Goal: Task Accomplishment & Management: Manage account settings

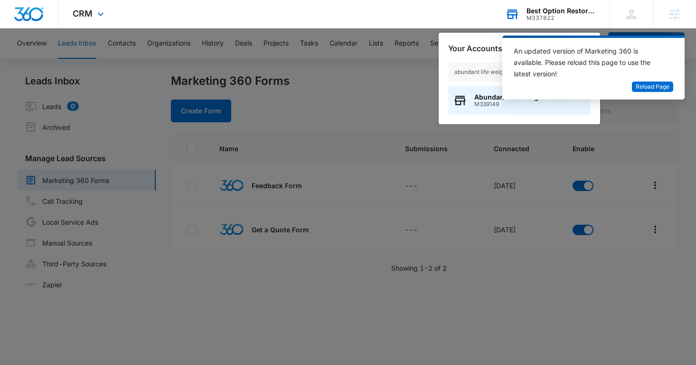
type input "abundant life weight"
click at [479, 111] on div "Abundant Life Weight Loss M339149" at bounding box center [519, 100] width 142 height 28
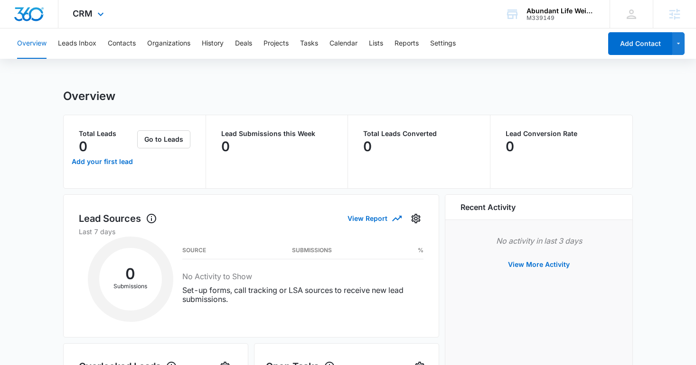
click at [91, 22] on div "CRM Apps Reputation Websites Forms CRM Email Social Shop Content Ads Intelligen…" at bounding box center [89, 14] width 62 height 28
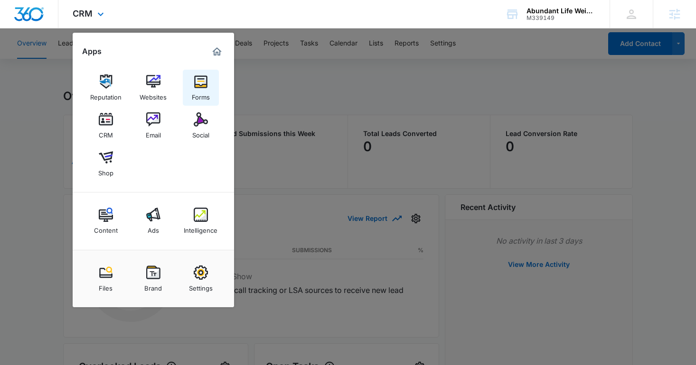
click at [202, 87] on img at bounding box center [201, 82] width 14 height 14
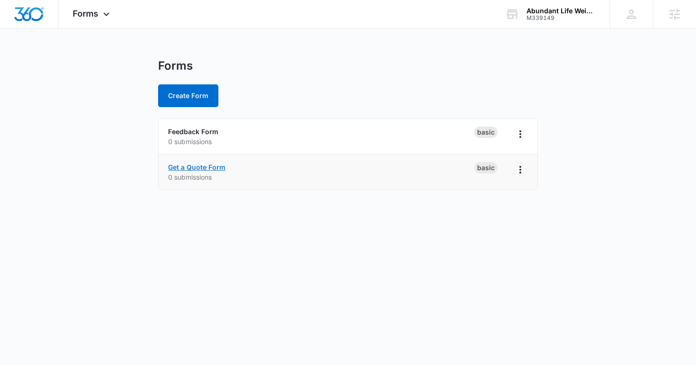
click at [206, 169] on link "Get a Quote Form" at bounding box center [196, 167] width 57 height 8
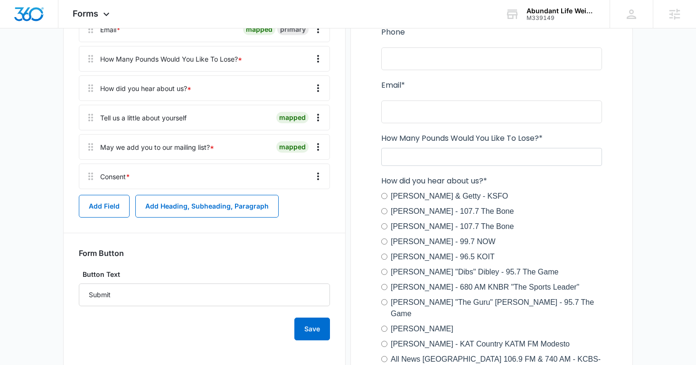
scroll to position [254, 0]
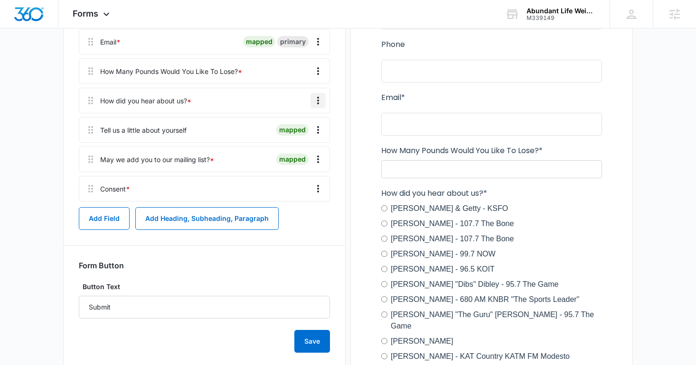
click at [319, 104] on icon "Overflow Menu" at bounding box center [317, 100] width 11 height 11
click at [303, 129] on button "Edit" at bounding box center [298, 127] width 54 height 14
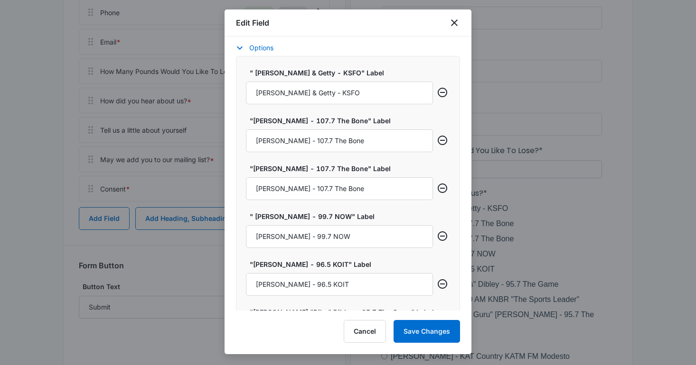
scroll to position [393, 0]
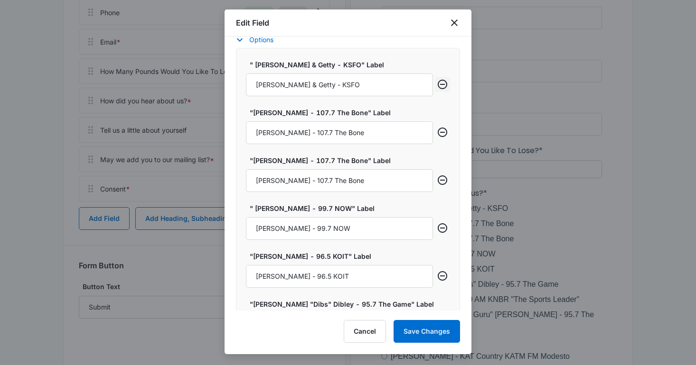
click at [441, 86] on icon "Remove row" at bounding box center [442, 84] width 11 height 11
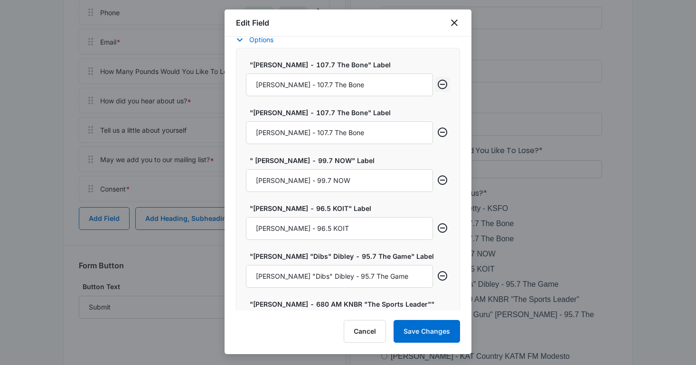
click at [441, 86] on icon "Remove row" at bounding box center [442, 84] width 11 height 11
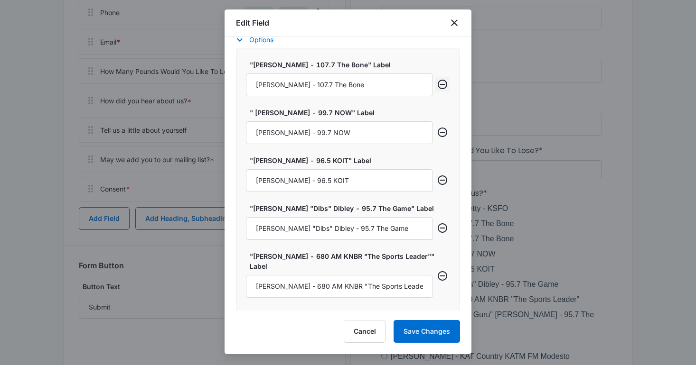
click at [441, 86] on icon "Remove row" at bounding box center [442, 84] width 11 height 11
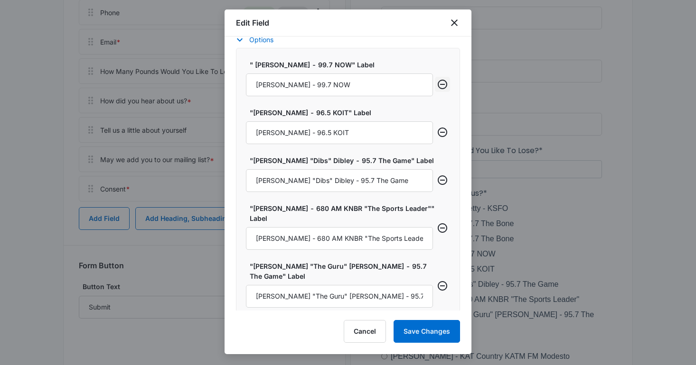
click at [441, 86] on icon "Remove row" at bounding box center [442, 84] width 11 height 11
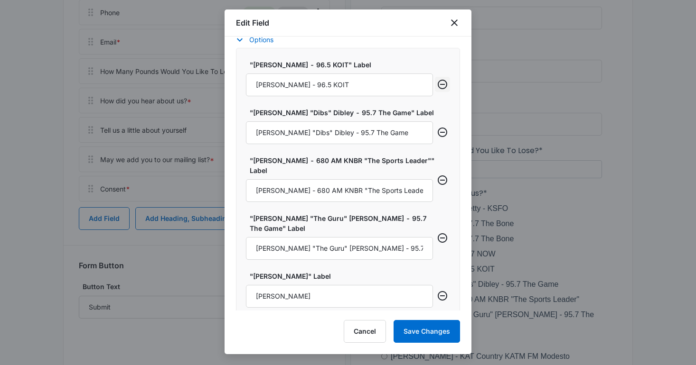
click at [441, 86] on icon "Remove row" at bounding box center [442, 84] width 11 height 11
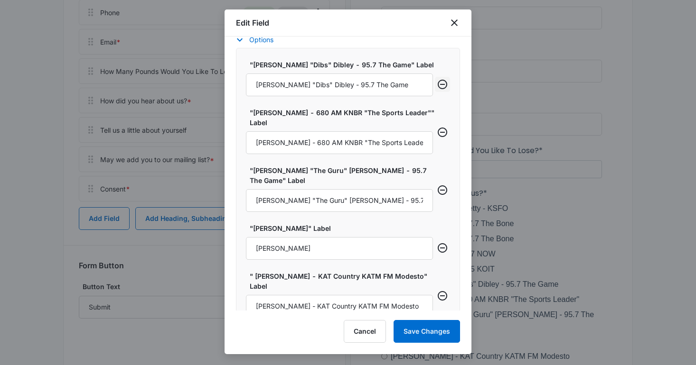
click at [441, 86] on icon "Remove row" at bounding box center [442, 84] width 11 height 11
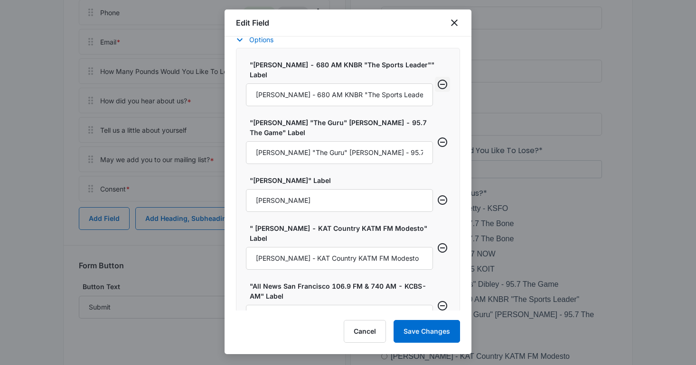
click at [441, 86] on icon "Remove row" at bounding box center [442, 84] width 11 height 11
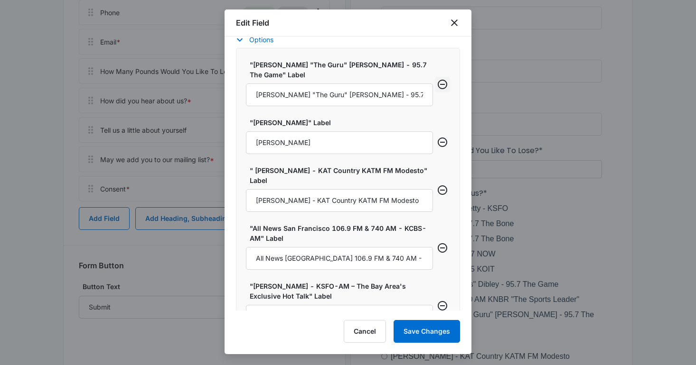
click at [441, 86] on icon "Remove row" at bounding box center [442, 84] width 11 height 11
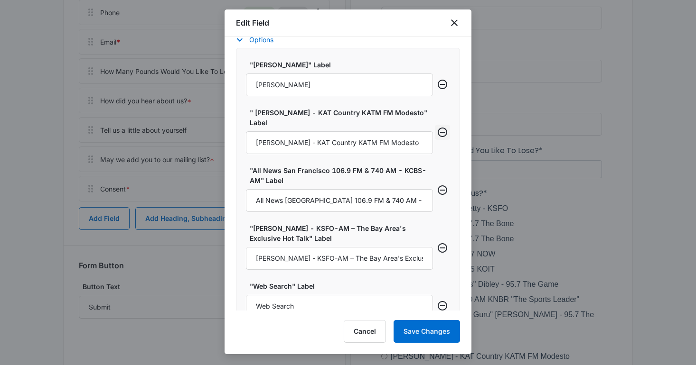
click at [446, 130] on icon "Remove row" at bounding box center [442, 132] width 11 height 11
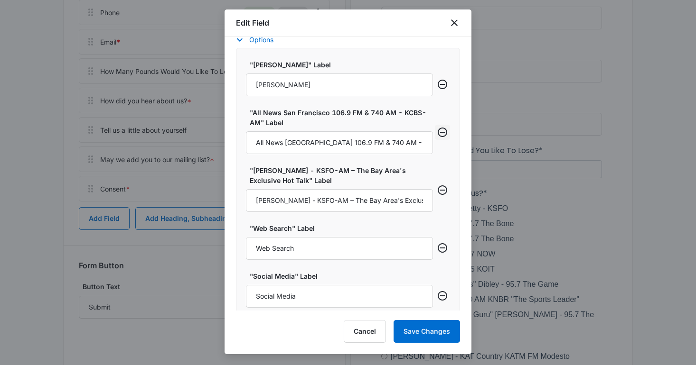
click at [444, 132] on icon "Remove row" at bounding box center [442, 132] width 11 height 11
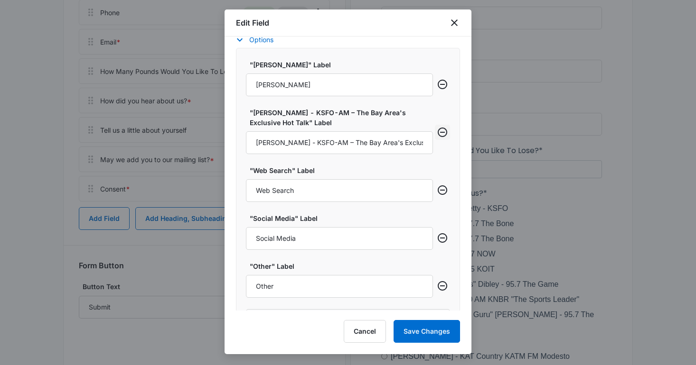
click at [443, 132] on icon "Remove row" at bounding box center [442, 132] width 11 height 11
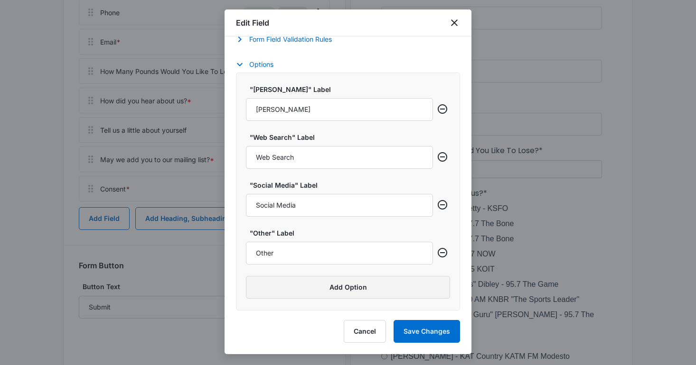
click at [344, 282] on button "Add Option" at bounding box center [348, 287] width 204 height 23
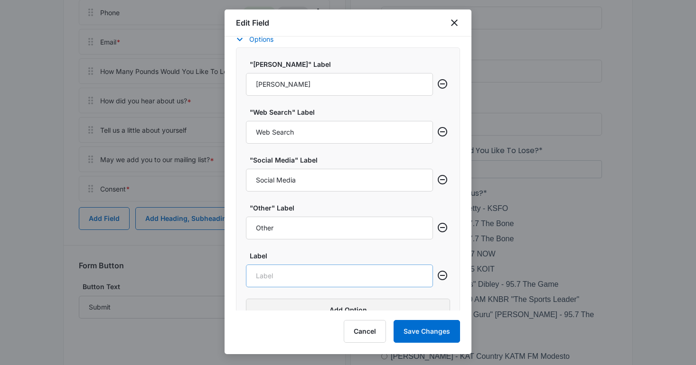
scroll to position [399, 0]
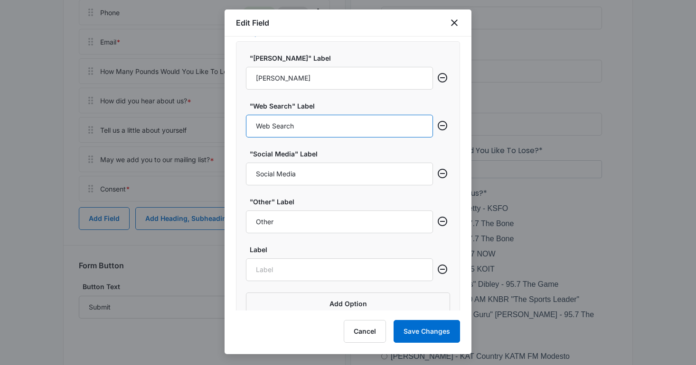
click at [291, 130] on input "Web Search" at bounding box center [339, 126] width 187 height 23
click at [303, 129] on input "Web Search" at bounding box center [339, 126] width 187 height 23
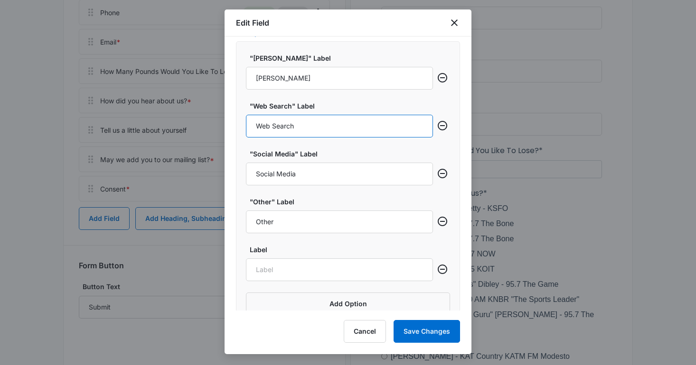
click at [303, 129] on input "Web Search" at bounding box center [339, 126] width 187 height 23
type input "Google"
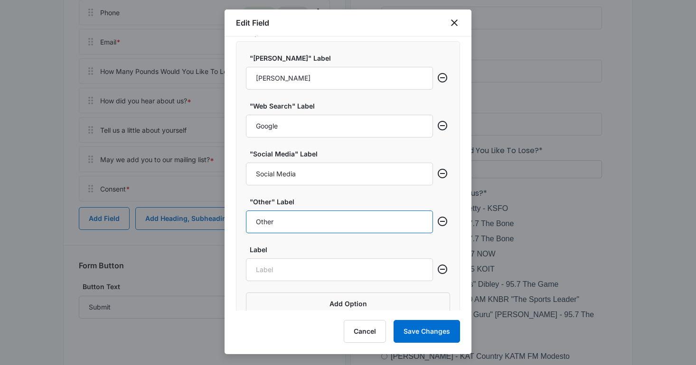
click at [309, 226] on input "Other" at bounding box center [339, 222] width 187 height 23
type input "Advertisement"
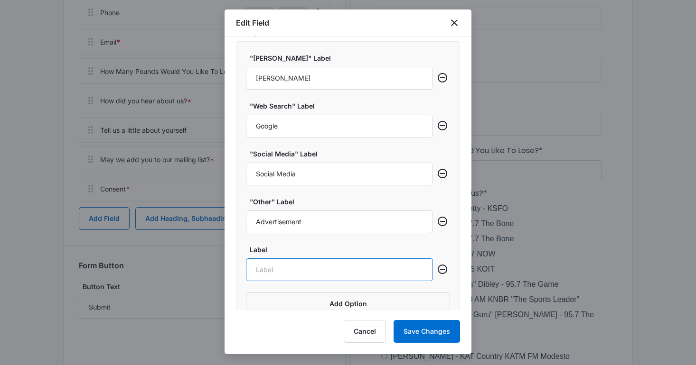
click at [301, 273] on input "Label" at bounding box center [339, 270] width 187 height 23
type input "Radio"
click at [310, 299] on button "Add Option" at bounding box center [348, 304] width 204 height 23
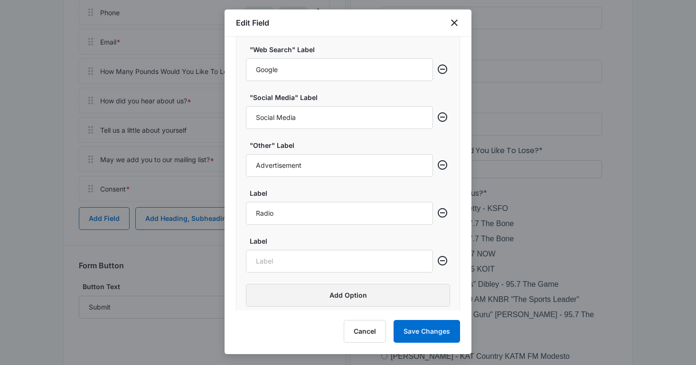
scroll to position [465, 0]
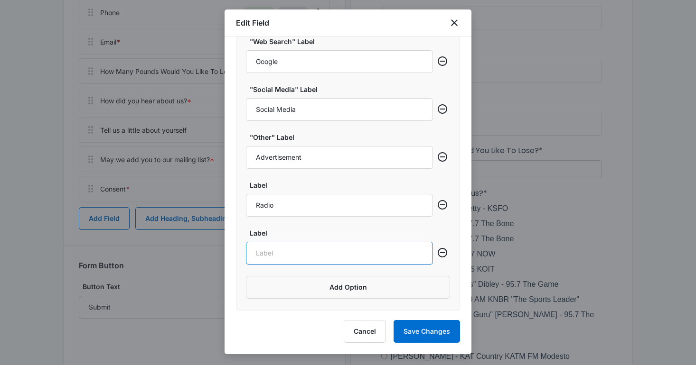
click at [286, 258] on input "Label" at bounding box center [339, 253] width 187 height 23
type input "Other Search Engines"
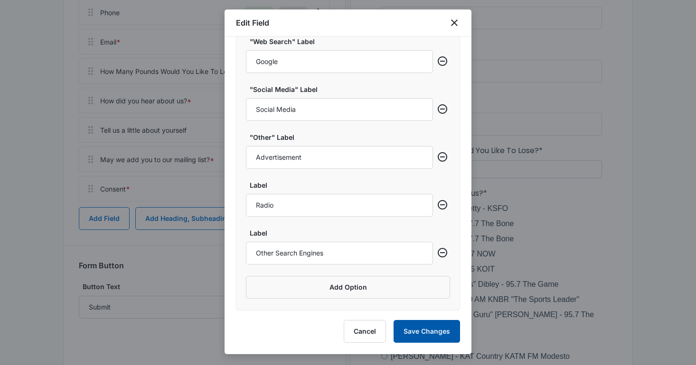
click at [420, 333] on button "Save Changes" at bounding box center [426, 331] width 66 height 23
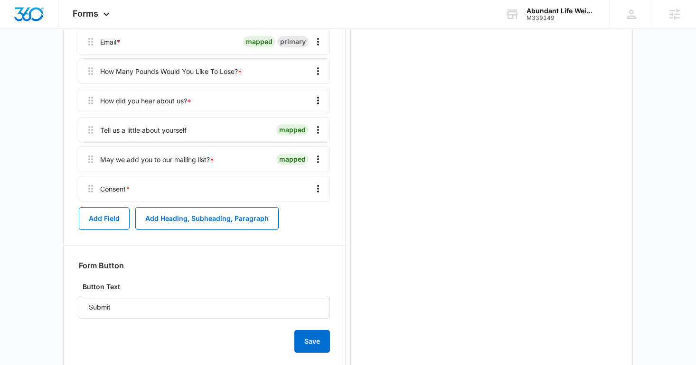
scroll to position [0, 0]
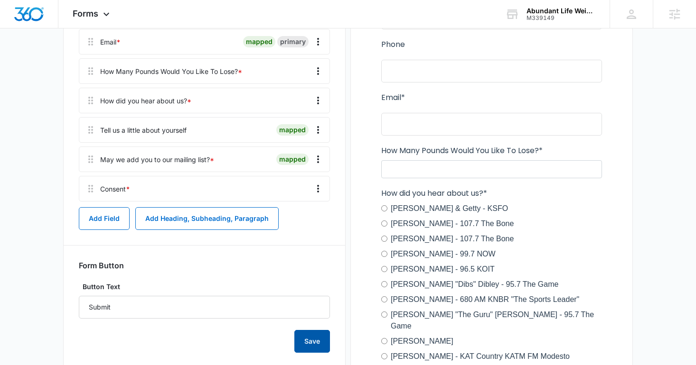
click at [316, 338] on button "Save" at bounding box center [312, 341] width 36 height 23
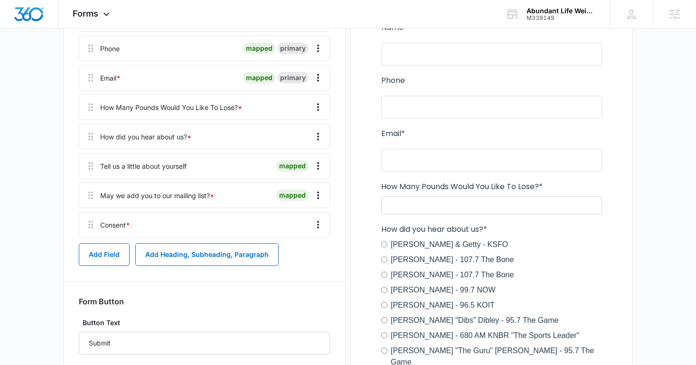
scroll to position [209, 0]
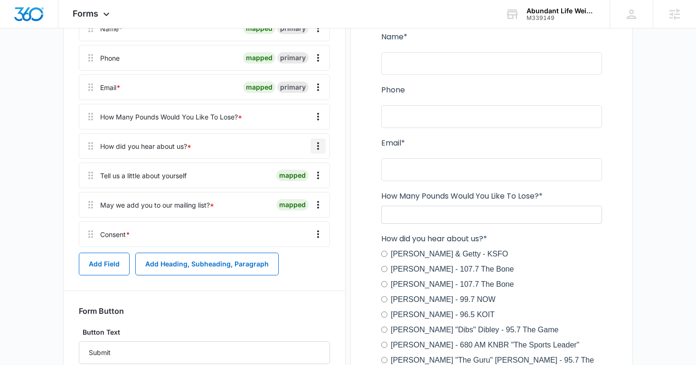
click at [317, 147] on icon "Overflow Menu" at bounding box center [317, 145] width 11 height 11
click at [311, 166] on button "Edit" at bounding box center [298, 173] width 54 height 14
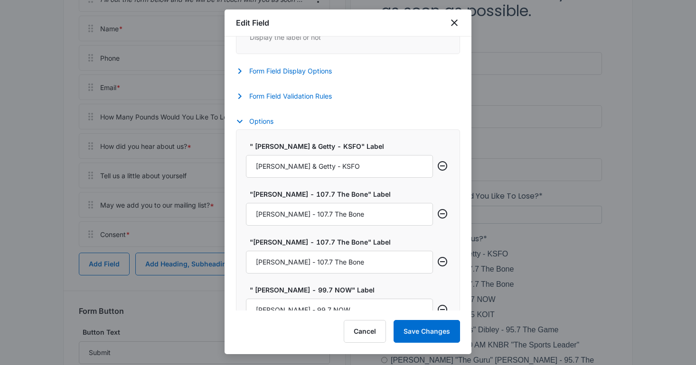
scroll to position [376, 0]
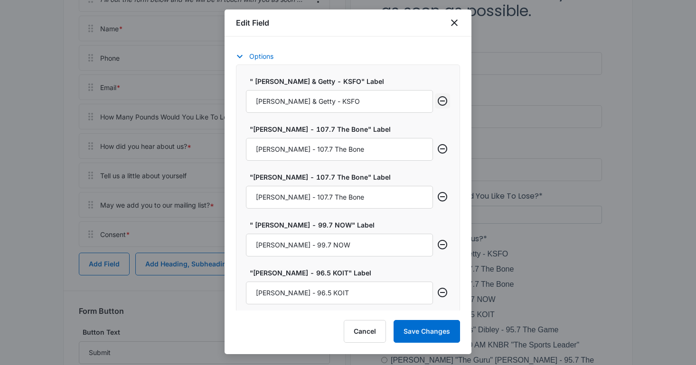
click at [440, 99] on icon "Remove row" at bounding box center [442, 100] width 11 height 11
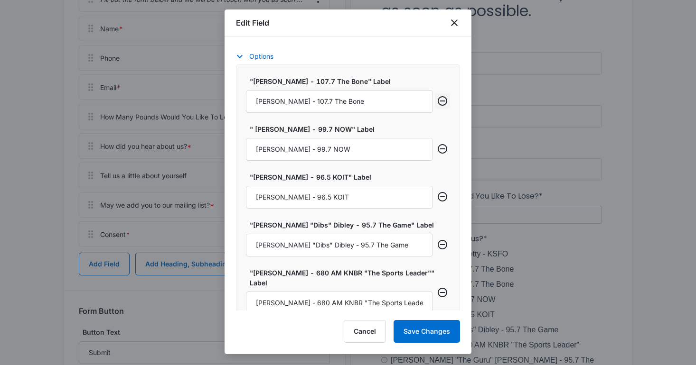
click at [440, 99] on icon "Remove row" at bounding box center [442, 100] width 11 height 11
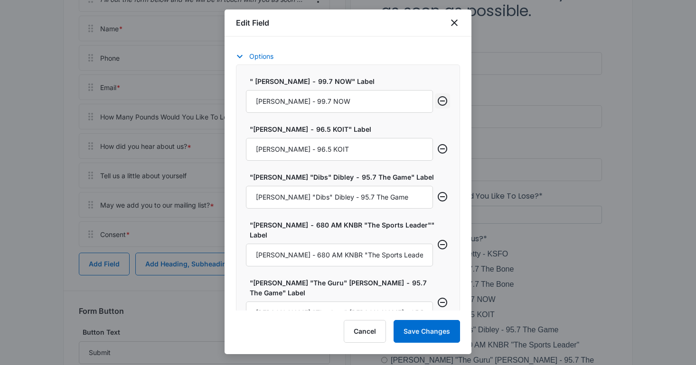
click at [440, 99] on icon "Remove row" at bounding box center [442, 100] width 11 height 11
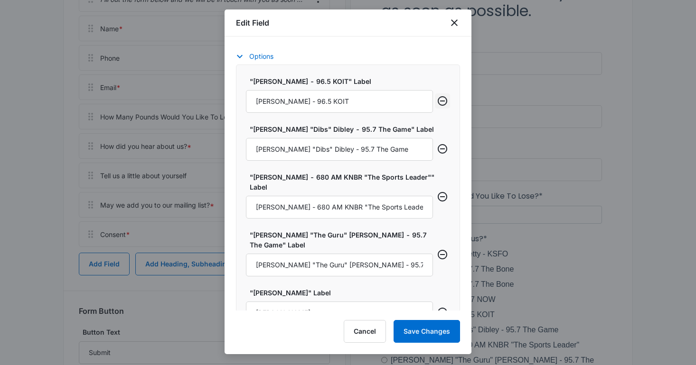
click at [440, 99] on icon "Remove row" at bounding box center [442, 100] width 11 height 11
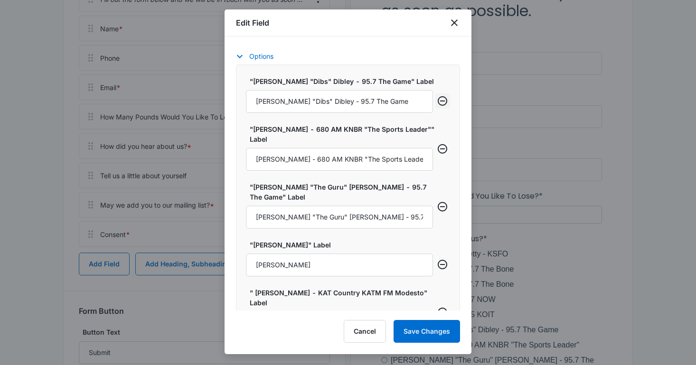
click at [440, 99] on icon "Remove row" at bounding box center [442, 100] width 11 height 11
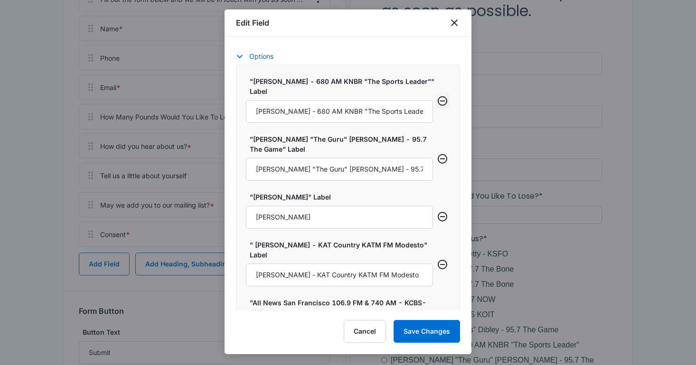
click at [440, 99] on icon "Remove row" at bounding box center [442, 100] width 11 height 11
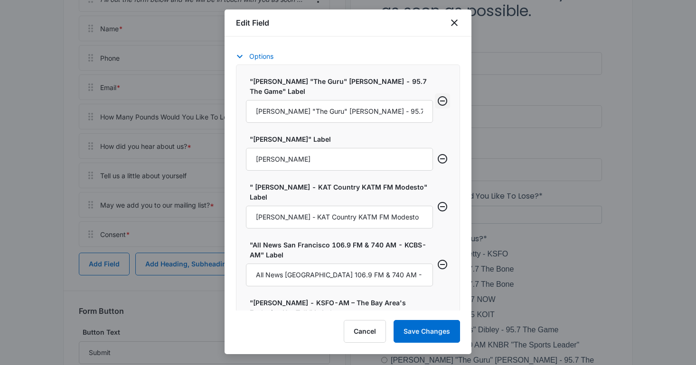
click at [440, 99] on icon "Remove row" at bounding box center [442, 100] width 11 height 11
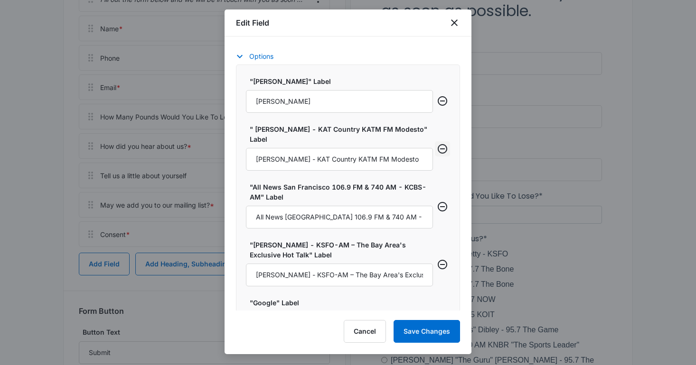
click at [444, 145] on icon "Remove row" at bounding box center [442, 148] width 11 height 11
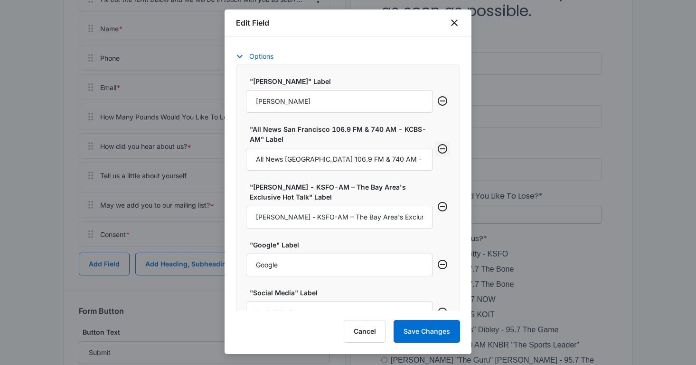
click at [444, 145] on icon "Remove row" at bounding box center [442, 148] width 11 height 11
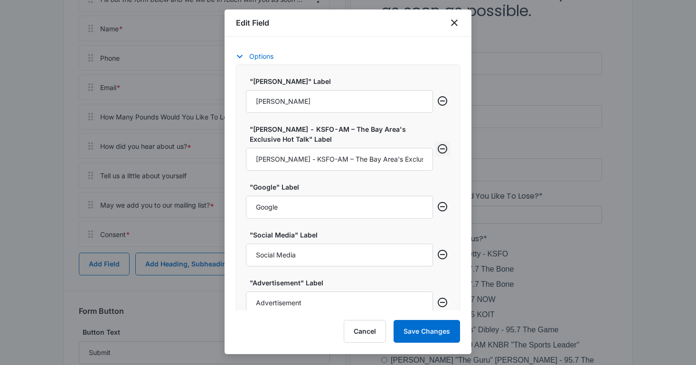
click at [444, 145] on icon "Remove row" at bounding box center [442, 148] width 11 height 11
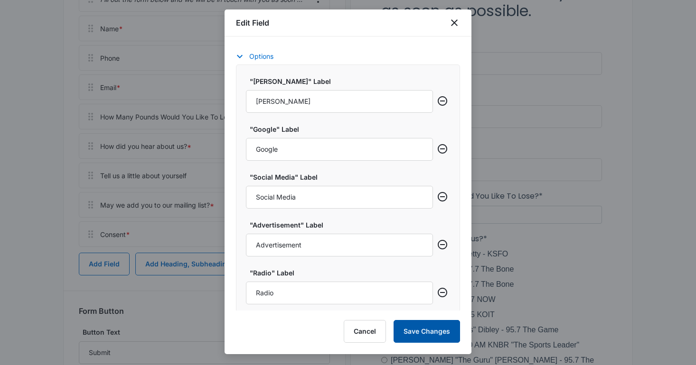
click at [434, 336] on button "Save Changes" at bounding box center [426, 331] width 66 height 23
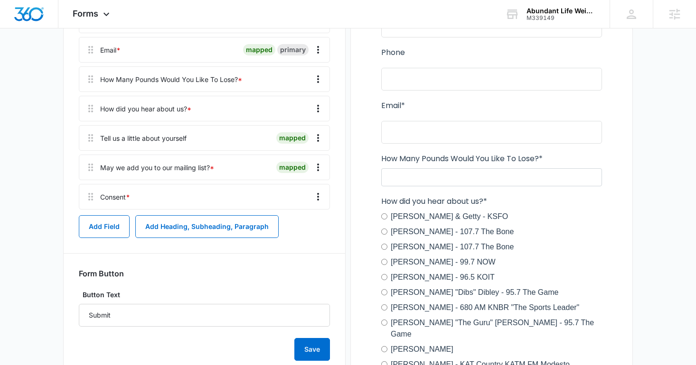
scroll to position [244, 0]
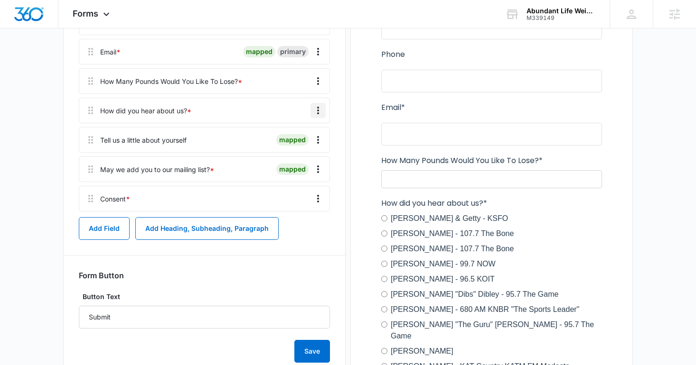
click at [318, 115] on icon "Overflow Menu" at bounding box center [317, 110] width 11 height 11
click at [305, 156] on button "Delete" at bounding box center [298, 151] width 54 height 14
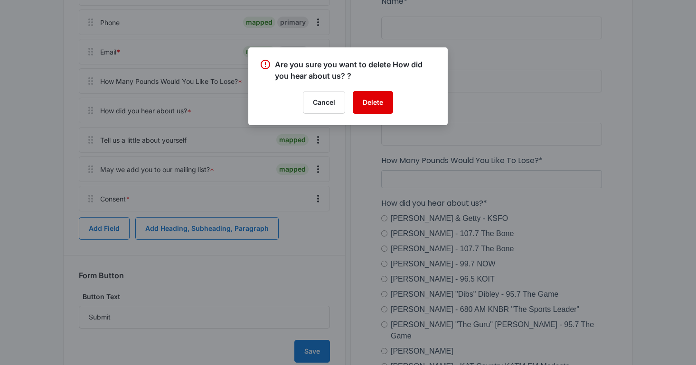
click at [367, 103] on button "Delete" at bounding box center [373, 102] width 40 height 23
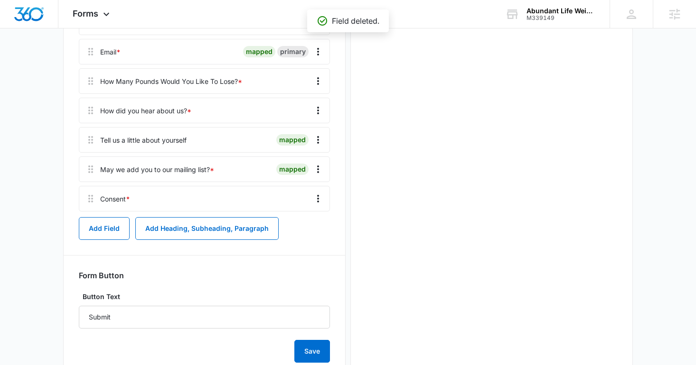
scroll to position [0, 0]
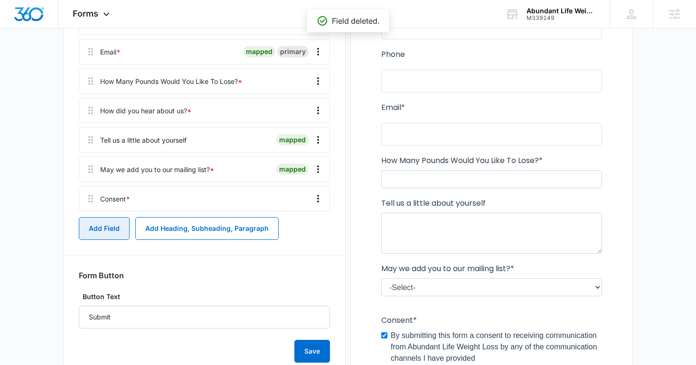
click at [101, 235] on button "Add Field" at bounding box center [104, 228] width 51 height 23
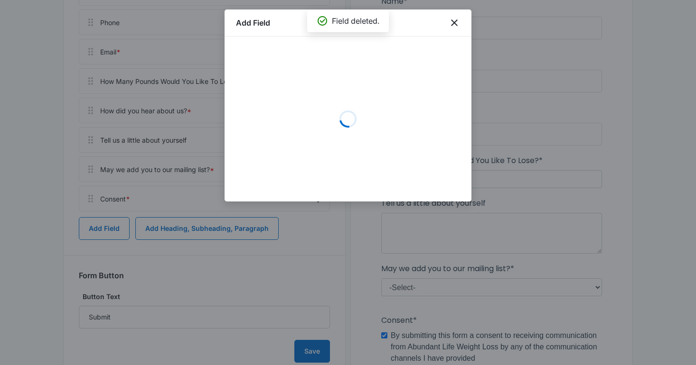
scroll to position [215, 0]
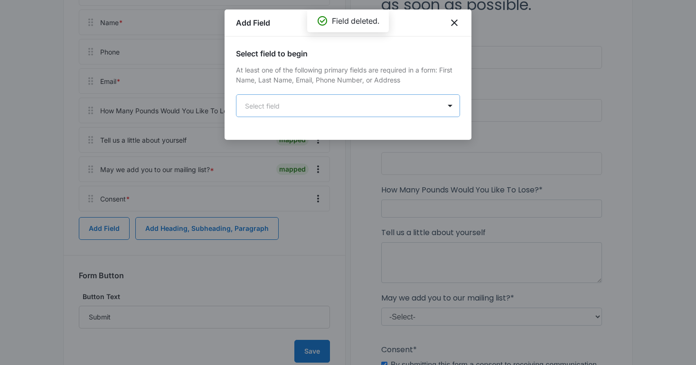
click at [291, 102] on body "Forms Apps Reputation Websites Forms CRM Email Social Shop Content Ads Intellig…" at bounding box center [348, 137] width 696 height 704
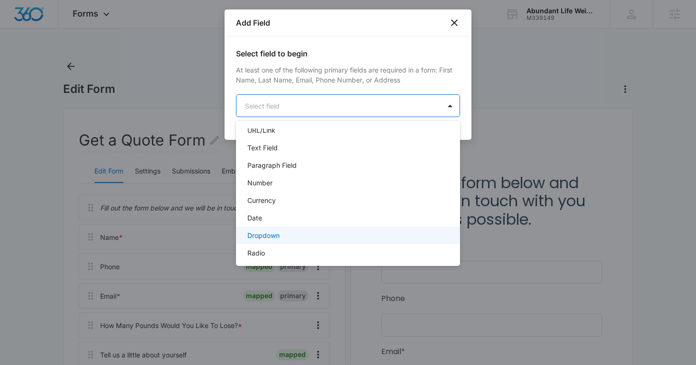
scroll to position [179, 0]
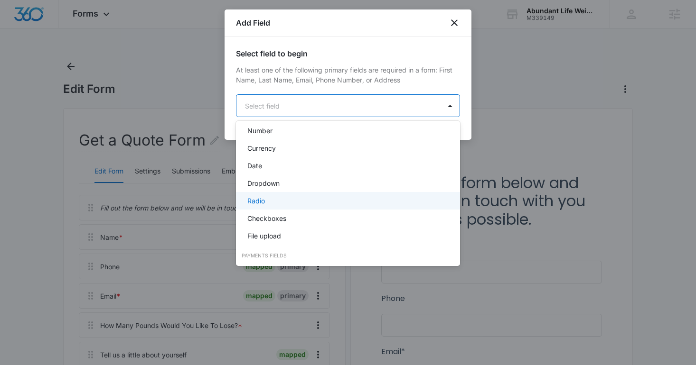
click at [289, 198] on div "Radio" at bounding box center [346, 201] width 199 height 10
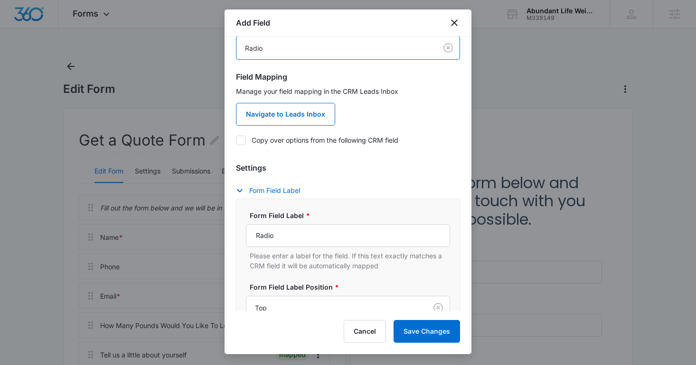
scroll to position [188, 0]
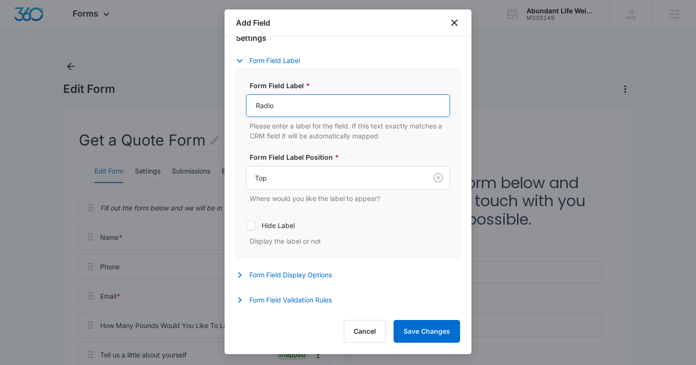
click at [294, 114] on input "Radio" at bounding box center [348, 105] width 204 height 23
type input "How Did You Hear About Us?"
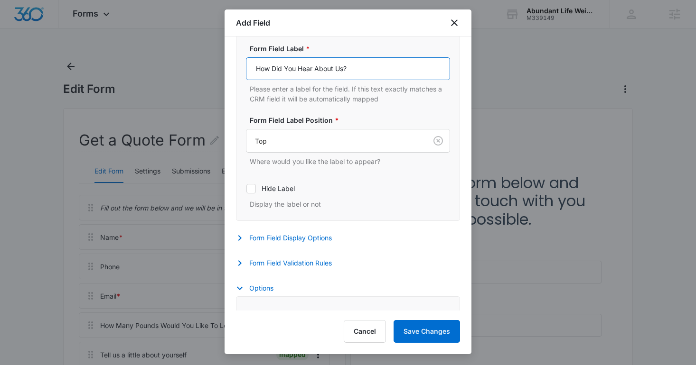
scroll to position [307, 0]
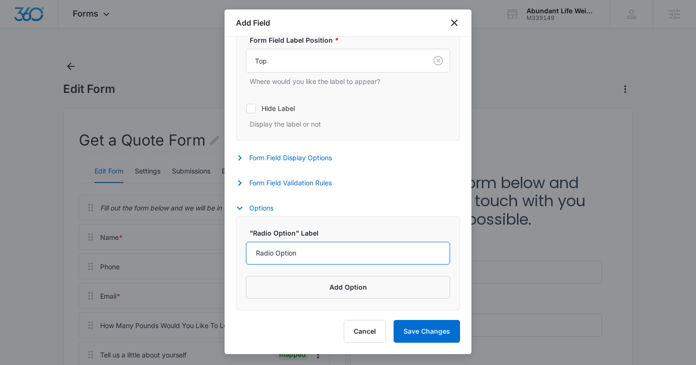
click at [293, 259] on input "Radio Option" at bounding box center [348, 253] width 204 height 23
type input "Google"
click at [319, 279] on button "Add Option" at bounding box center [348, 287] width 204 height 23
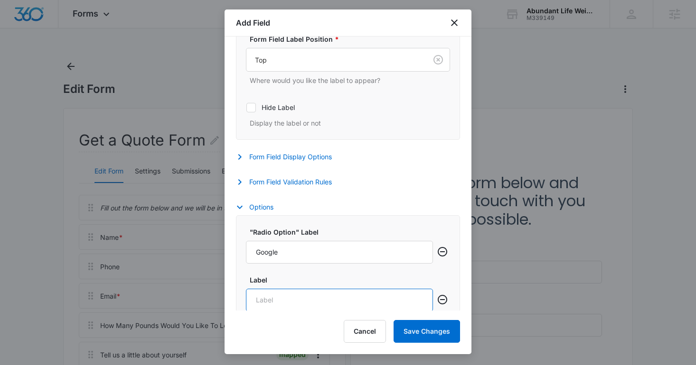
click at [314, 297] on input "Label" at bounding box center [339, 300] width 187 height 23
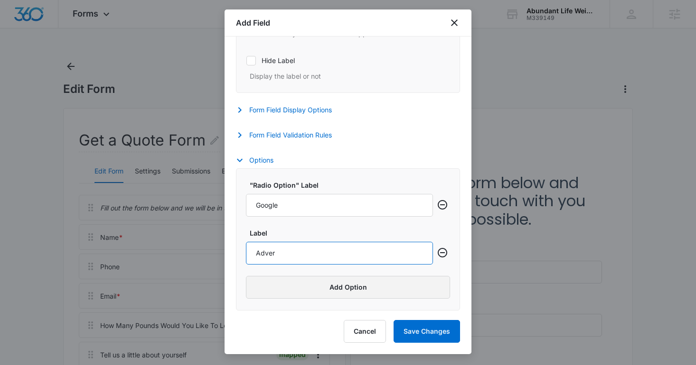
type input "Advertisement"
click at [325, 291] on button "Add Option" at bounding box center [348, 287] width 204 height 23
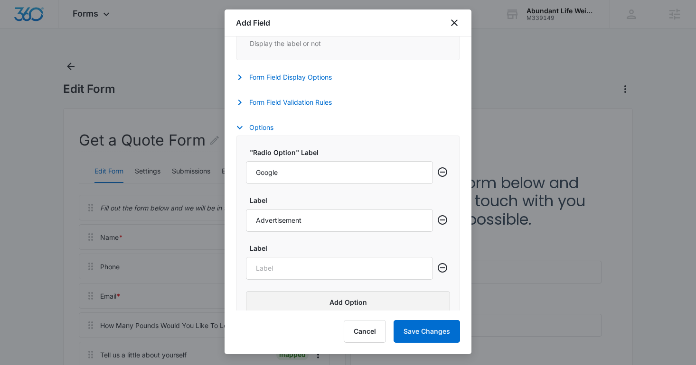
scroll to position [402, 0]
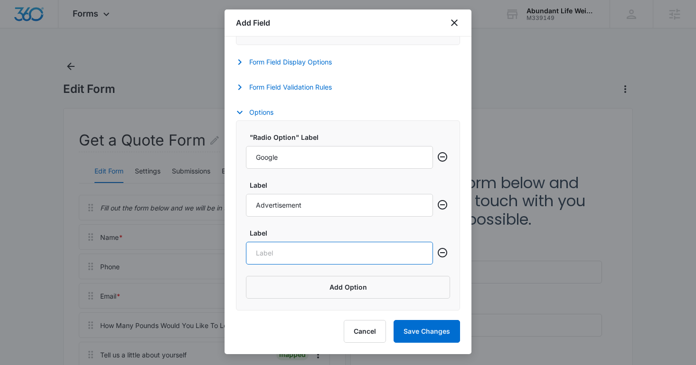
click at [298, 257] on input "Label" at bounding box center [339, 253] width 187 height 23
type input "Social Media"
click at [300, 290] on button "Add Option" at bounding box center [348, 287] width 204 height 23
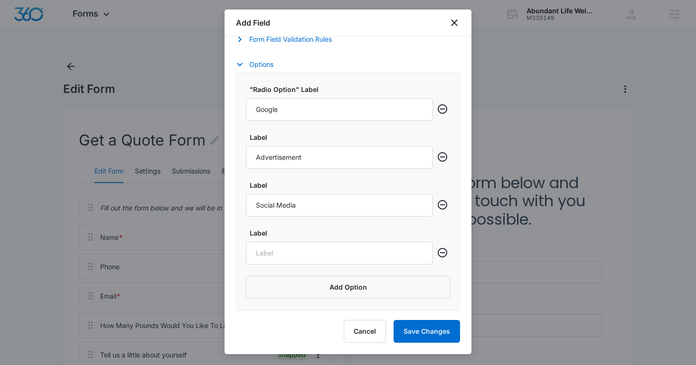
click at [289, 266] on div ""Radio Option" Label Google Label Advertisement Label Social Media Label Add Op…" at bounding box center [348, 192] width 224 height 238
click at [286, 261] on input "Label" at bounding box center [339, 253] width 187 height 23
type input "Radio"
click at [291, 279] on button "Add Option" at bounding box center [348, 287] width 204 height 23
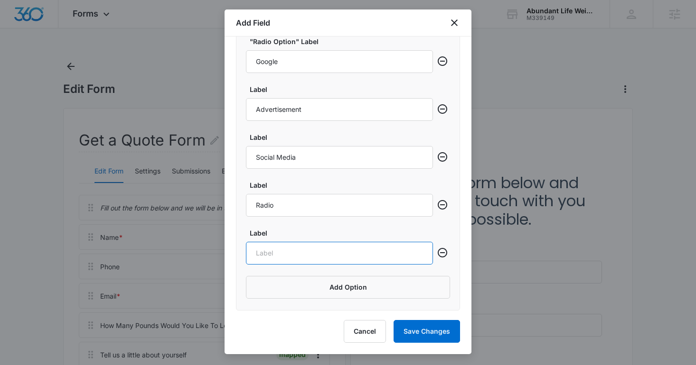
click at [272, 247] on input "Label" at bounding box center [339, 253] width 187 height 23
type input "Other Search Engines"
click at [285, 285] on button "Add Option" at bounding box center [348, 287] width 204 height 23
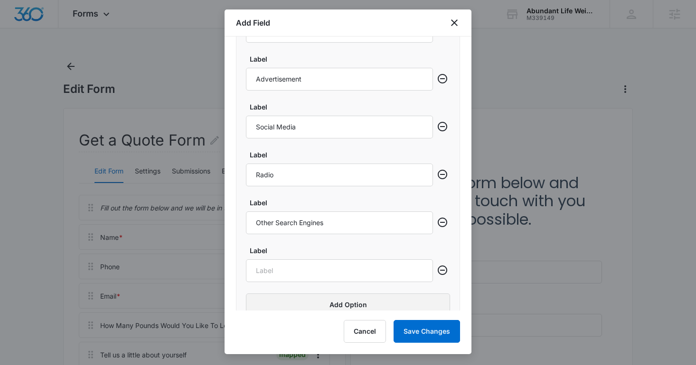
scroll to position [546, 0]
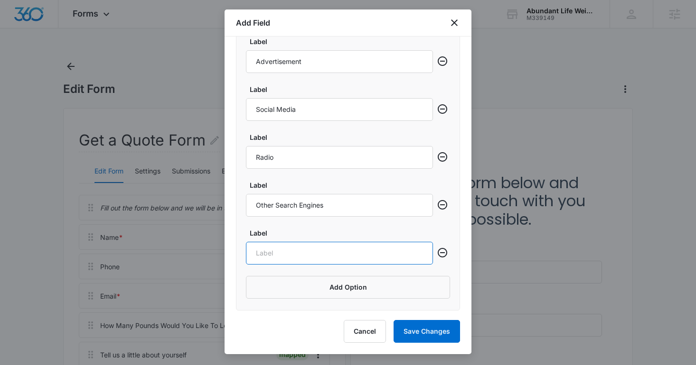
click at [269, 262] on input "Label" at bounding box center [339, 253] width 187 height 23
type input "Other"
click at [439, 347] on div "Add Field Select field to begin At least one of the following primary fields ar…" at bounding box center [348, 181] width 247 height 345
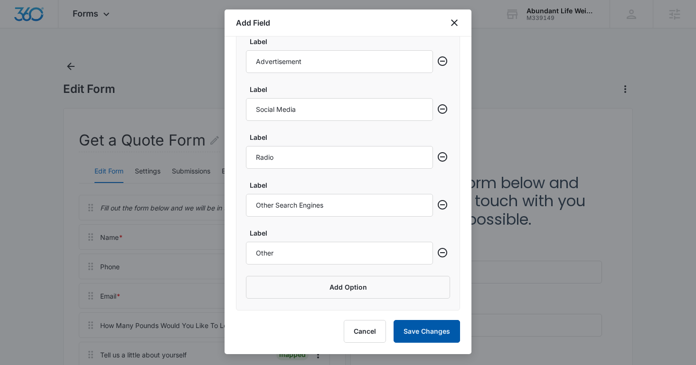
click at [429, 338] on button "Save Changes" at bounding box center [426, 331] width 66 height 23
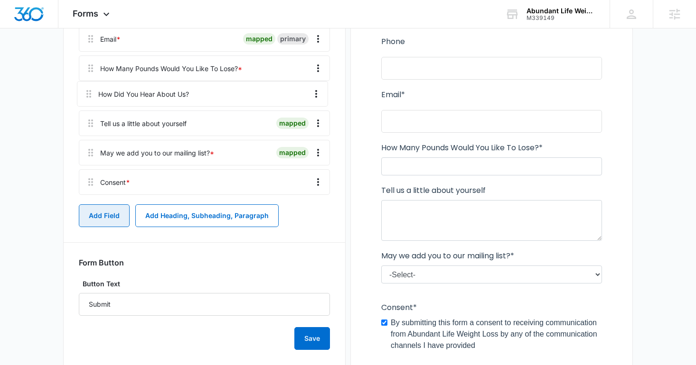
scroll to position [256, 0]
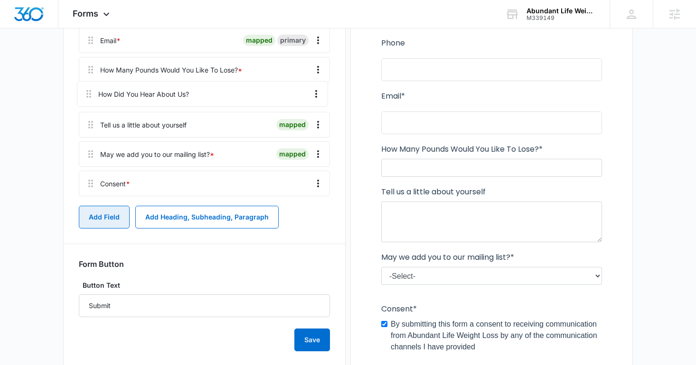
drag, startPoint x: 92, startPoint y: 168, endPoint x: 90, endPoint y: 85, distance: 83.1
click at [90, 85] on div "Fill out the form below and we will be in touch with you as soon as possible. N…" at bounding box center [204, 69] width 251 height 261
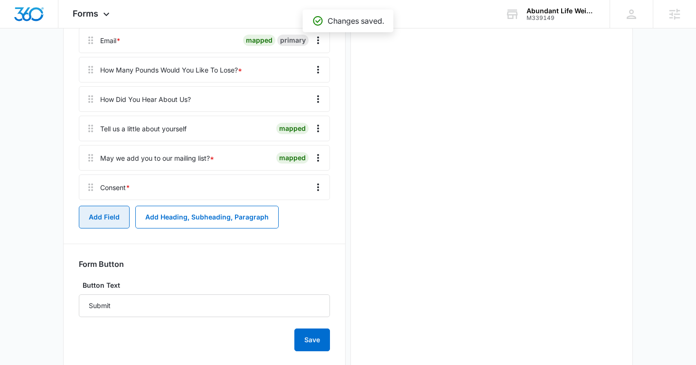
scroll to position [0, 0]
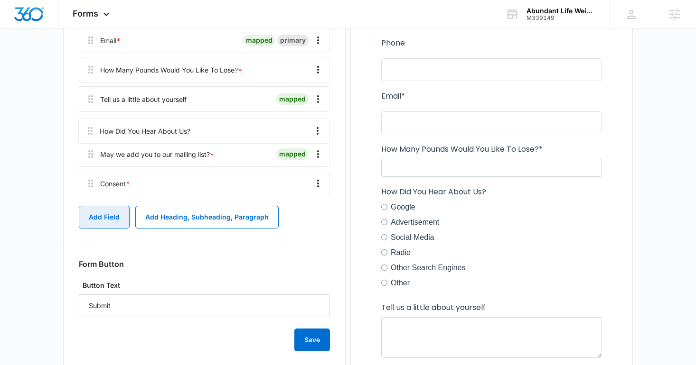
drag, startPoint x: 92, startPoint y: 102, endPoint x: 91, endPoint y: 135, distance: 33.2
click at [91, 135] on div "Fill out the form below and we will be in touch with you as soon as possible. N…" at bounding box center [204, 69] width 251 height 261
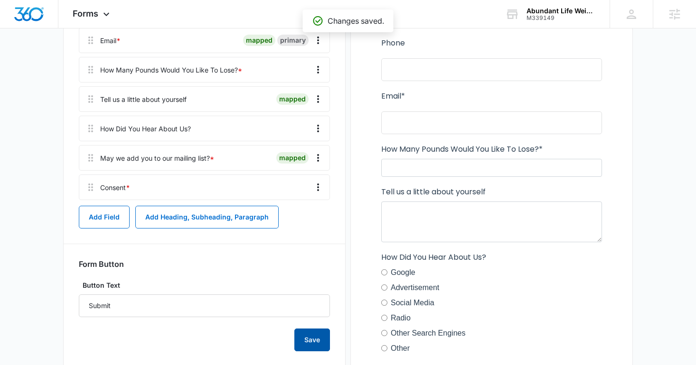
click at [310, 337] on button "Save" at bounding box center [312, 340] width 36 height 23
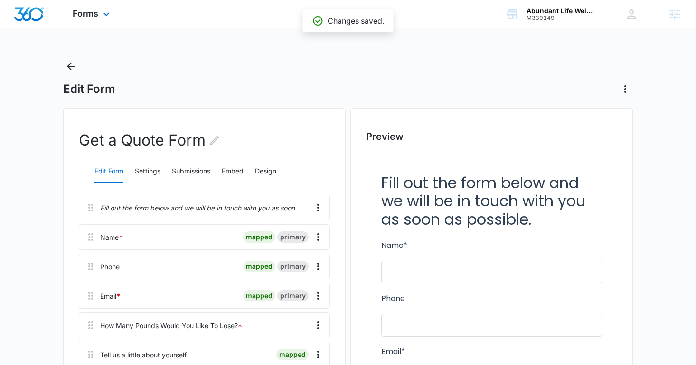
click at [80, 21] on div "Forms Apps Reputation Websites Forms CRM Email Social Shop Content Ads Intellig…" at bounding box center [92, 14] width 68 height 28
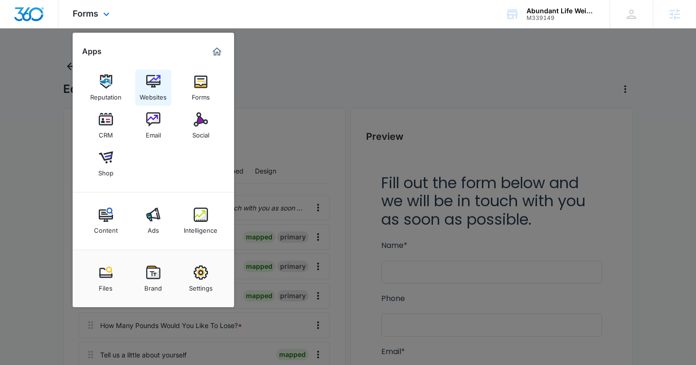
click at [147, 100] on div "Websites" at bounding box center [153, 95] width 27 height 12
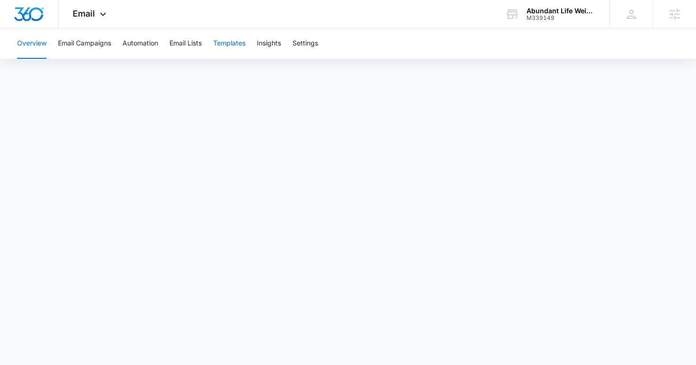
click at [243, 30] on button "Templates" at bounding box center [229, 43] width 32 height 30
click at [142, 53] on button "Automation" at bounding box center [140, 43] width 36 height 30
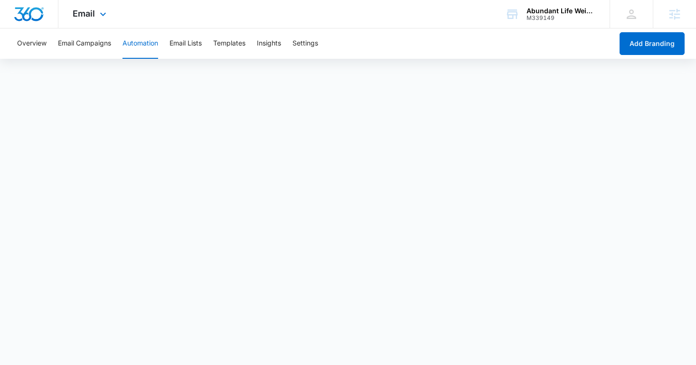
click at [26, 12] on img "Dashboard" at bounding box center [29, 14] width 30 height 14
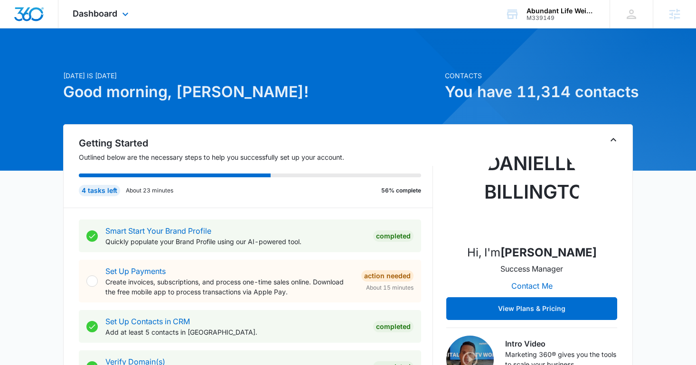
click at [104, 4] on div "Dashboard Apps Reputation Websites Forms CRM Email Social Shop Content Ads Inte…" at bounding box center [101, 14] width 87 height 28
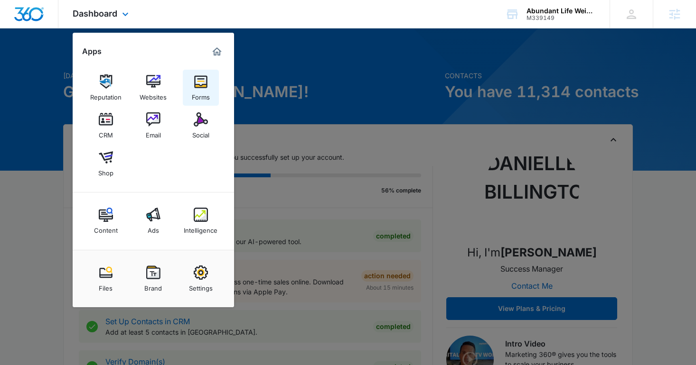
click at [189, 88] on link "Forms" at bounding box center [201, 88] width 36 height 36
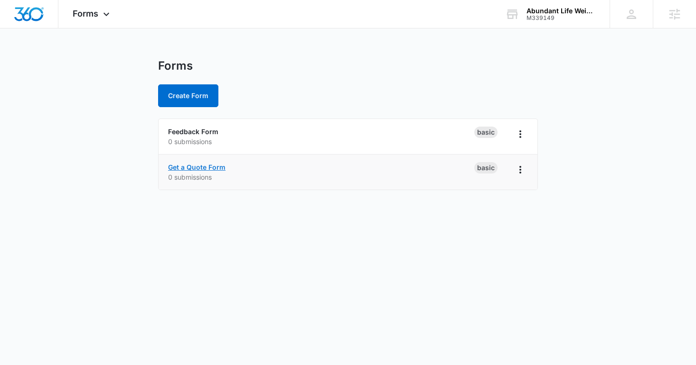
click at [205, 169] on link "Get a Quote Form" at bounding box center [196, 167] width 57 height 8
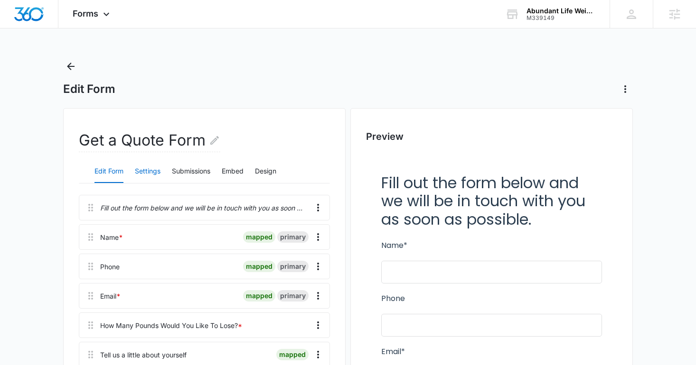
click at [158, 170] on button "Settings" at bounding box center [148, 171] width 26 height 23
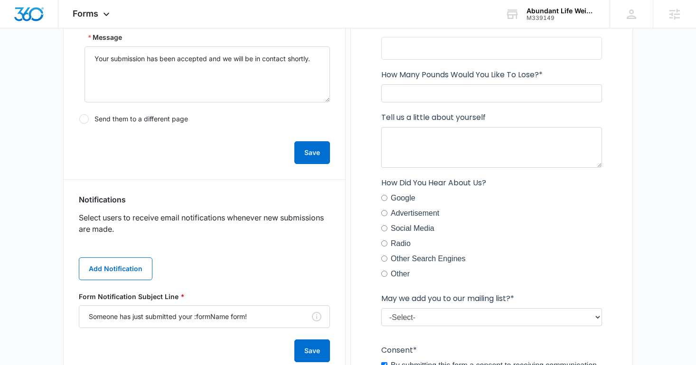
scroll to position [391, 0]
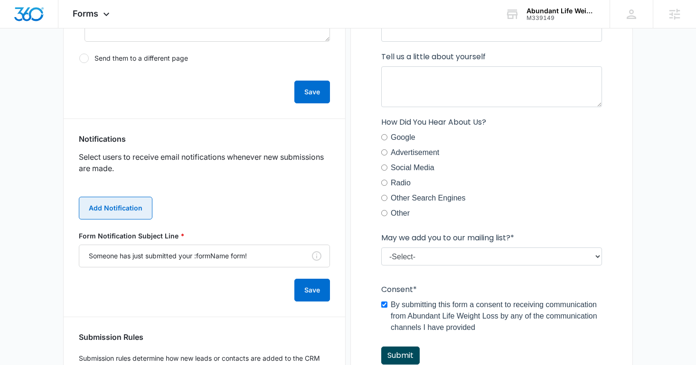
click at [140, 212] on button "Add Notification" at bounding box center [116, 208] width 74 height 23
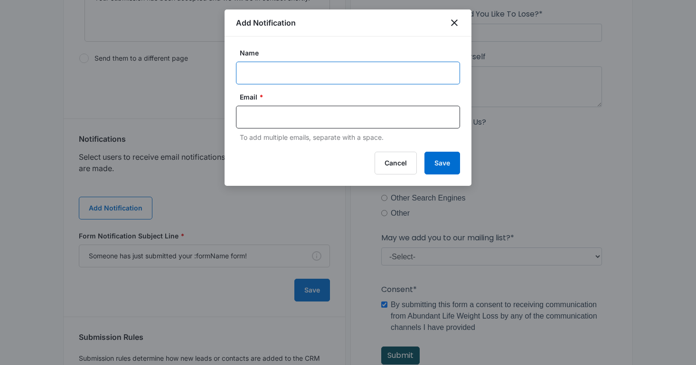
click at [260, 66] on input "Name" at bounding box center [348, 73] width 224 height 23
type input "Client Notification"
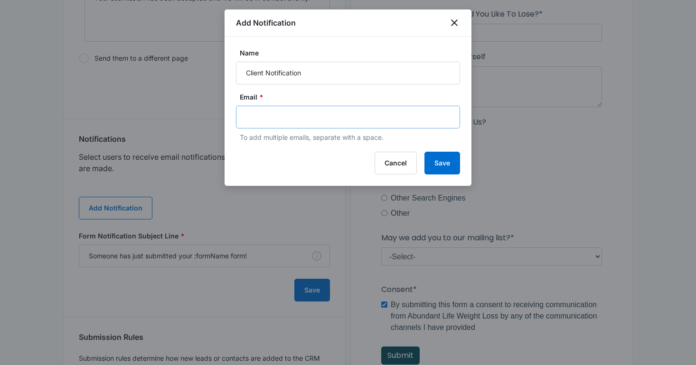
click at [288, 124] on div at bounding box center [348, 117] width 224 height 23
click at [271, 116] on input "text" at bounding box center [349, 117] width 206 height 14
paste input "josh@jfmarketinggroup.com"
type input "josh@jfmarketinggroup.com"
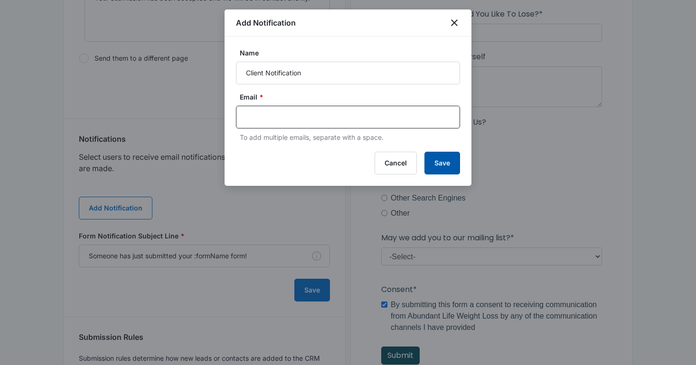
click at [449, 163] on button "Save" at bounding box center [442, 163] width 36 height 23
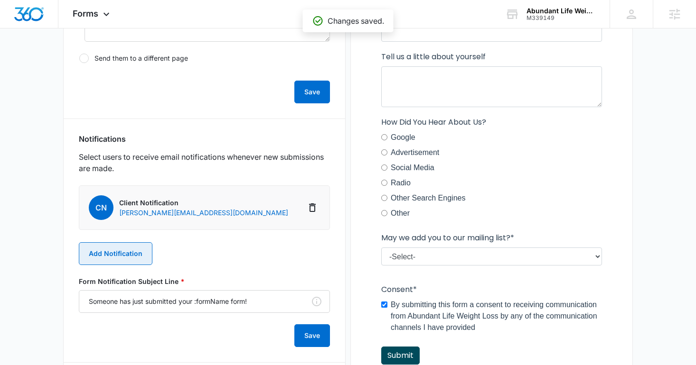
click at [121, 256] on button "Add Notification" at bounding box center [116, 254] width 74 height 23
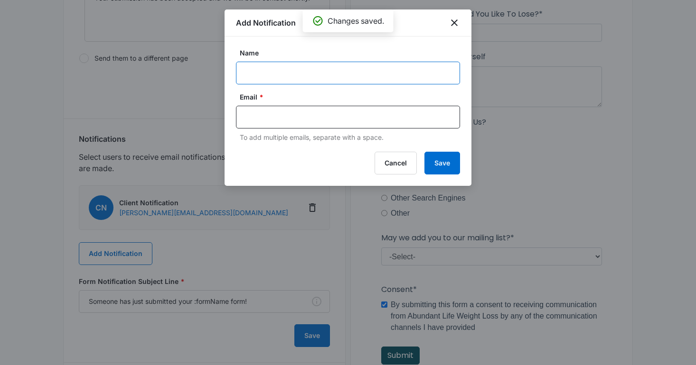
click at [254, 74] on input "Name" at bounding box center [348, 73] width 224 height 23
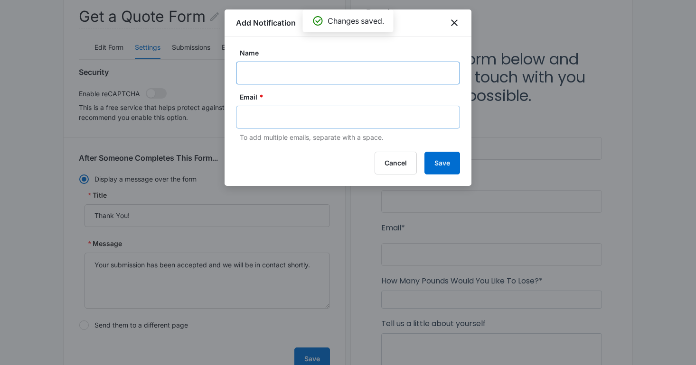
scroll to position [0, 0]
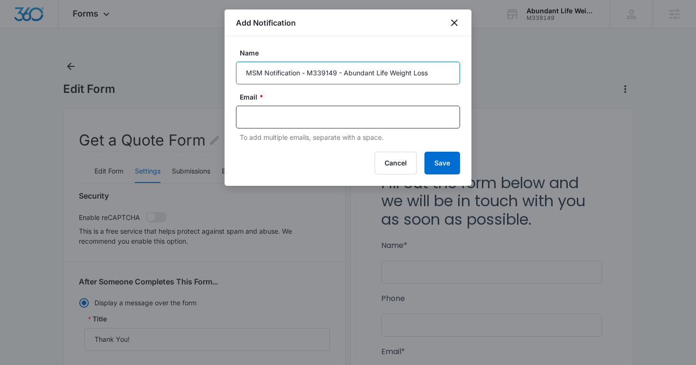
type input "MSM Notification - M339149 - Abundant Life Weight Loss"
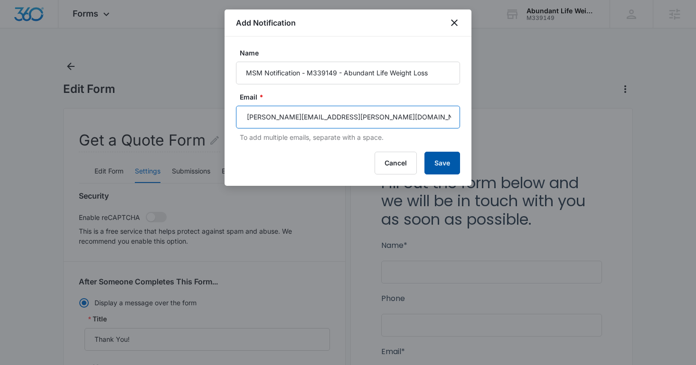
type input "danielle.billington@madwire.com"
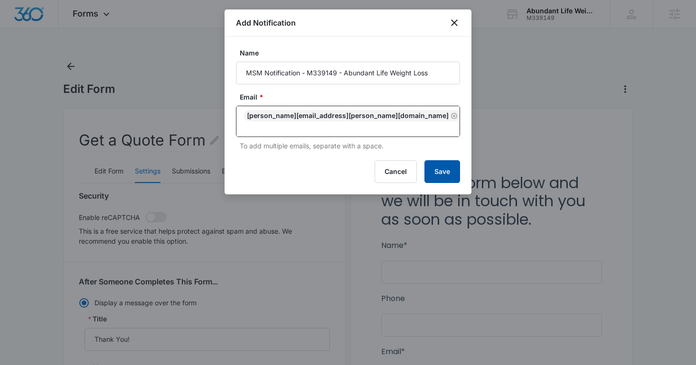
click at [451, 168] on button "Save" at bounding box center [442, 171] width 36 height 23
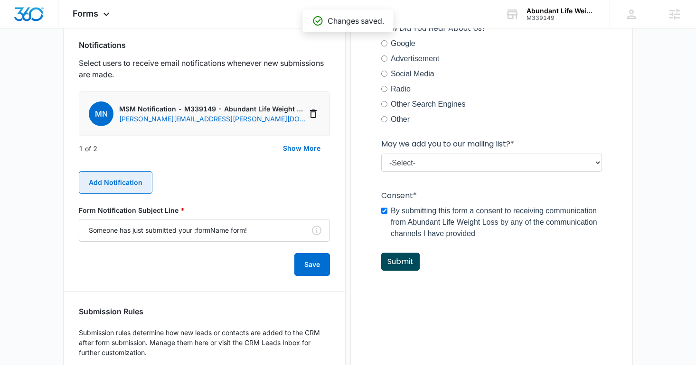
click at [129, 190] on button "Add Notification" at bounding box center [116, 182] width 74 height 23
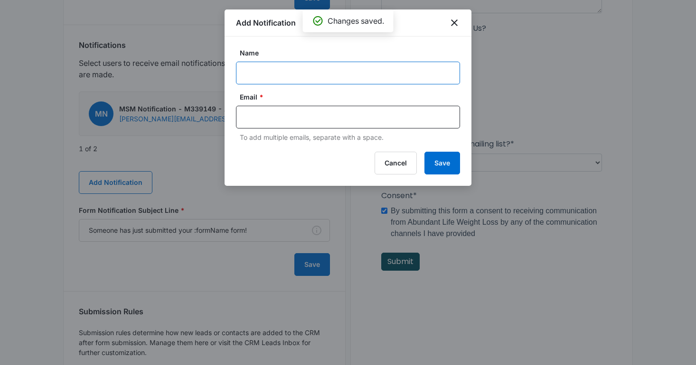
click at [305, 66] on input "Name" at bounding box center [348, 73] width 224 height 23
type input "MSM Notification - M339149 - Abundant Life Weight Loss"
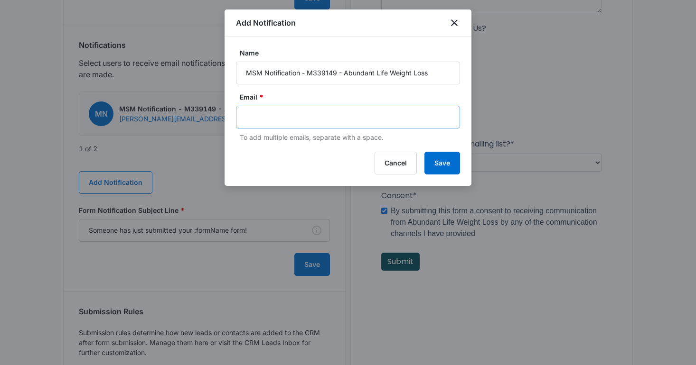
click at [314, 125] on div at bounding box center [348, 117] width 224 height 23
click at [299, 118] on input "text" at bounding box center [349, 117] width 206 height 14
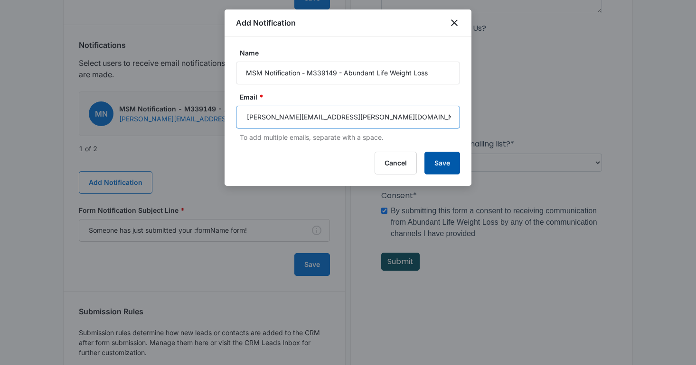
type input "michael.koethe@madwire.com"
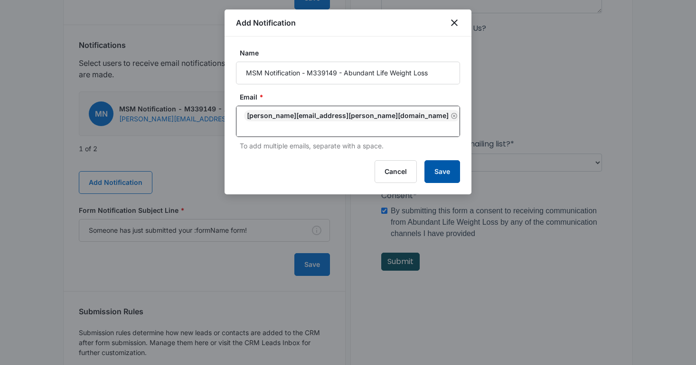
click at [449, 160] on button "Save" at bounding box center [442, 171] width 36 height 23
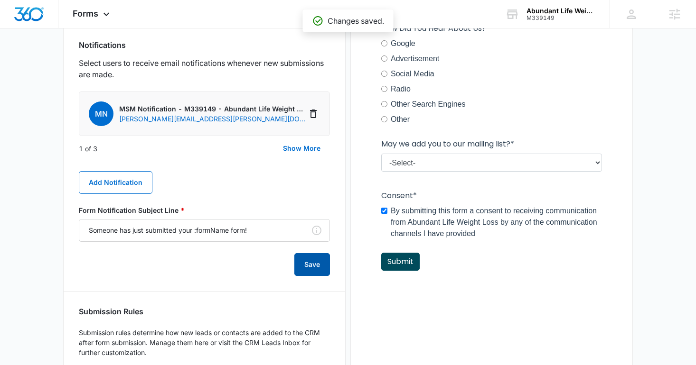
click at [312, 268] on button "Save" at bounding box center [312, 264] width 36 height 23
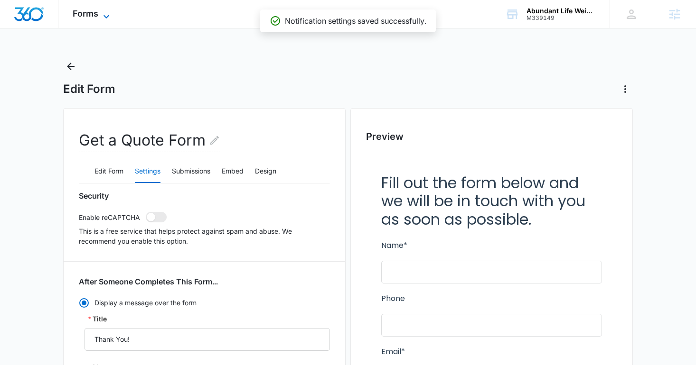
click at [97, 12] on span "Forms" at bounding box center [86, 14] width 26 height 10
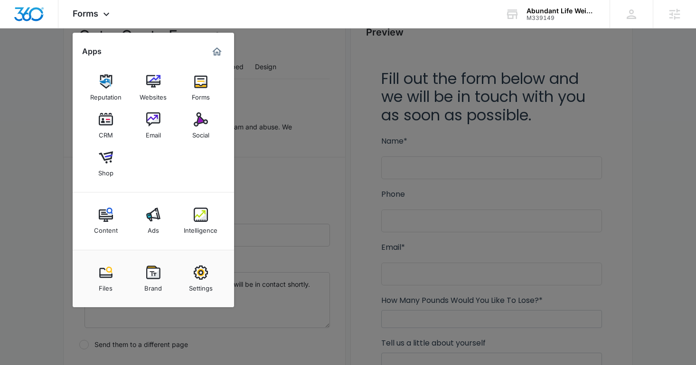
scroll to position [186, 0]
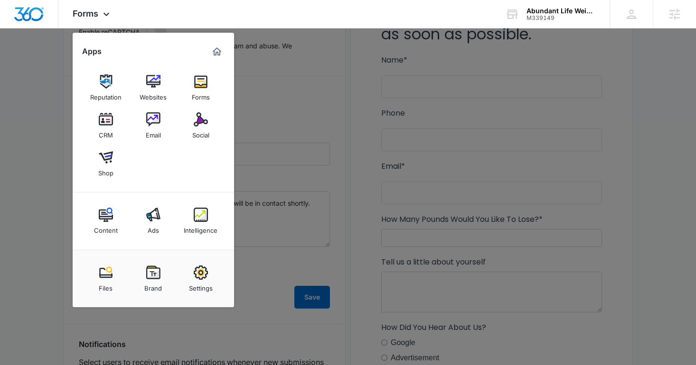
click at [385, 221] on div at bounding box center [348, 182] width 696 height 365
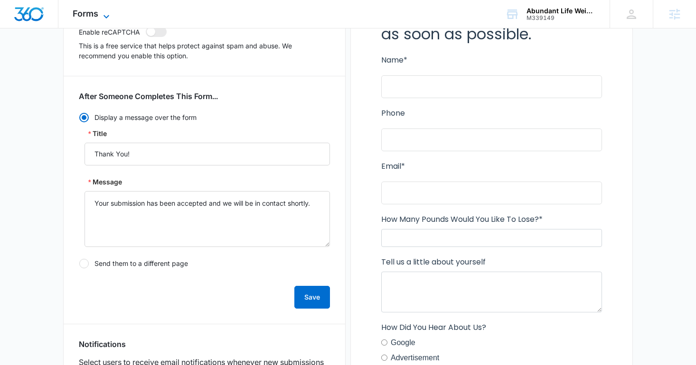
click at [89, 16] on span "Forms" at bounding box center [86, 14] width 26 height 10
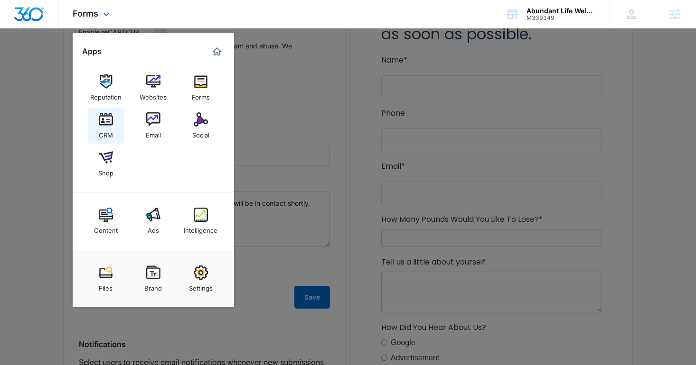
click at [109, 131] on div "CRM" at bounding box center [106, 133] width 14 height 12
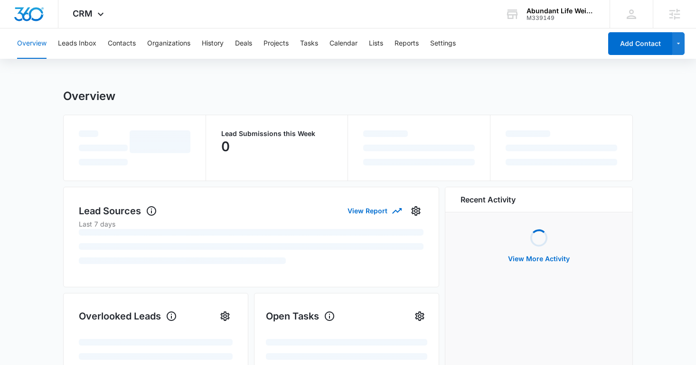
click at [462, 41] on div "Overview Leads Inbox Contacts Organizations History Deals Projects Tasks Calend…" at bounding box center [306, 43] width 590 height 30
click at [446, 45] on button "Settings" at bounding box center [443, 43] width 26 height 30
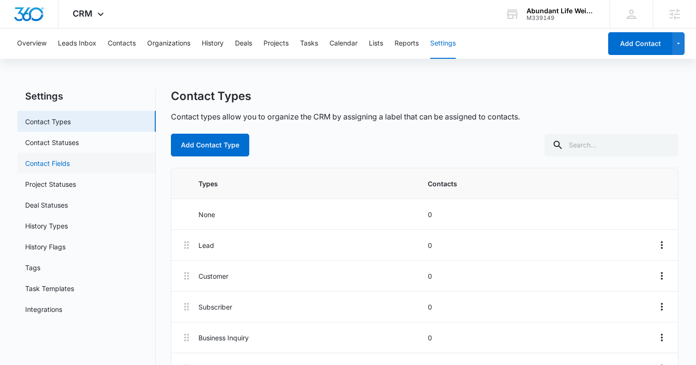
click at [70, 159] on link "Contact Fields" at bounding box center [47, 164] width 45 height 10
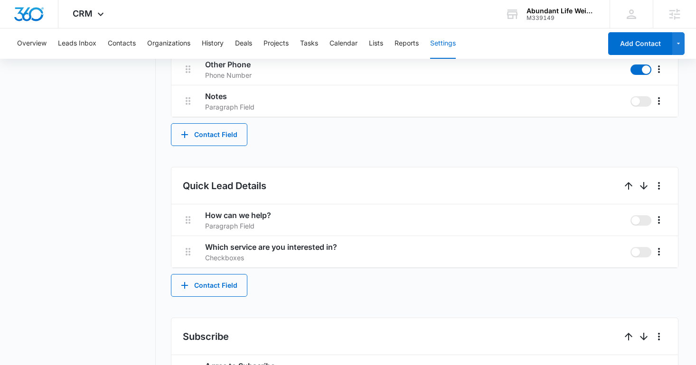
scroll to position [524, 0]
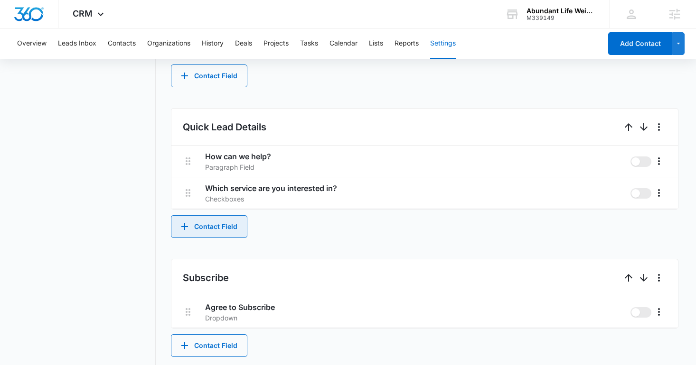
click at [232, 222] on button "Contact Field" at bounding box center [209, 226] width 76 height 23
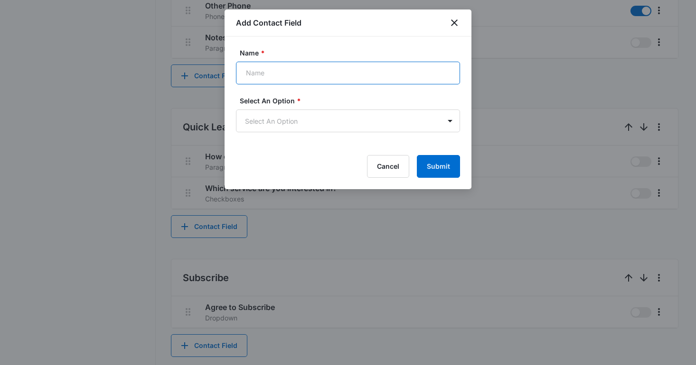
click at [282, 77] on input "Name *" at bounding box center [348, 73] width 224 height 23
type input "How Many Pounds Would You Like to Lose?"
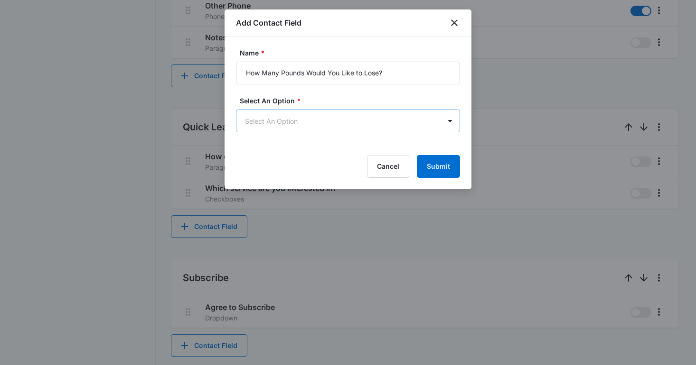
scroll to position [0, 0]
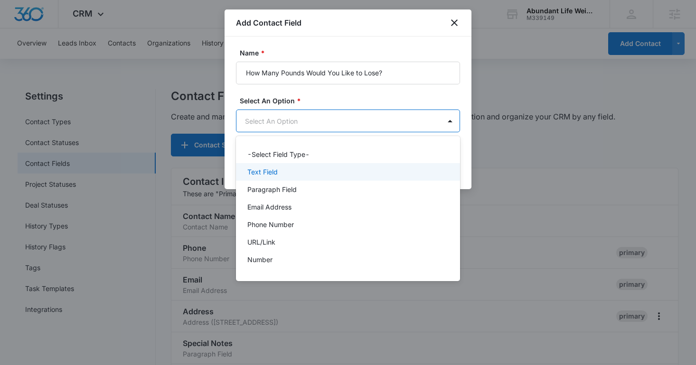
click at [285, 176] on div "Text Field" at bounding box center [346, 172] width 199 height 10
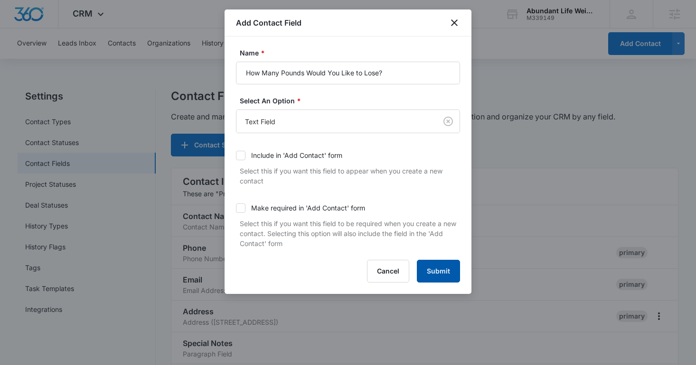
click at [439, 272] on button "Submit" at bounding box center [438, 271] width 43 height 23
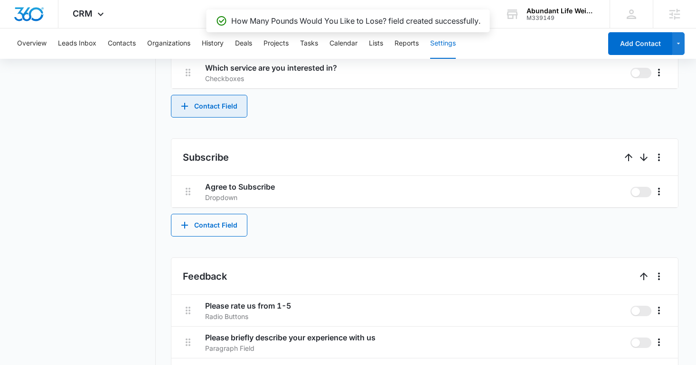
scroll to position [691, 0]
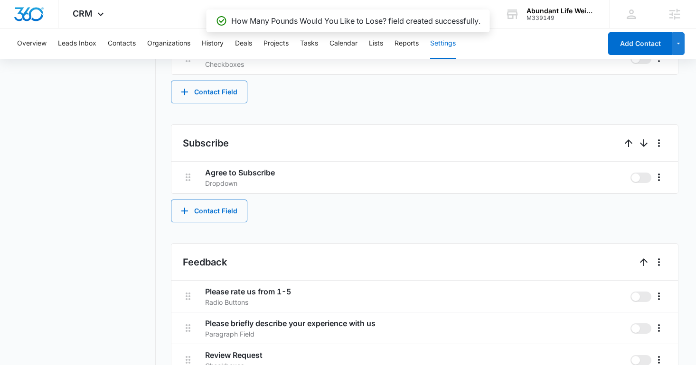
click at [202, 91] on button "Contact Field" at bounding box center [209, 92] width 76 height 23
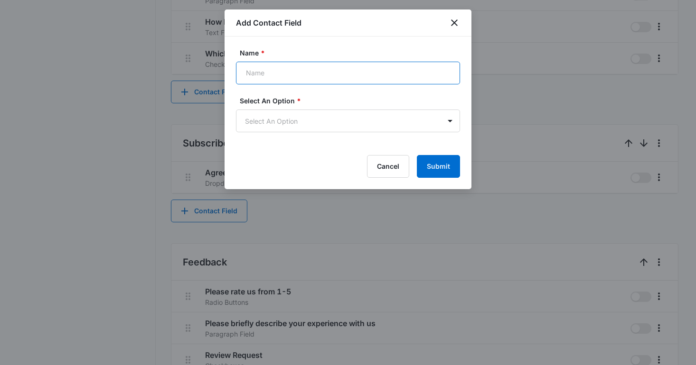
click at [267, 81] on input "Name *" at bounding box center [348, 73] width 224 height 23
type input "Tell us a little about yourself"
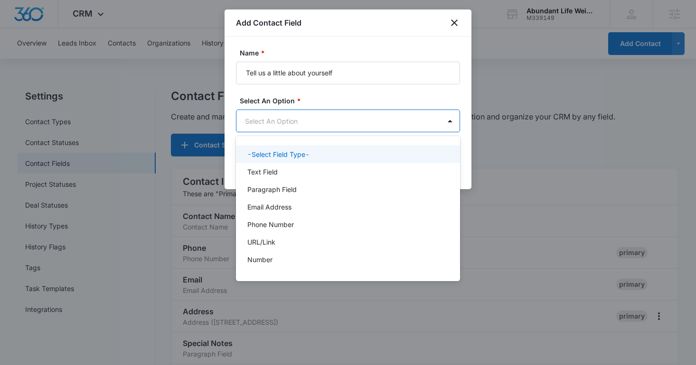
click at [271, 130] on body "CRM Apps Reputation Websites Forms CRM Email Social Shop Content Ads Intelligen…" at bounding box center [348, 182] width 696 height 365
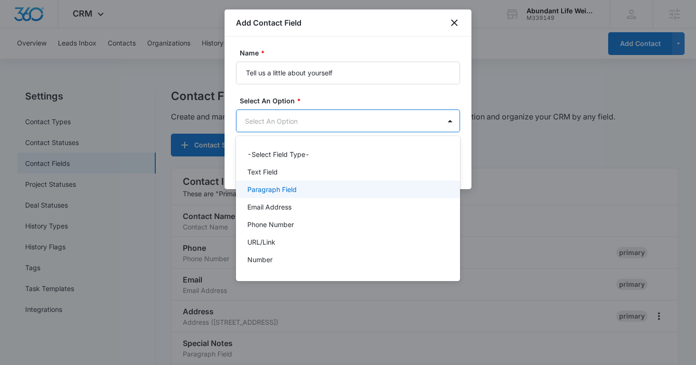
click at [274, 190] on p "Paragraph Field" at bounding box center [271, 190] width 49 height 10
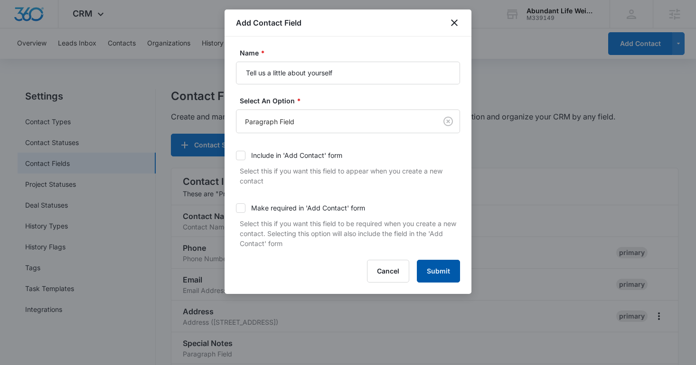
click at [428, 275] on button "Submit" at bounding box center [438, 271] width 43 height 23
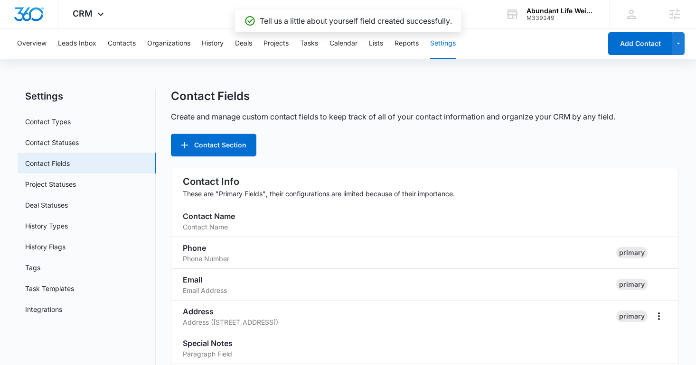
scroll to position [632, 0]
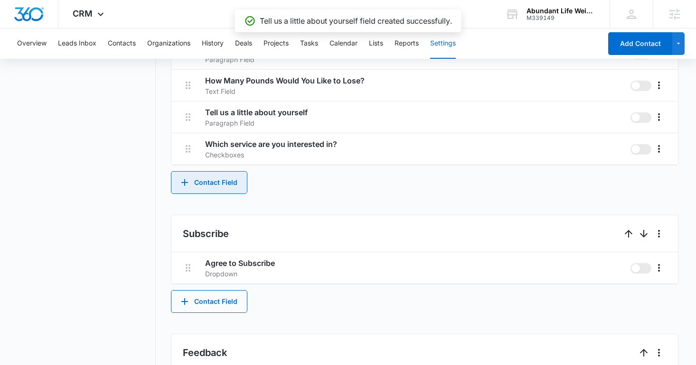
click at [223, 191] on button "Contact Field" at bounding box center [209, 182] width 76 height 23
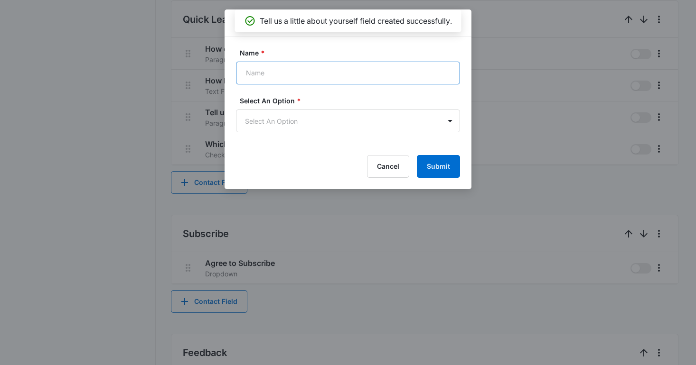
click at [292, 79] on input "Name *" at bounding box center [348, 73] width 224 height 23
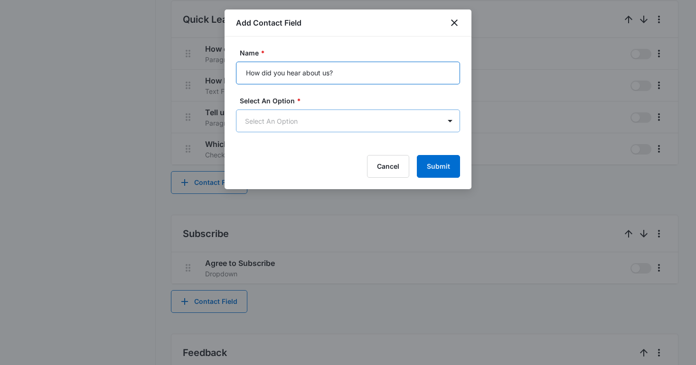
type input "How did you hear about us?"
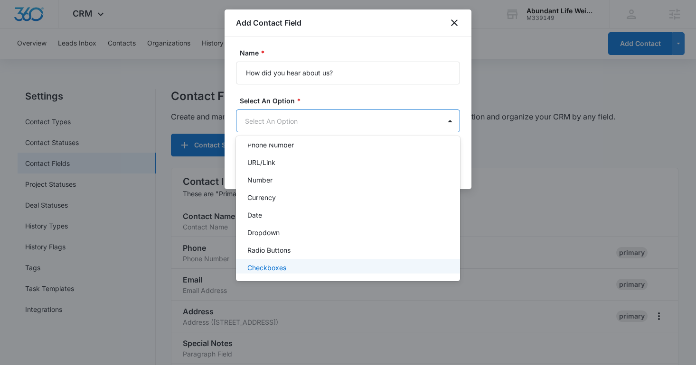
scroll to position [120, 0]
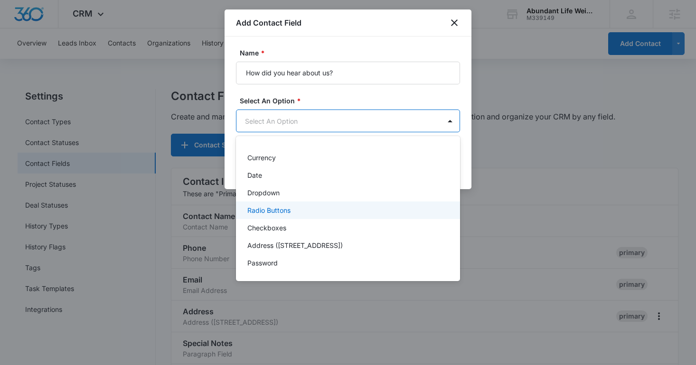
click at [298, 210] on div "Radio Buttons" at bounding box center [346, 211] width 199 height 10
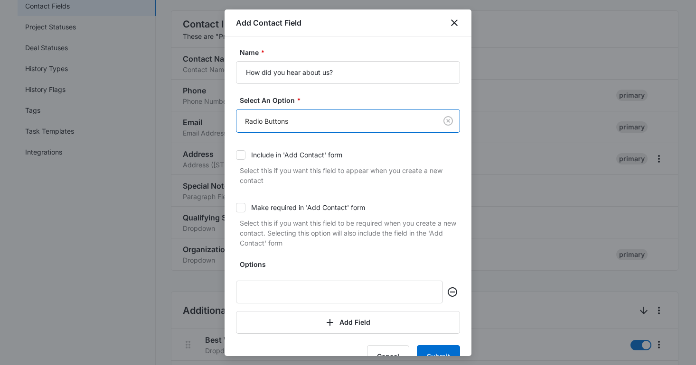
scroll to position [24, 0]
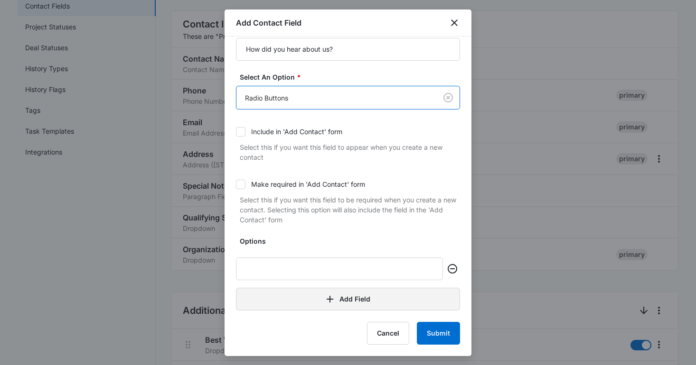
click at [313, 294] on button "Add Field" at bounding box center [348, 299] width 224 height 23
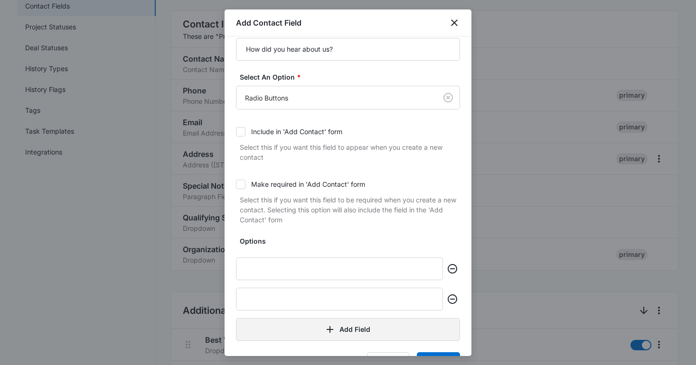
click at [314, 327] on button "Add Field" at bounding box center [348, 329] width 224 height 23
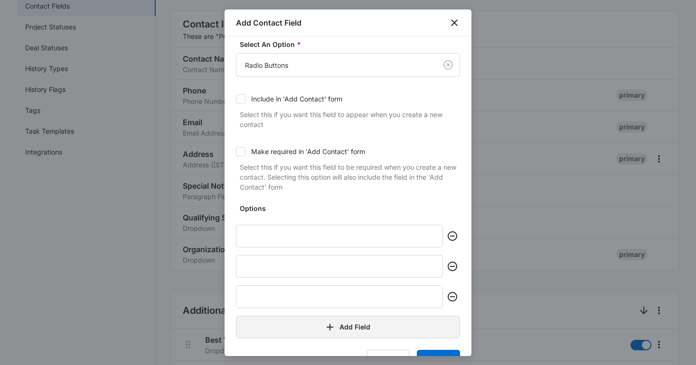
click at [311, 338] on button "Add Field" at bounding box center [348, 327] width 224 height 23
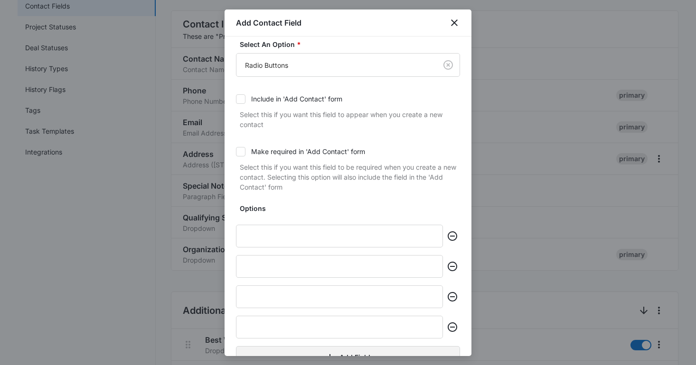
scroll to position [115, 0]
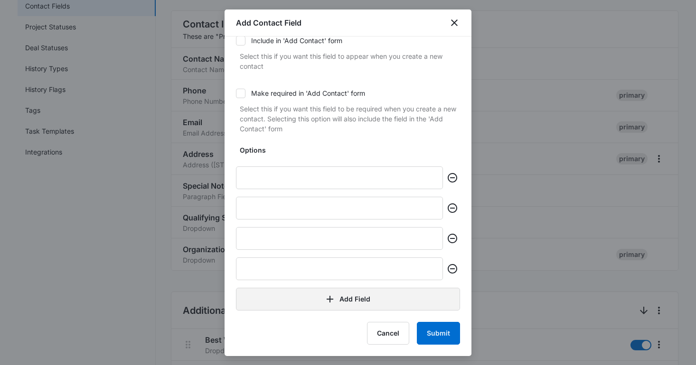
click at [286, 299] on button "Add Field" at bounding box center [348, 299] width 224 height 23
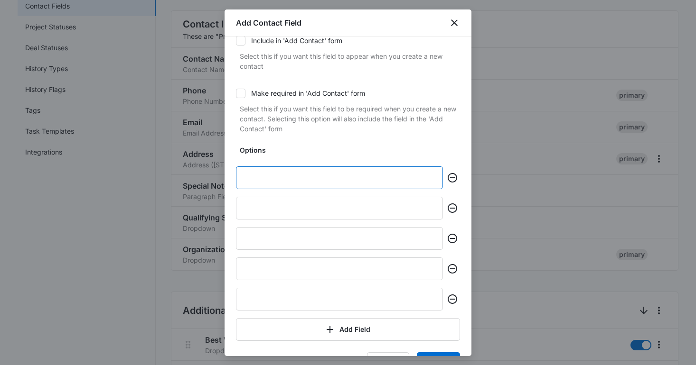
click at [248, 177] on input "text" at bounding box center [339, 178] width 207 height 23
type input "Google"
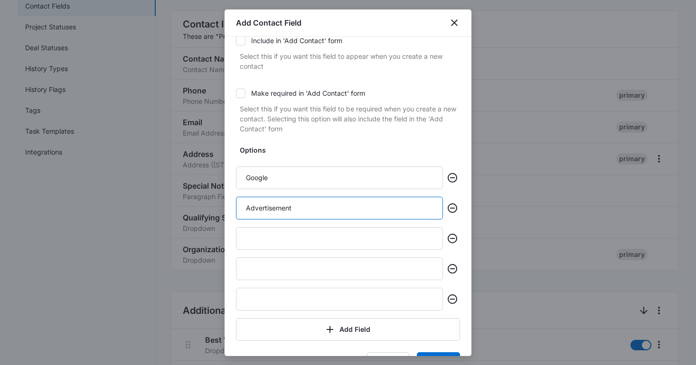
type input "Advertisement"
click at [271, 238] on input "text" at bounding box center [339, 238] width 207 height 23
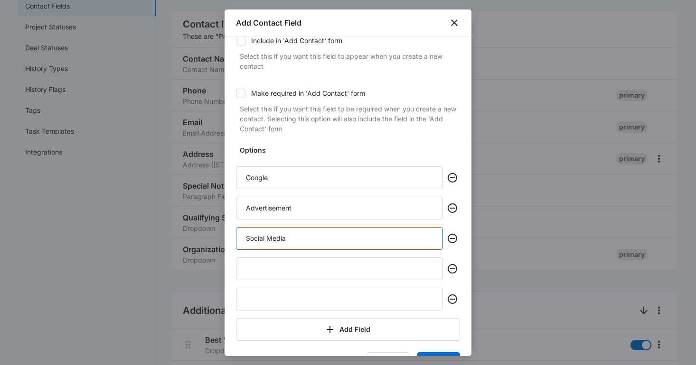
type input "Social Media"
type input "Radio"
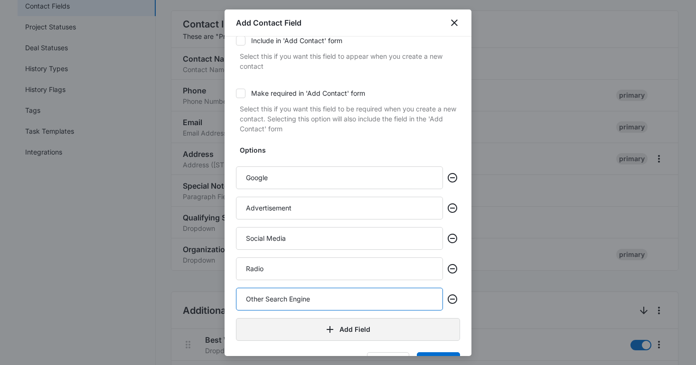
type input "Other Search Engine"
click at [303, 322] on button "Add Field" at bounding box center [348, 329] width 224 height 23
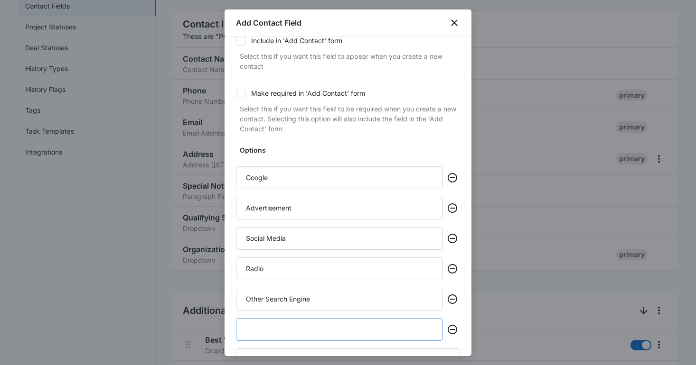
click at [298, 333] on input "text" at bounding box center [339, 329] width 207 height 23
type input "Other"
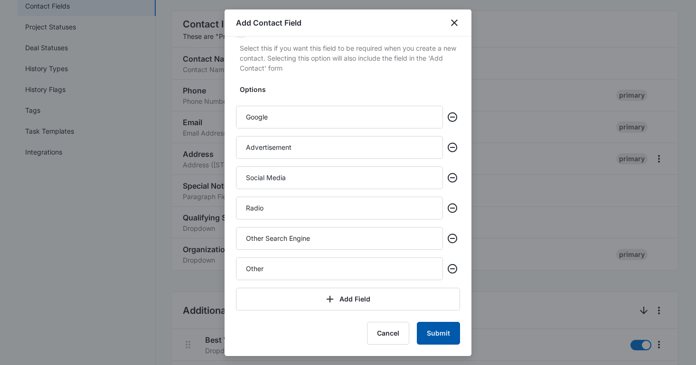
click at [430, 330] on button "Submit" at bounding box center [438, 333] width 43 height 23
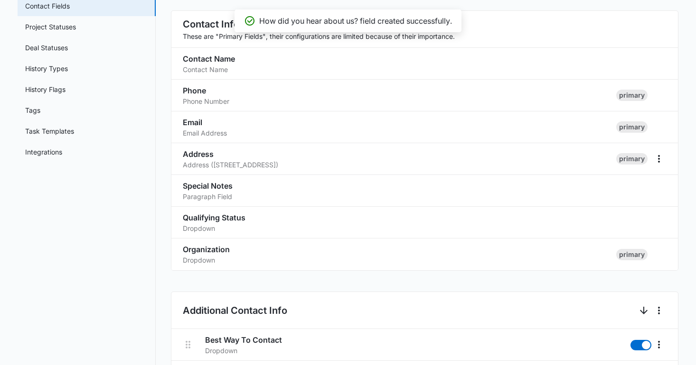
scroll to position [664, 0]
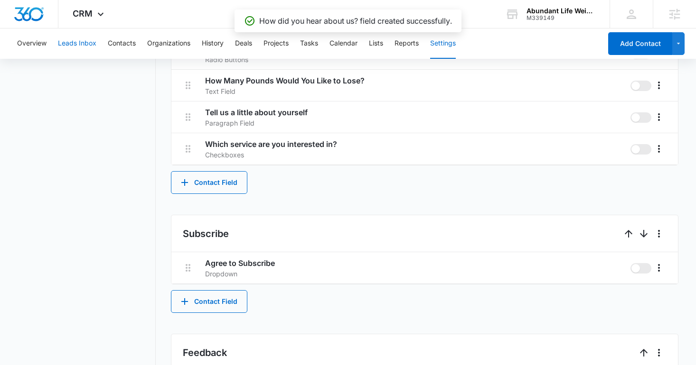
click at [91, 49] on button "Leads Inbox" at bounding box center [77, 43] width 38 height 30
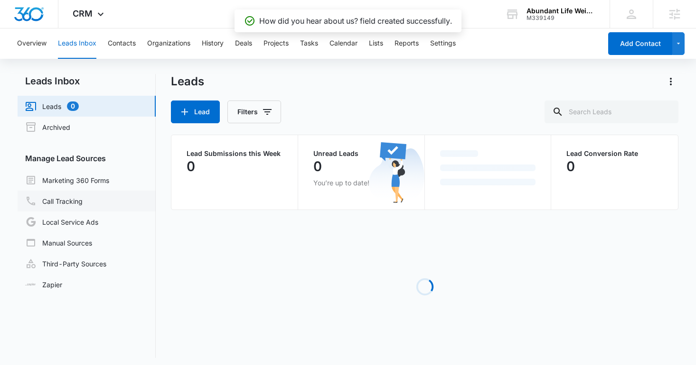
click at [82, 196] on link "Call Tracking" at bounding box center [53, 201] width 57 height 11
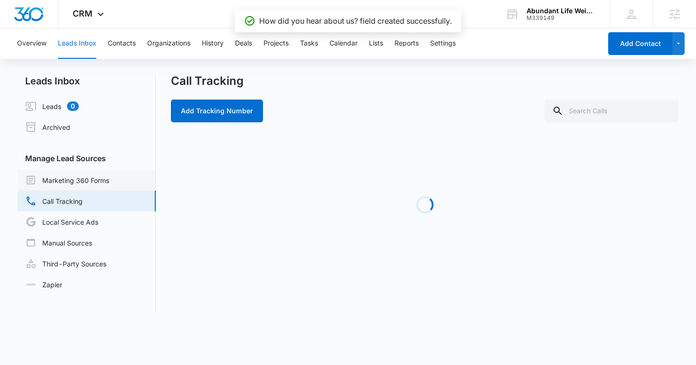
click at [76, 178] on link "Marketing 360 Forms" at bounding box center [67, 180] width 84 height 11
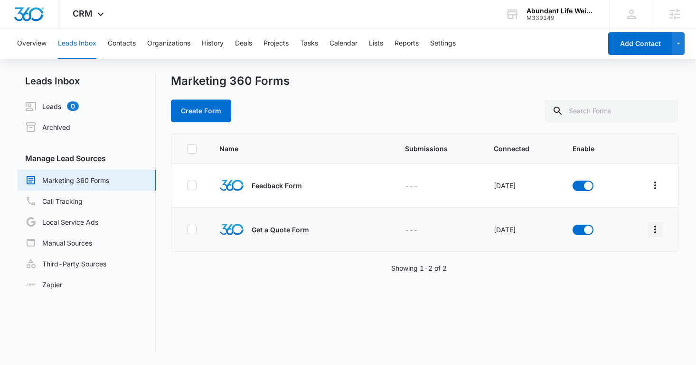
click at [657, 230] on icon "Overflow Menu" at bounding box center [654, 229] width 11 height 11
click at [610, 283] on div "Field Mapping" at bounding box center [613, 284] width 54 height 7
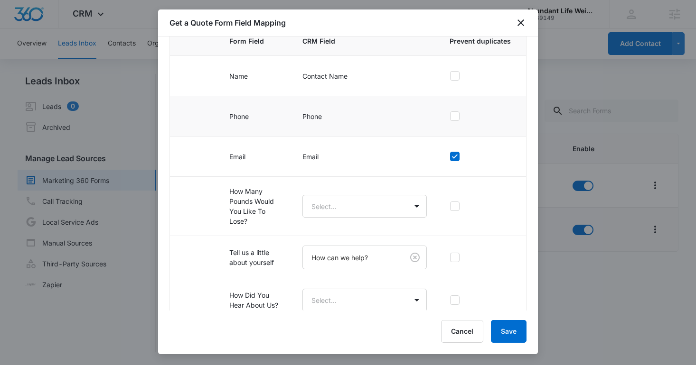
scroll to position [205, 0]
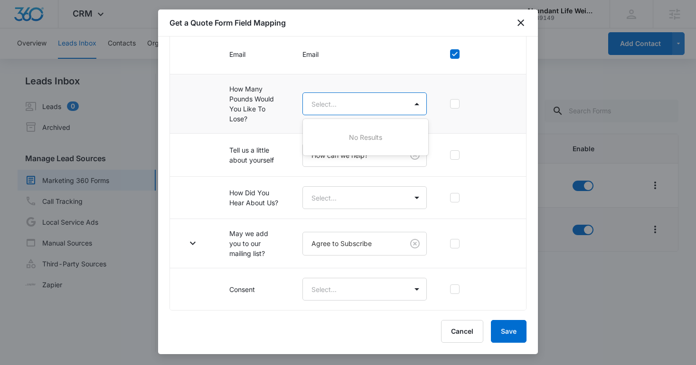
click at [332, 113] on body "CRM Apps Reputation Websites Forms CRM Email Social Shop Content Ads Intelligen…" at bounding box center [348, 182] width 696 height 365
click at [319, 101] on div at bounding box center [348, 182] width 696 height 365
click at [344, 105] on body "CRM Apps Reputation Websites Forms CRM Email Social Shop Content Ads Intelligen…" at bounding box center [348, 182] width 696 height 365
click at [299, 105] on div at bounding box center [348, 182] width 696 height 365
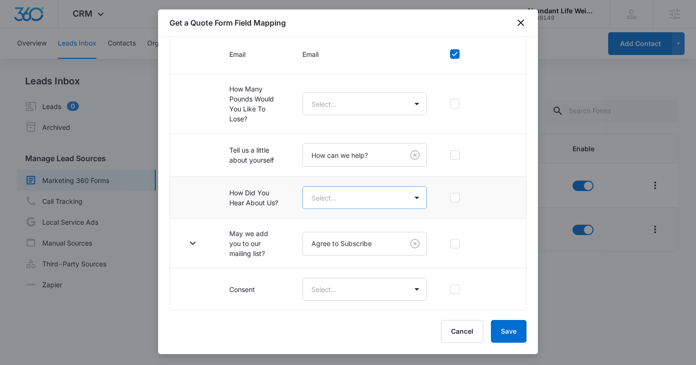
click at [329, 204] on body "CRM Apps Reputation Websites Forms CRM Email Social Shop Content Ads Intelligen…" at bounding box center [348, 182] width 696 height 365
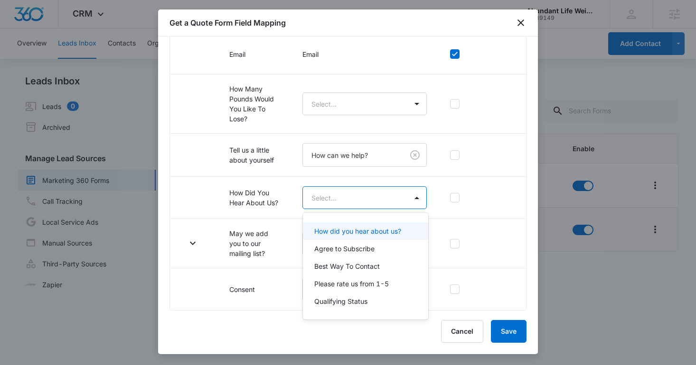
click at [342, 231] on p "How did you hear about us?" at bounding box center [357, 231] width 87 height 10
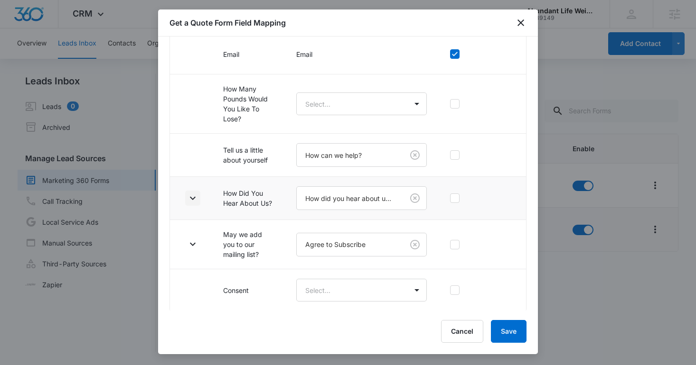
click at [199, 195] on button "button" at bounding box center [192, 198] width 15 height 15
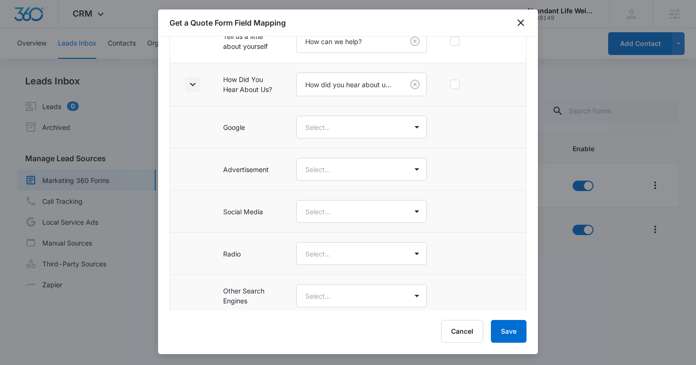
scroll to position [345, 0]
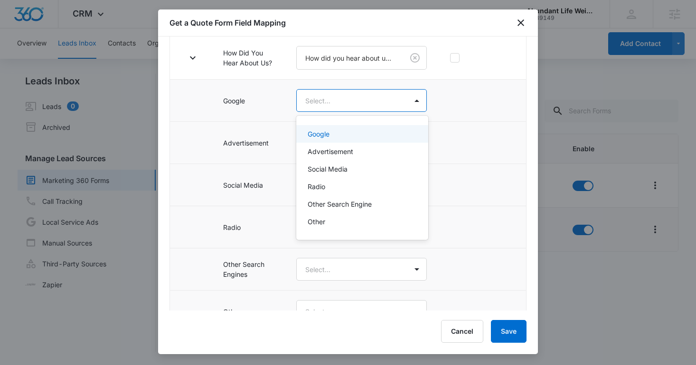
click at [317, 107] on body "CRM Apps Reputation Websites Forms CRM Email Social Shop Content Ads Intelligen…" at bounding box center [348, 182] width 696 height 365
click at [328, 133] on p "Google" at bounding box center [319, 134] width 22 height 10
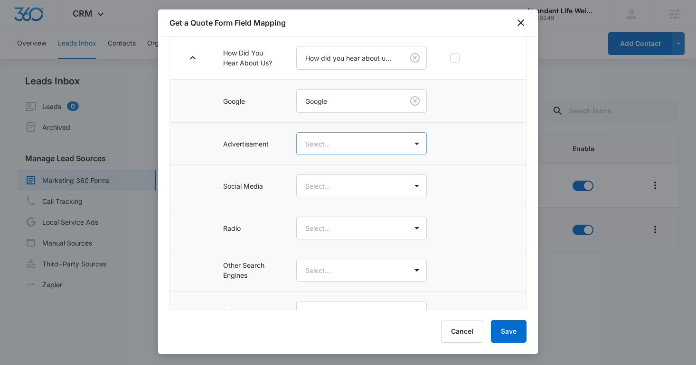
click at [328, 146] on body "CRM Apps Reputation Websites Forms CRM Email Social Shop Content Ads Intelligen…" at bounding box center [348, 182] width 696 height 365
click at [328, 188] on div "Advertisement" at bounding box center [362, 195] width 132 height 18
click at [328, 188] on body "CRM Apps Reputation Websites Forms CRM Email Social Shop Content Ads Intelligen…" at bounding box center [348, 182] width 696 height 365
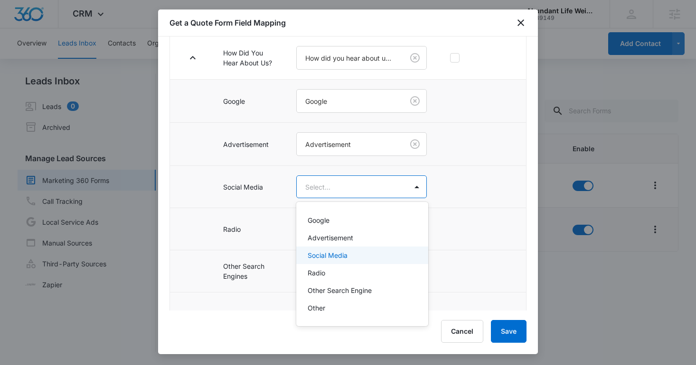
click at [328, 253] on p "Social Media" at bounding box center [328, 256] width 40 height 10
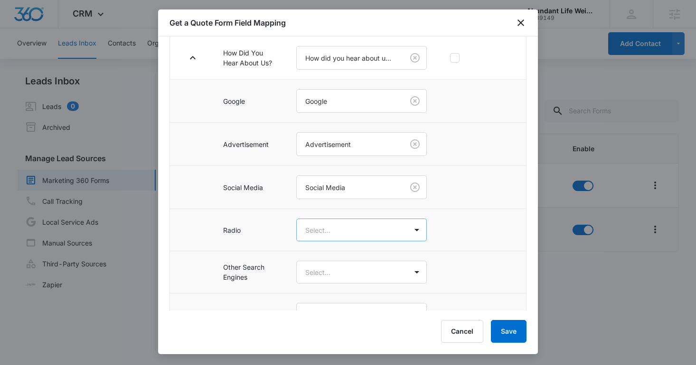
click at [321, 231] on body "CRM Apps Reputation Websites Forms CRM Email Social Shop Content Ads Intelligen…" at bounding box center [348, 182] width 696 height 365
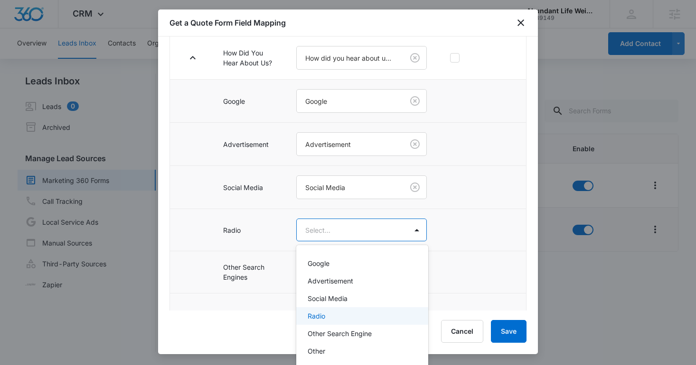
click at [327, 314] on div "Radio" at bounding box center [361, 316] width 107 height 10
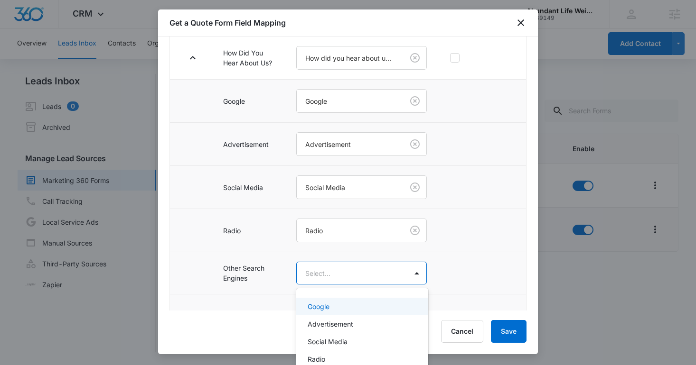
click at [318, 277] on body "CRM Apps Reputation Websites Forms CRM Email Social Shop Content Ads Intelligen…" at bounding box center [348, 182] width 696 height 365
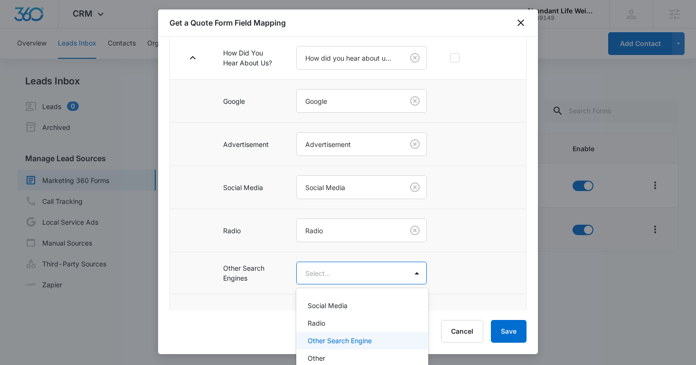
click at [326, 341] on p "Other Search Engine" at bounding box center [340, 341] width 64 height 10
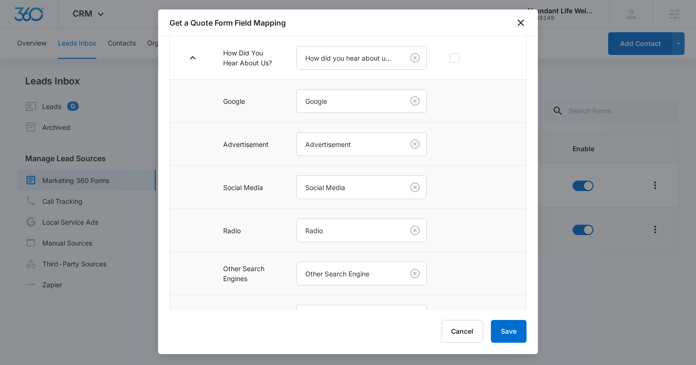
scroll to position [464, 0]
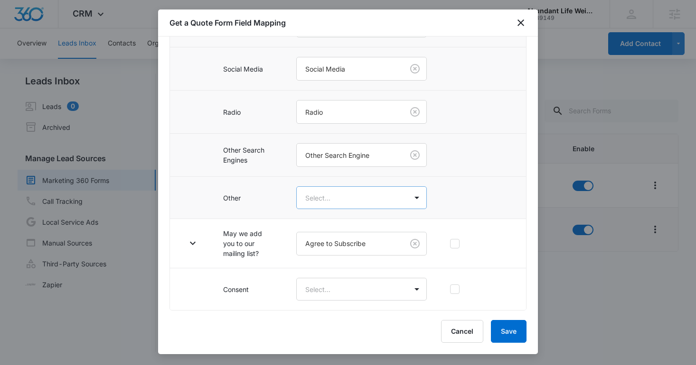
click at [313, 204] on body "CRM Apps Reputation Websites Forms CRM Email Social Shop Content Ads Intelligen…" at bounding box center [348, 182] width 696 height 365
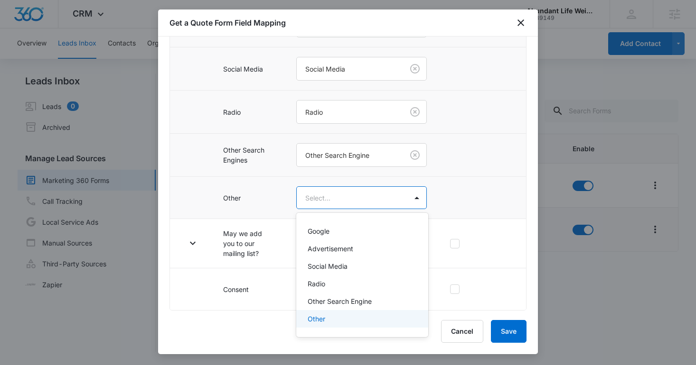
click at [322, 325] on div "Other" at bounding box center [362, 319] width 132 height 18
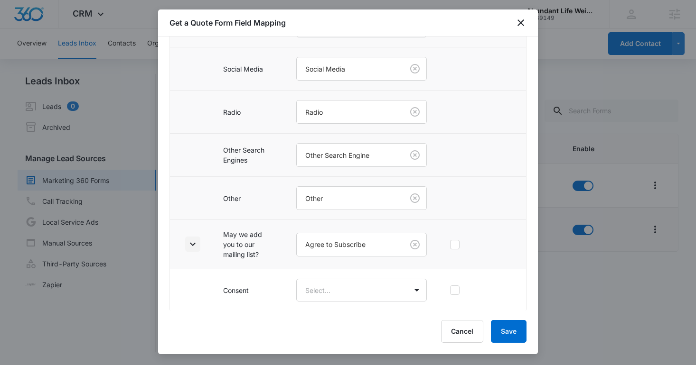
click at [198, 244] on button "button" at bounding box center [192, 244] width 15 height 15
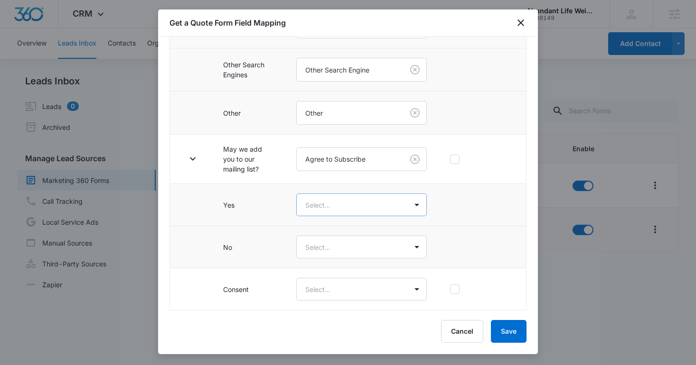
click at [316, 201] on body "CRM Apps Reputation Websites Forms CRM Email Social Shop Content Ads Intelligen…" at bounding box center [348, 182] width 696 height 365
click at [316, 236] on p "Yes" at bounding box center [313, 239] width 11 height 10
click at [316, 263] on td "Select..." at bounding box center [361, 248] width 153 height 42
click at [312, 249] on body "CRM Apps Reputation Websites Forms CRM Email Social Shop Content Ads Intelligen…" at bounding box center [348, 182] width 696 height 365
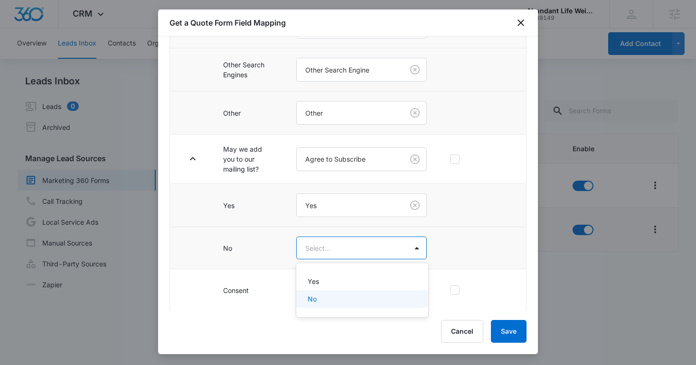
click at [317, 299] on div "No" at bounding box center [361, 299] width 107 height 10
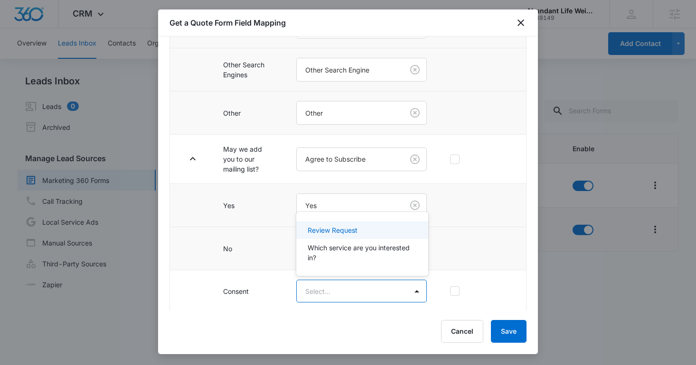
click at [317, 299] on body "CRM Apps Reputation Websites Forms CRM Email Social Shop Content Ads Intelligen…" at bounding box center [348, 182] width 696 height 365
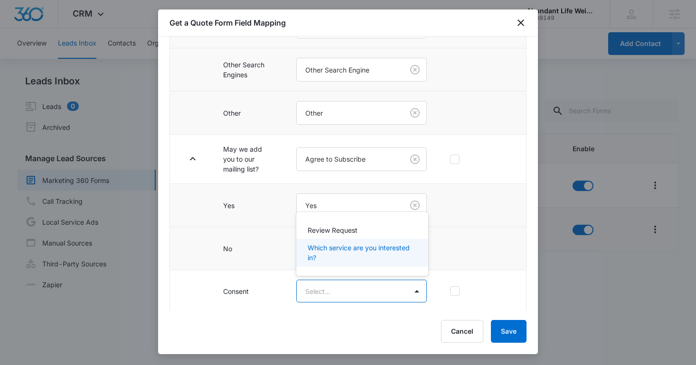
click at [259, 291] on div at bounding box center [348, 182] width 696 height 365
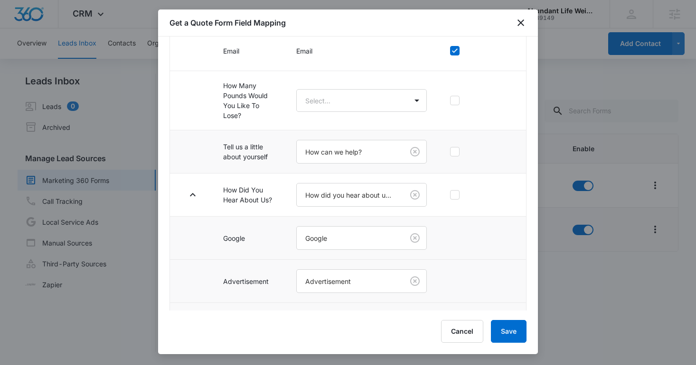
scroll to position [197, 0]
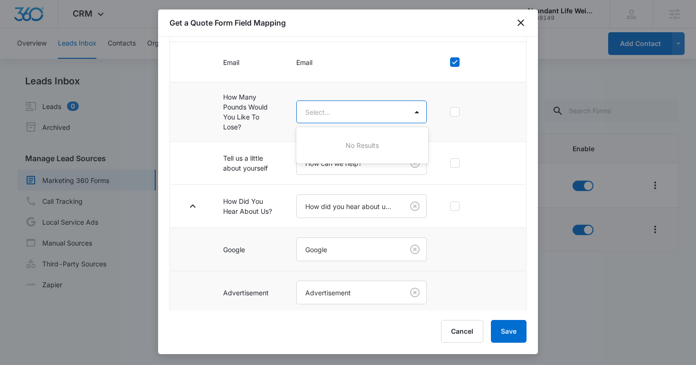
click at [321, 112] on body "CRM Apps Reputation Websites Forms CRM Email Social Shop Content Ads Intelligen…" at bounding box center [348, 182] width 696 height 365
click at [334, 114] on div at bounding box center [348, 182] width 696 height 365
drag, startPoint x: 251, startPoint y: 129, endPoint x: 222, endPoint y: 92, distance: 46.7
click at [222, 92] on td "How Many Pounds Would You Like To Lose?" at bounding box center [248, 112] width 73 height 59
copy td "How Many Pounds Would You Like To Lose?"
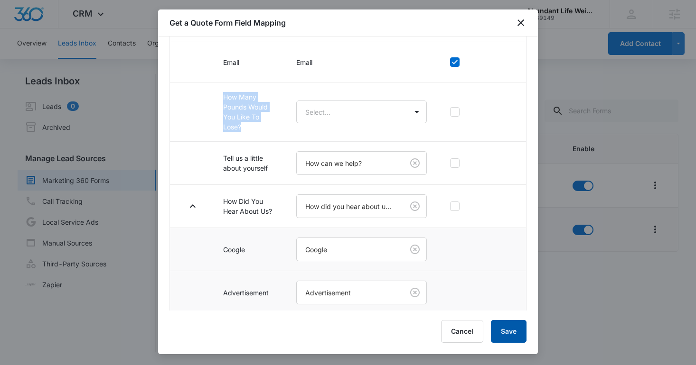
click at [505, 328] on button "Save" at bounding box center [509, 331] width 36 height 23
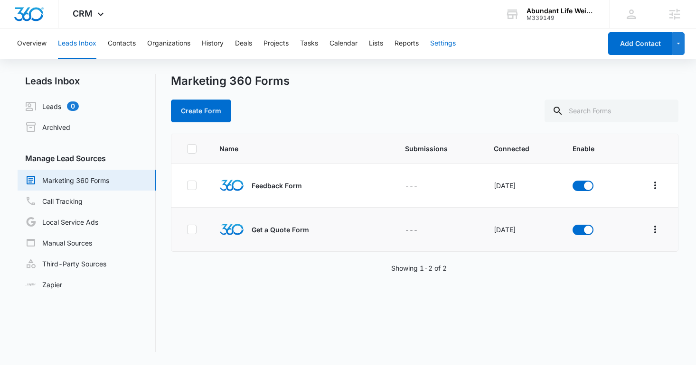
click at [451, 54] on button "Settings" at bounding box center [443, 43] width 26 height 30
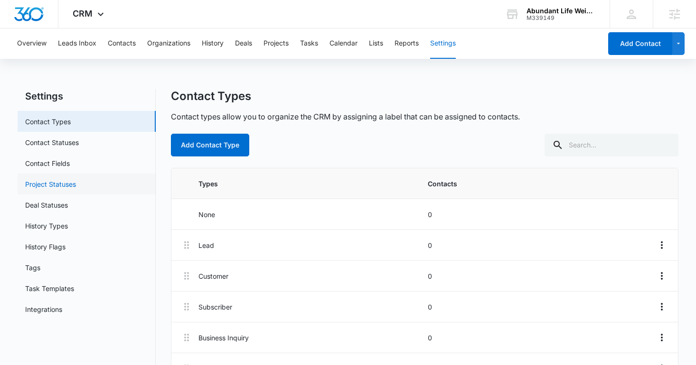
click at [59, 179] on link "Project Statuses" at bounding box center [50, 184] width 51 height 10
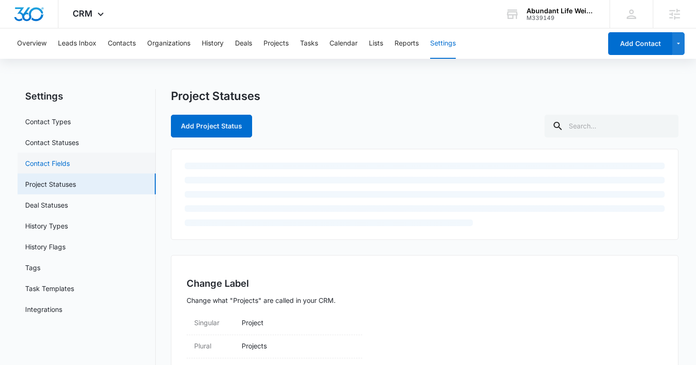
click at [57, 167] on link "Contact Fields" at bounding box center [47, 164] width 45 height 10
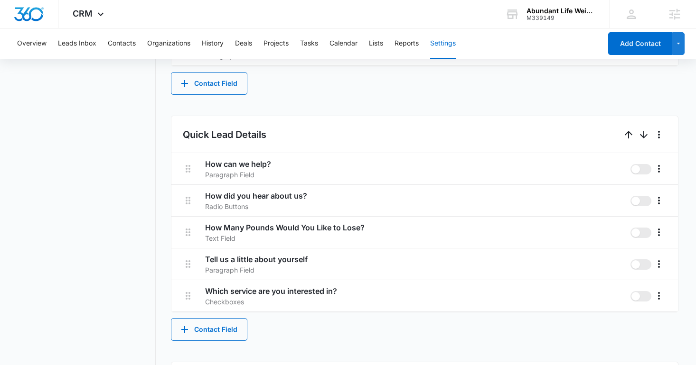
scroll to position [518, 0]
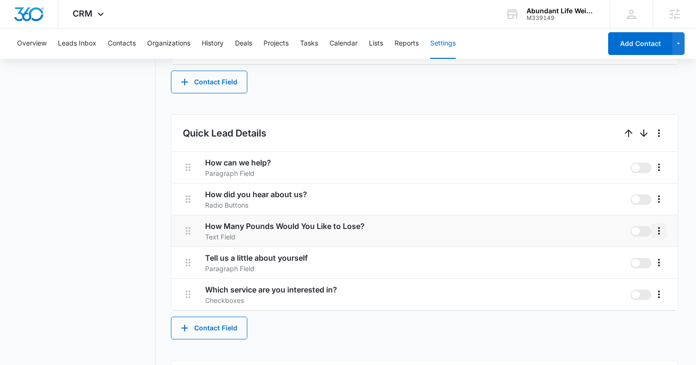
click at [661, 231] on icon "More" at bounding box center [658, 230] width 11 height 11
click at [636, 271] on div "Delete" at bounding box center [634, 272] width 20 height 7
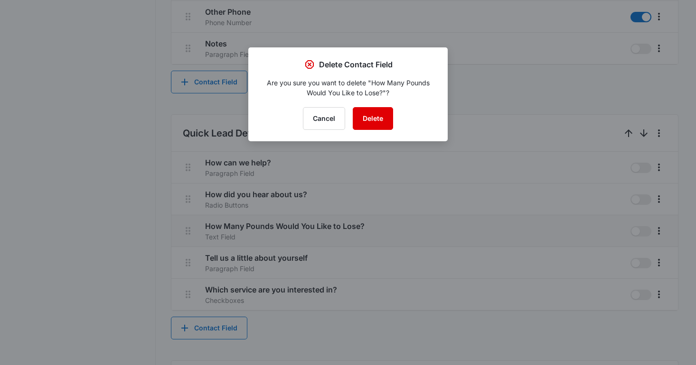
click at [374, 118] on button "Delete" at bounding box center [373, 118] width 40 height 23
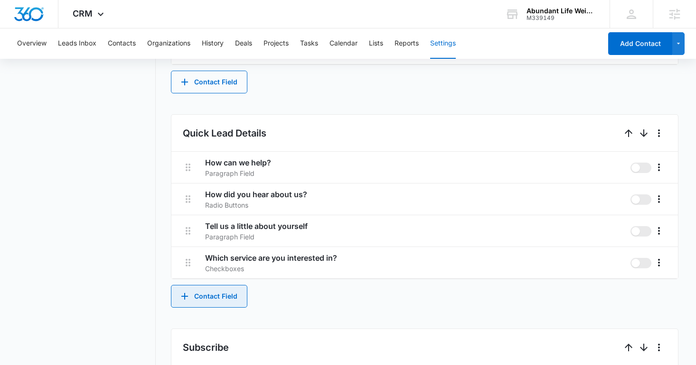
click at [232, 304] on button "Contact Field" at bounding box center [209, 296] width 76 height 23
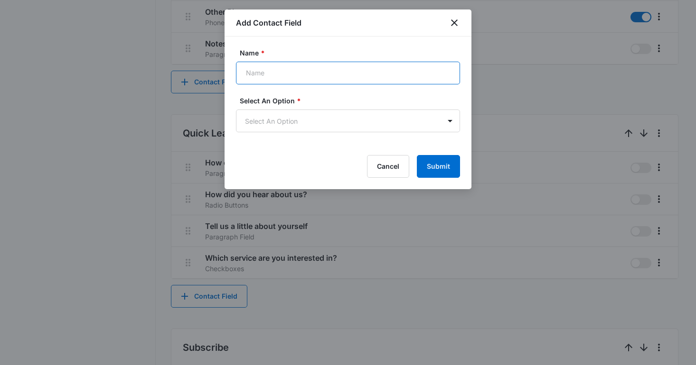
click at [286, 81] on input "Name *" at bounding box center [348, 73] width 224 height 23
type input "How Many Pounds Would You Like to Lose?"
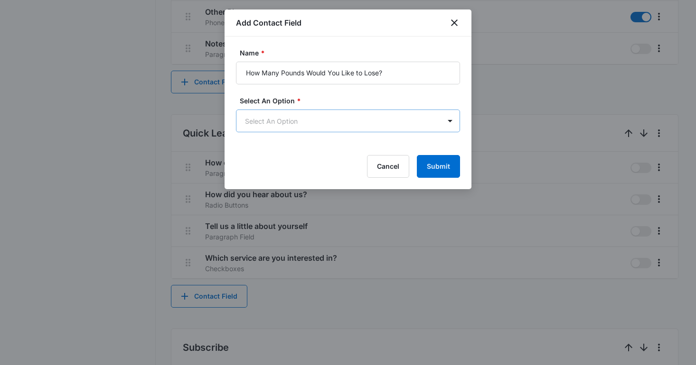
click at [297, 119] on body "CRM Apps Reputation Websites Forms CRM Email Social Shop Content Ads Intelligen…" at bounding box center [348, 51] width 696 height 1139
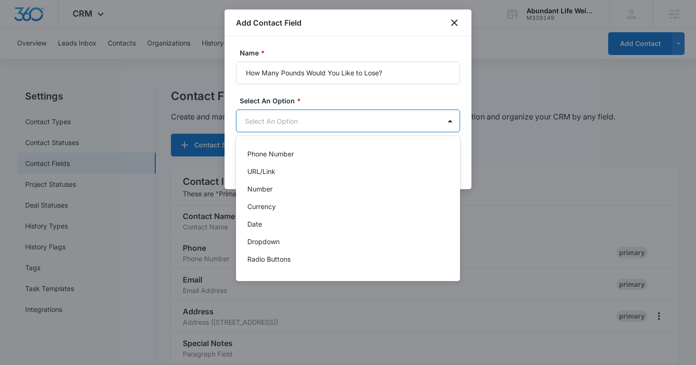
scroll to position [103, 0]
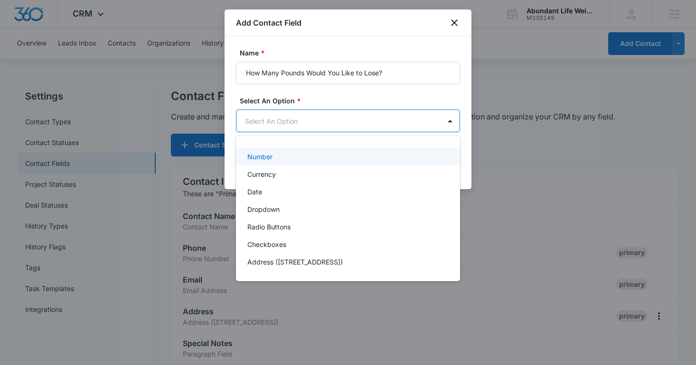
click at [279, 161] on div "Number" at bounding box center [346, 157] width 199 height 10
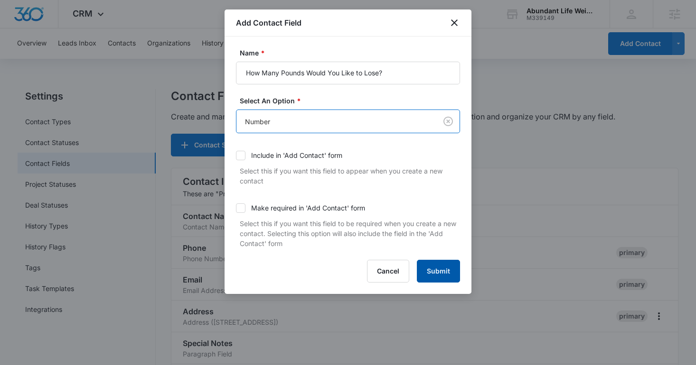
click at [440, 271] on button "Submit" at bounding box center [438, 271] width 43 height 23
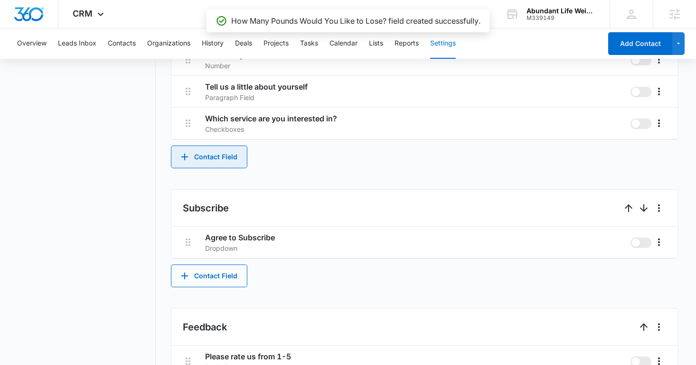
scroll to position [680, 0]
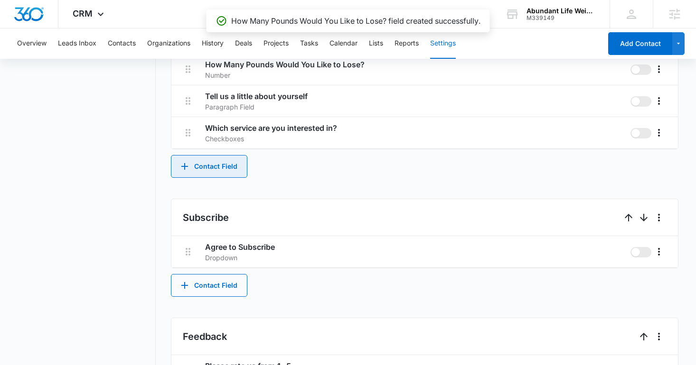
click at [231, 161] on button "Contact Field" at bounding box center [209, 166] width 76 height 23
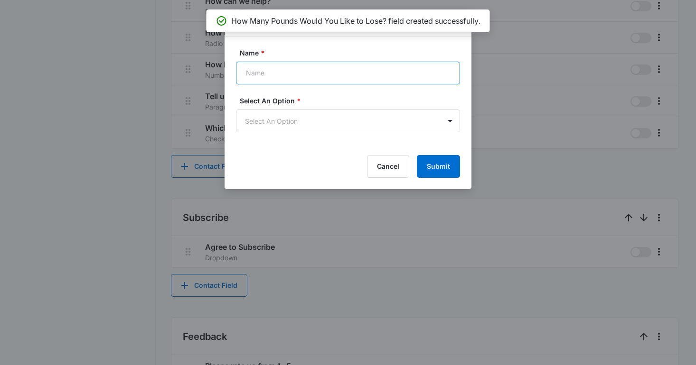
click at [298, 70] on input "Name *" at bounding box center [348, 73] width 224 height 23
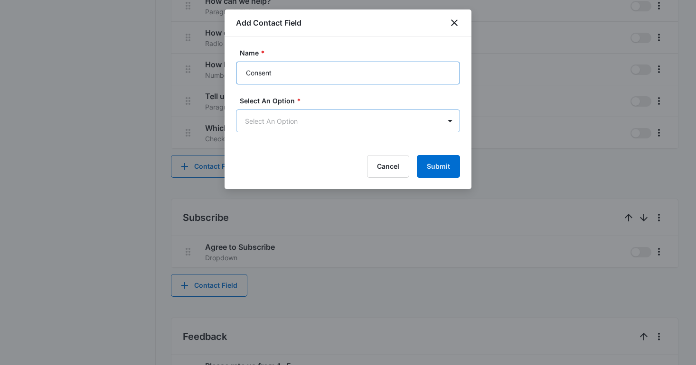
type input "Consent"
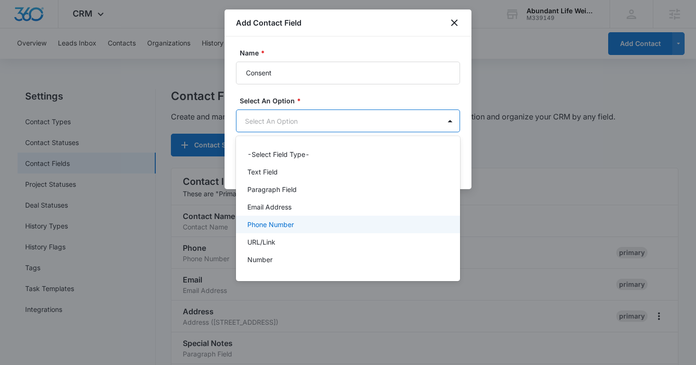
scroll to position [120, 0]
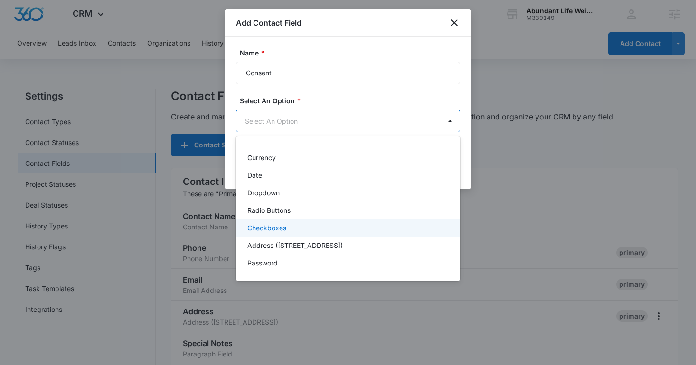
click at [304, 221] on div "Checkboxes" at bounding box center [348, 228] width 224 height 18
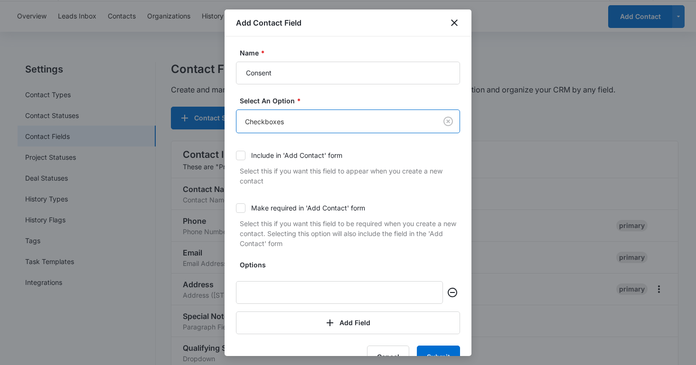
scroll to position [42, 0]
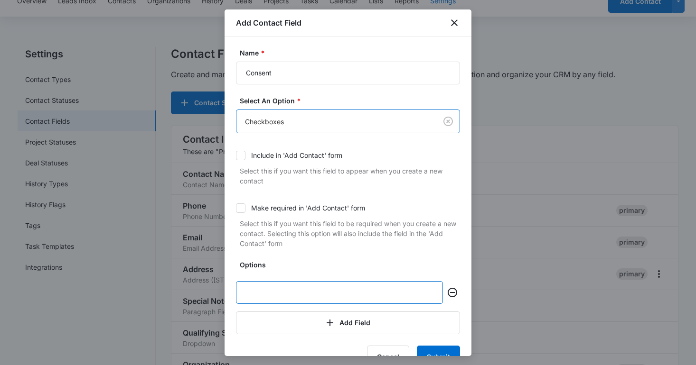
click at [299, 291] on input "text" at bounding box center [339, 292] width 207 height 23
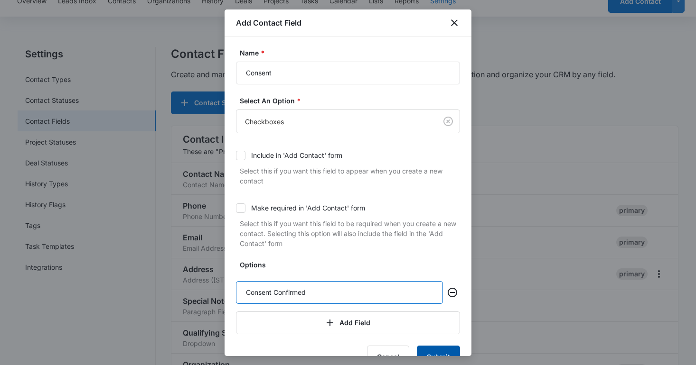
type input "Consent Confirmed"
click at [435, 347] on button "Submit" at bounding box center [438, 357] width 43 height 23
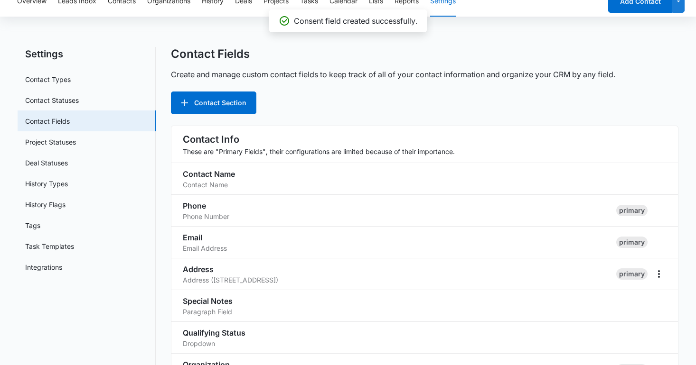
scroll to position [695, 0]
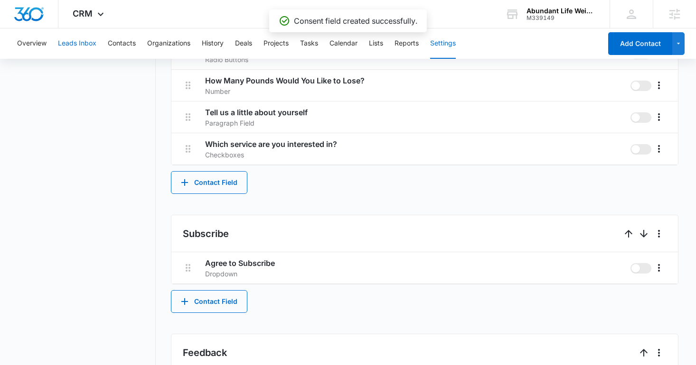
click at [91, 44] on button "Leads Inbox" at bounding box center [77, 43] width 38 height 30
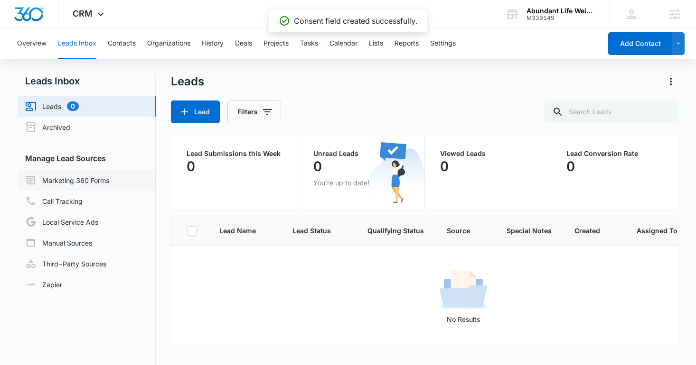
click at [92, 183] on link "Marketing 360 Forms" at bounding box center [67, 180] width 84 height 11
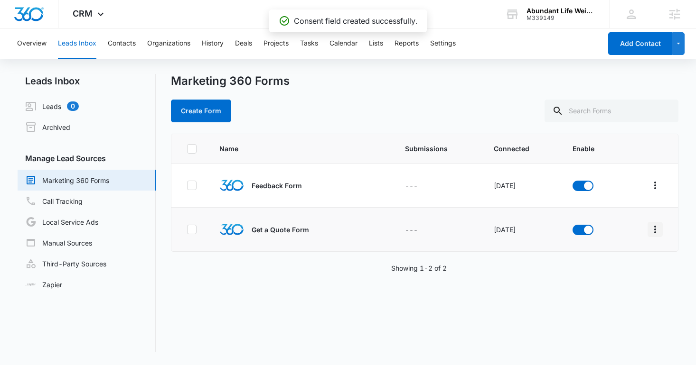
click at [653, 227] on icon "Overflow Menu" at bounding box center [654, 229] width 11 height 11
click at [604, 280] on button "Field Mapping" at bounding box center [619, 285] width 88 height 14
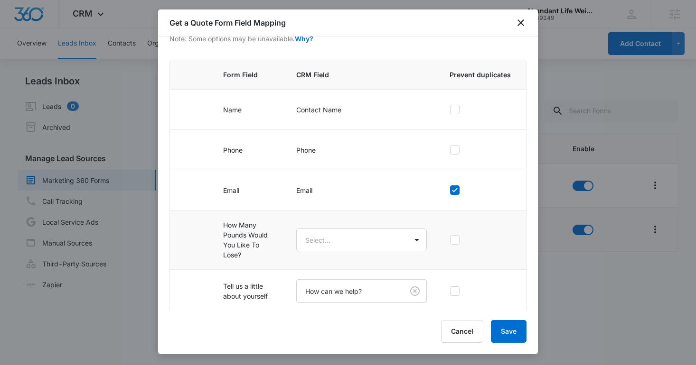
scroll to position [75, 0]
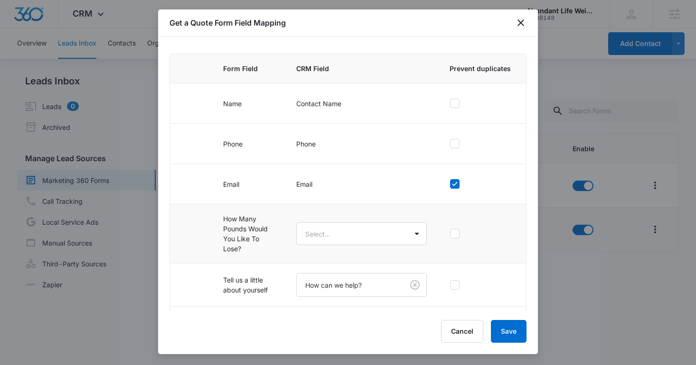
click at [380, 246] on td "Select..." at bounding box center [361, 234] width 153 height 59
click at [360, 234] on body "CRM Apps Reputation Websites Forms CRM Email Social Shop Content Ads Intelligen…" at bounding box center [348, 182] width 696 height 365
click at [343, 238] on div at bounding box center [348, 182] width 696 height 365
click at [343, 238] on body "CRM Apps Reputation Websites Forms CRM Email Social Shop Content Ads Intelligen…" at bounding box center [348, 182] width 696 height 365
click at [289, 218] on div at bounding box center [348, 182] width 696 height 365
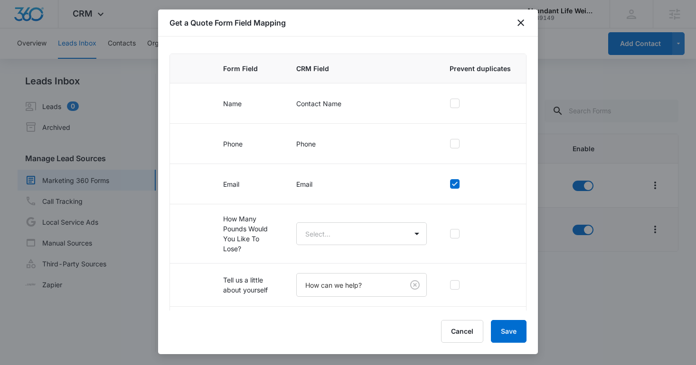
scroll to position [206, 0]
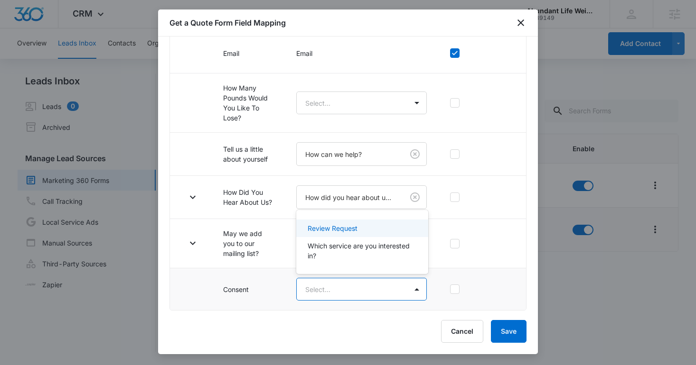
click at [322, 290] on body "CRM Apps Reputation Websites Forms CRM Email Social Shop Content Ads Intelligen…" at bounding box center [348, 182] width 696 height 365
click at [279, 252] on div at bounding box center [348, 182] width 696 height 365
click at [330, 287] on body "CRM Apps Reputation Websites Forms CRM Email Social Shop Content Ads Intelligen…" at bounding box center [348, 182] width 696 height 365
click at [345, 278] on body "CRM Apps Reputation Websites Forms CRM Email Social Shop Content Ads Intelligen…" at bounding box center [348, 182] width 696 height 365
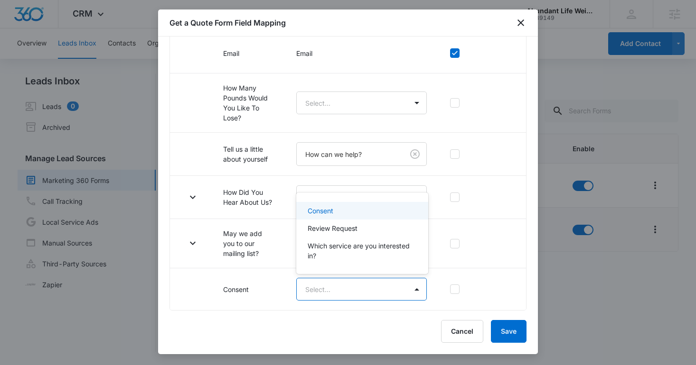
click at [327, 211] on p "Consent" at bounding box center [321, 211] width 26 height 10
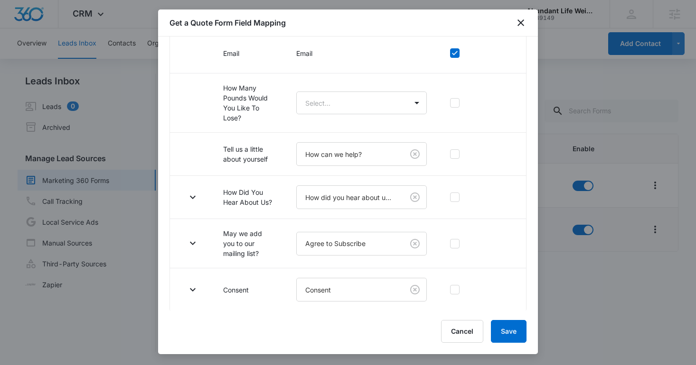
scroll to position [204, 0]
click at [197, 285] on button "button" at bounding box center [192, 291] width 15 height 15
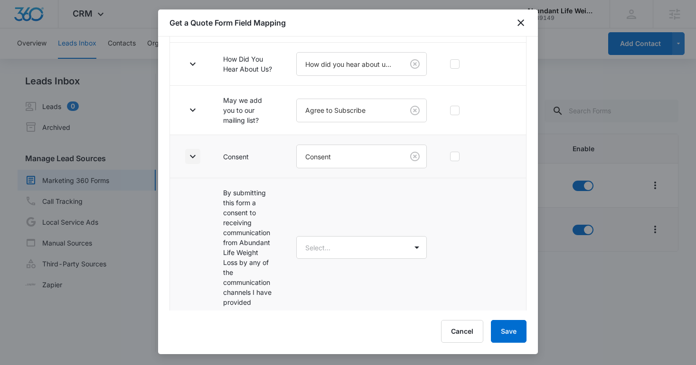
scroll to position [346, 0]
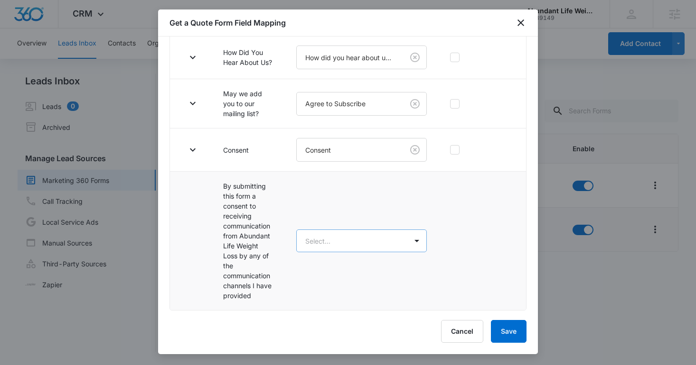
click at [315, 236] on body "CRM Apps Reputation Websites Forms CRM Email Social Shop Content Ads Intelligen…" at bounding box center [348, 182] width 696 height 365
click at [327, 267] on div "Consent Confirmed" at bounding box center [362, 275] width 132 height 18
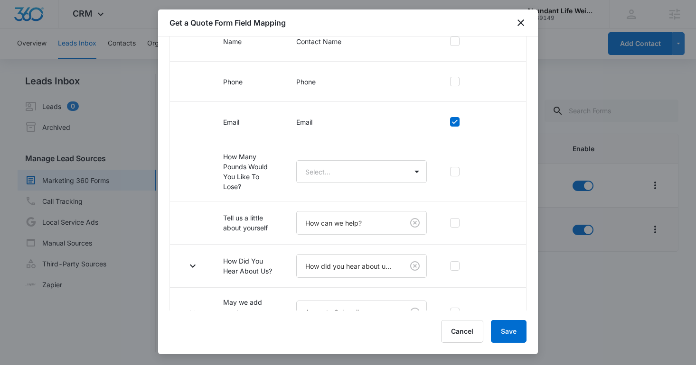
scroll to position [136, 0]
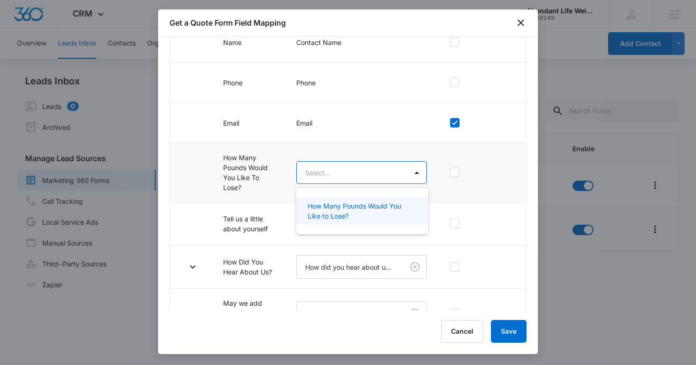
click at [317, 171] on body "CRM Apps Reputation Websites Forms CRM Email Social Shop Content Ads Intelligen…" at bounding box center [348, 182] width 696 height 365
click at [331, 204] on p "How Many Pounds Would You Like to Lose?" at bounding box center [361, 211] width 107 height 20
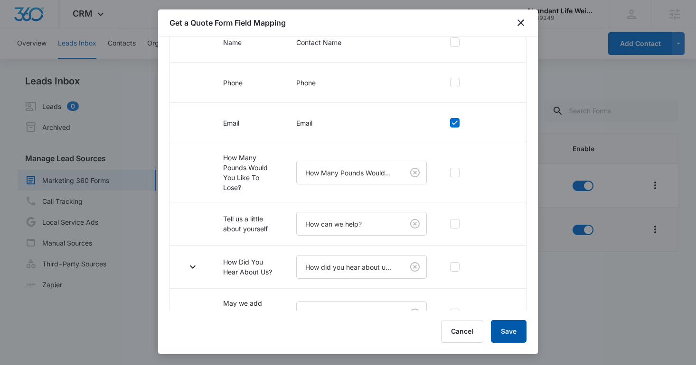
click at [501, 332] on button "Save" at bounding box center [509, 331] width 36 height 23
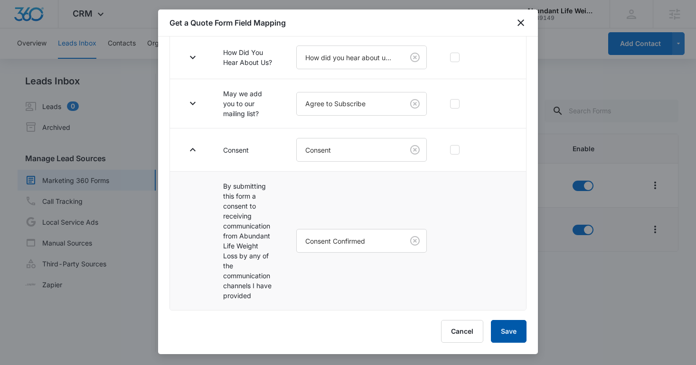
click at [500, 333] on button "Save" at bounding box center [509, 331] width 36 height 23
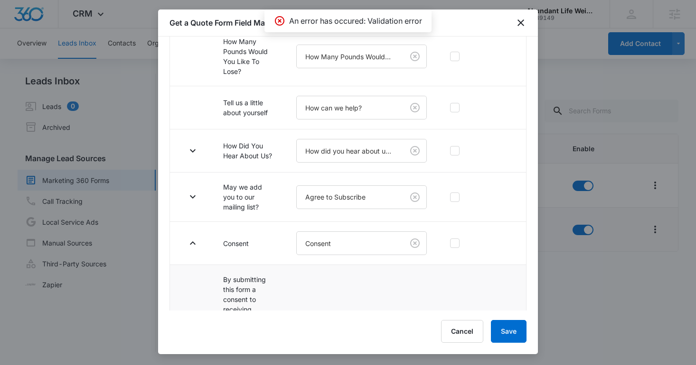
scroll to position [0, 0]
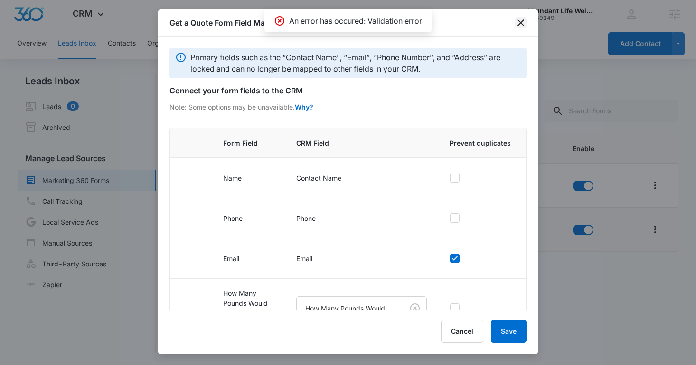
click at [524, 25] on icon "close" at bounding box center [520, 22] width 7 height 7
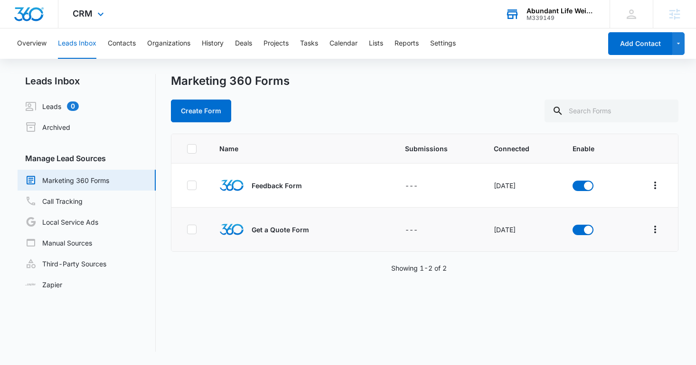
click at [532, 19] on div "M339149" at bounding box center [560, 18] width 69 height 7
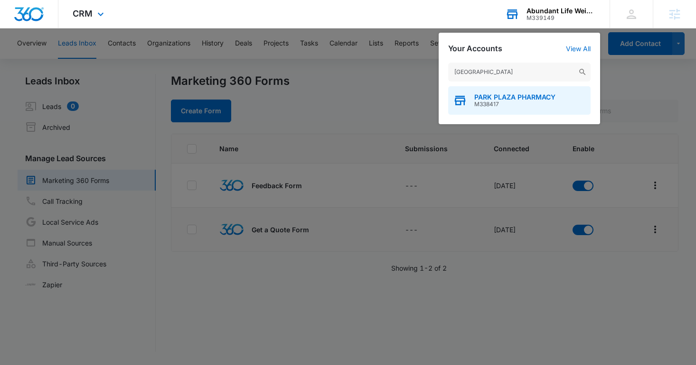
type input "park plaza"
click at [500, 102] on span "M338417" at bounding box center [514, 104] width 81 height 7
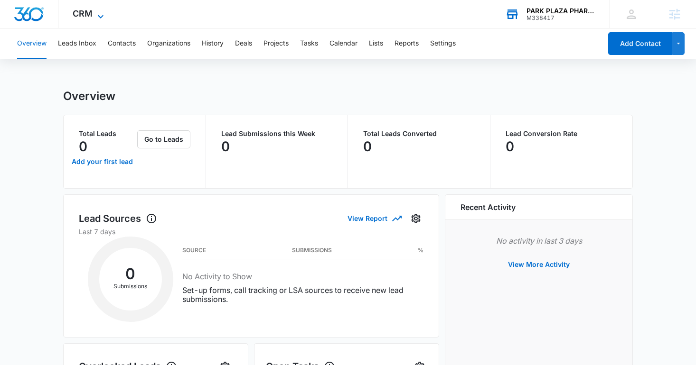
click at [84, 15] on span "CRM" at bounding box center [83, 14] width 20 height 10
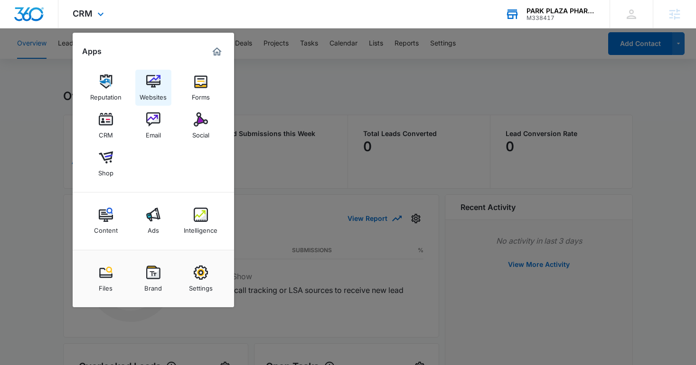
click at [156, 91] on div "Websites" at bounding box center [153, 95] width 27 height 12
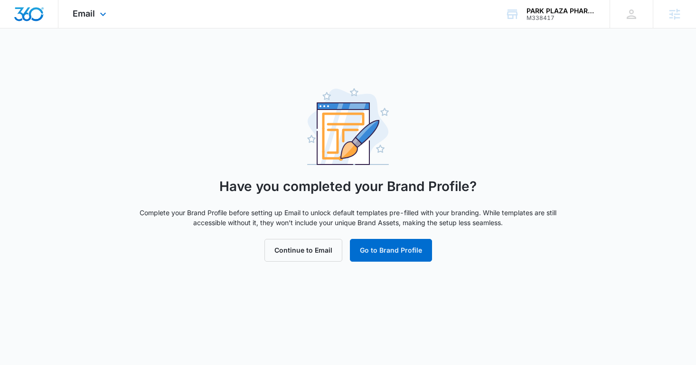
click at [30, 14] on img "Dashboard" at bounding box center [29, 14] width 30 height 14
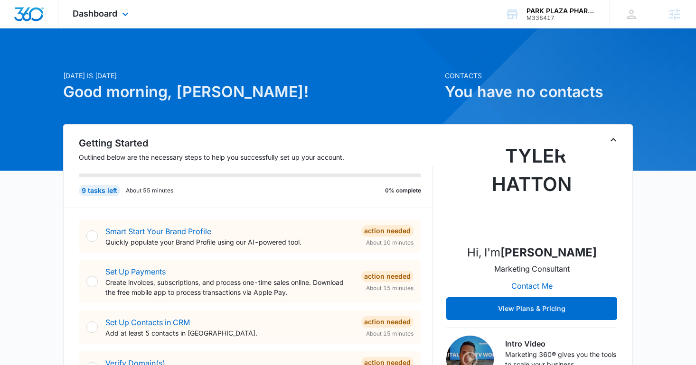
click at [106, 19] on div "Dashboard Apps Reputation Websites Forms CRM Email Social Shop Content Ads Inte…" at bounding box center [101, 14] width 87 height 28
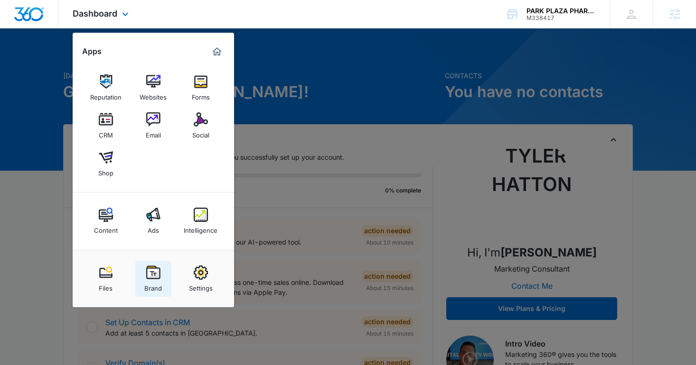
click at [156, 262] on link "Brand" at bounding box center [153, 279] width 36 height 36
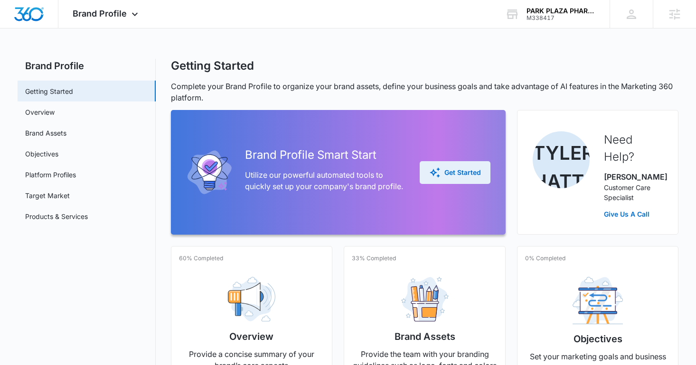
click at [440, 174] on div "Get Started" at bounding box center [455, 172] width 52 height 11
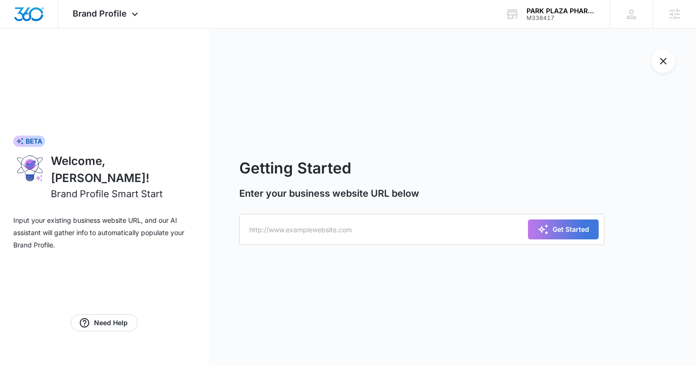
click at [362, 210] on form "Getting Started Enter your business website URL below Get Started" at bounding box center [421, 197] width 365 height 80
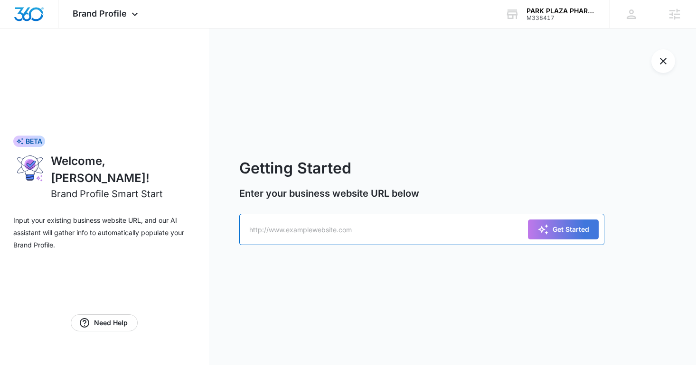
click at [358, 236] on input "text" at bounding box center [421, 229] width 365 height 31
paste input "https://m338417parkplazapharmacy.mywebsites360.com/"
type input "https://m338417parkplazapharmacy.mywebsites360.com/"
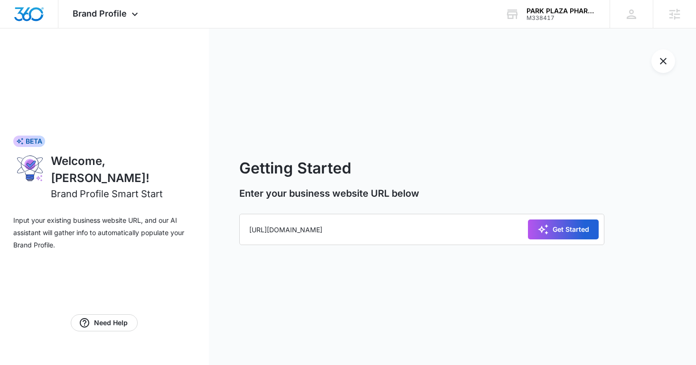
click at [576, 226] on div "Get Started" at bounding box center [563, 229] width 52 height 11
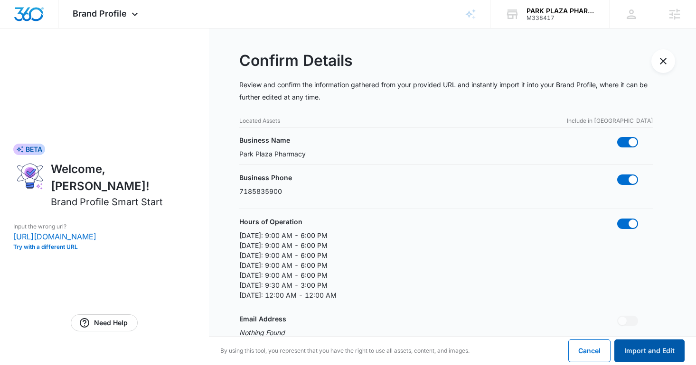
click at [653, 350] on button "Import and Edit" at bounding box center [649, 351] width 70 height 23
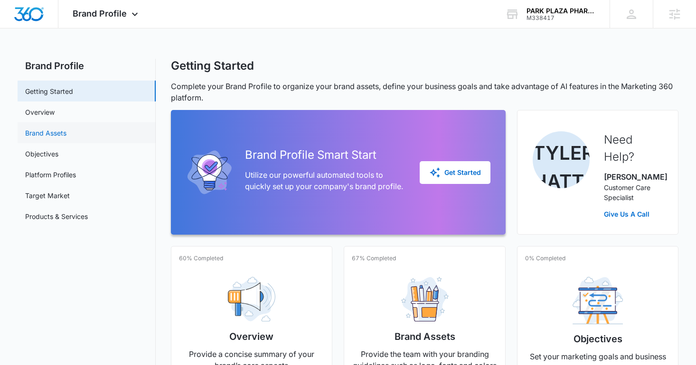
click at [35, 128] on link "Brand Assets" at bounding box center [45, 133] width 41 height 10
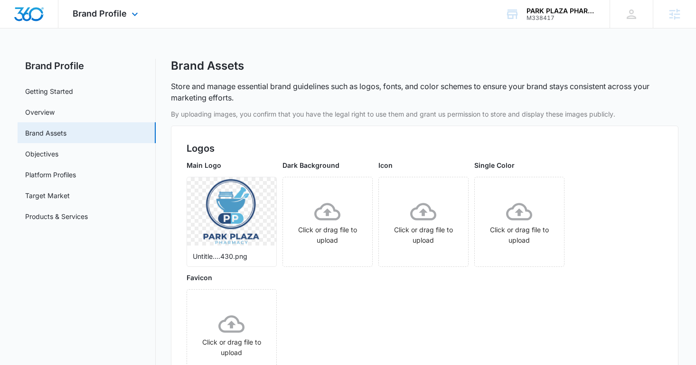
click at [89, 7] on div "Brand Profile Apps Reputation Websites Forms CRM Email Social Shop Content Ads …" at bounding box center [106, 14] width 96 height 28
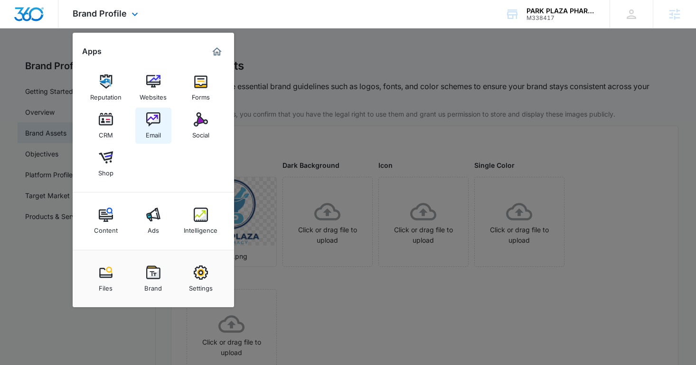
click at [164, 121] on link "Email" at bounding box center [153, 126] width 36 height 36
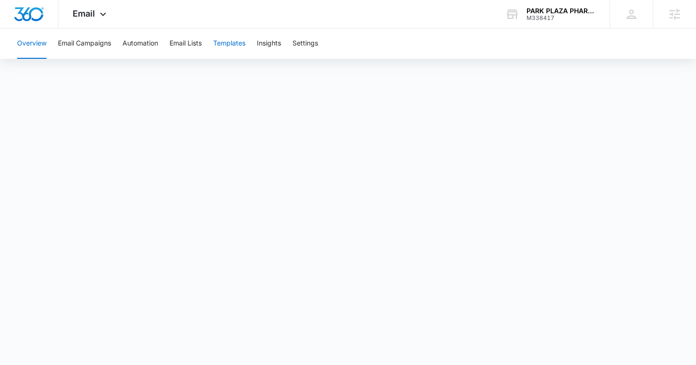
click at [222, 53] on button "Templates" at bounding box center [229, 43] width 32 height 30
click at [150, 41] on button "Automation" at bounding box center [140, 43] width 36 height 30
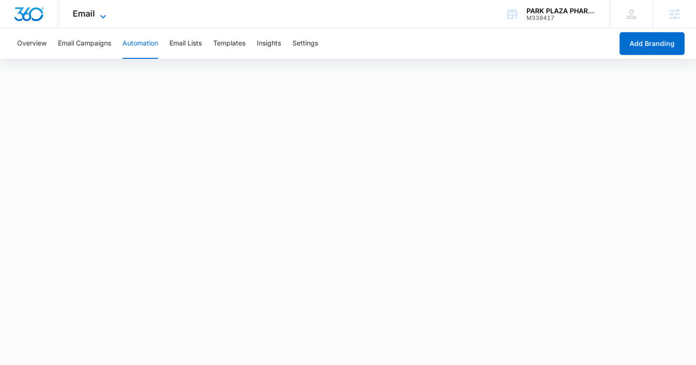
click at [94, 13] on span "Email" at bounding box center [84, 14] width 22 height 10
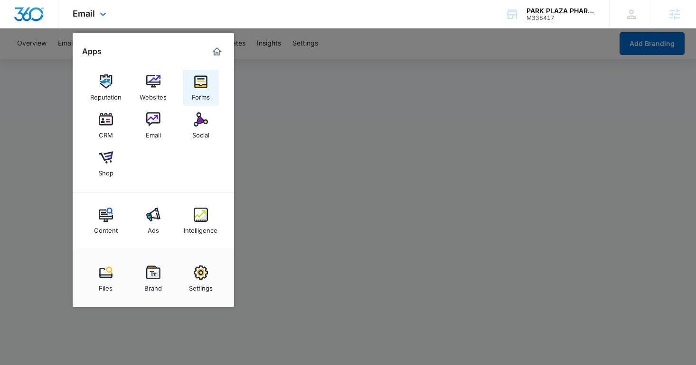
click at [200, 80] on img at bounding box center [201, 82] width 14 height 14
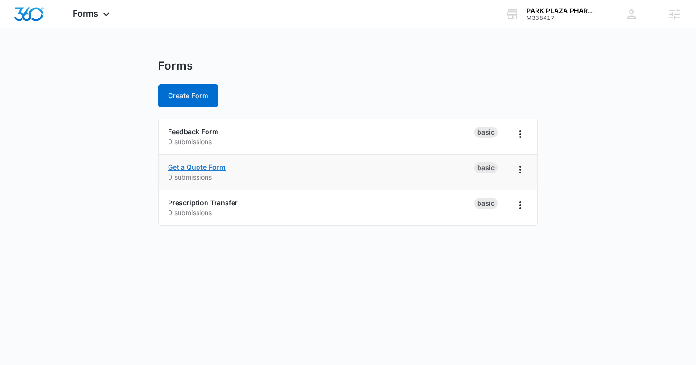
click at [206, 168] on link "Get a Quote Form" at bounding box center [196, 167] width 57 height 8
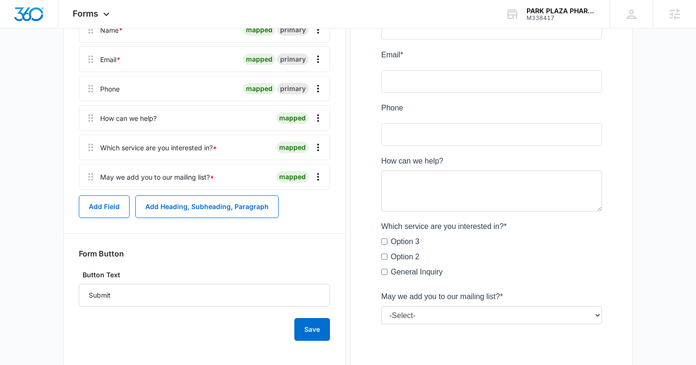
scroll to position [160, 0]
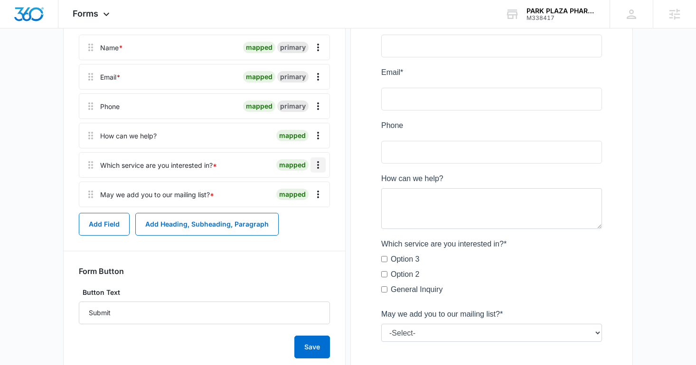
click at [318, 163] on icon "Overflow Menu" at bounding box center [317, 164] width 11 height 11
click at [310, 205] on button "Delete" at bounding box center [298, 206] width 54 height 14
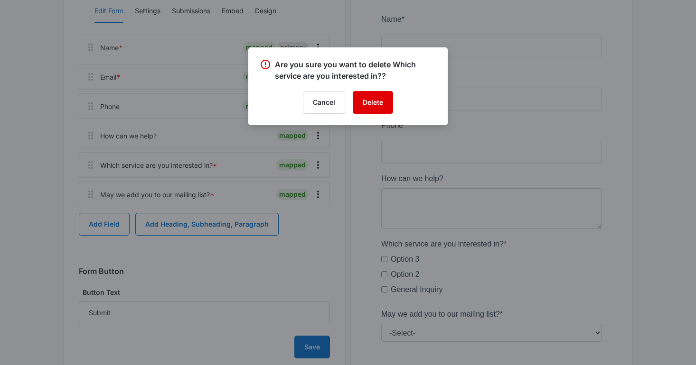
click at [367, 107] on button "Delete" at bounding box center [373, 102] width 40 height 23
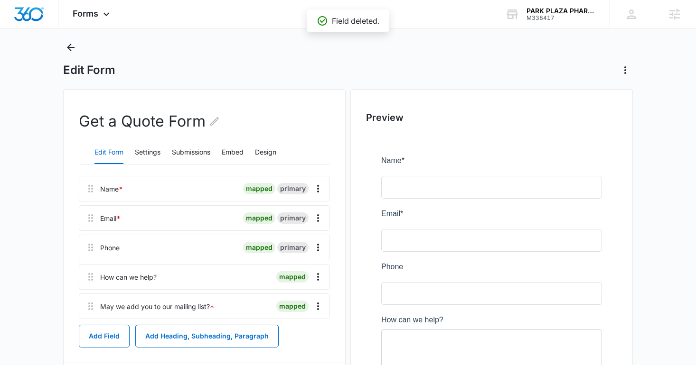
scroll to position [0, 0]
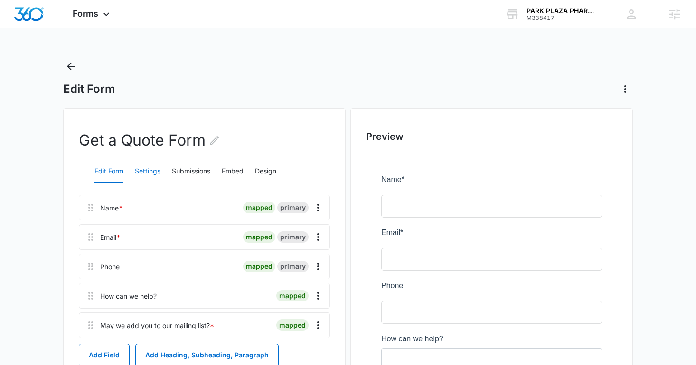
click at [159, 163] on button "Settings" at bounding box center [148, 171] width 26 height 23
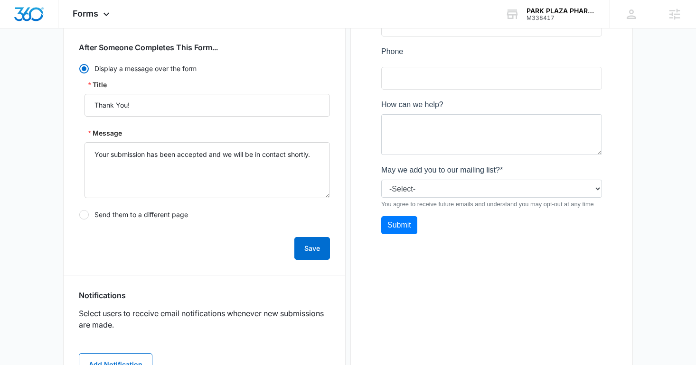
scroll to position [318, 0]
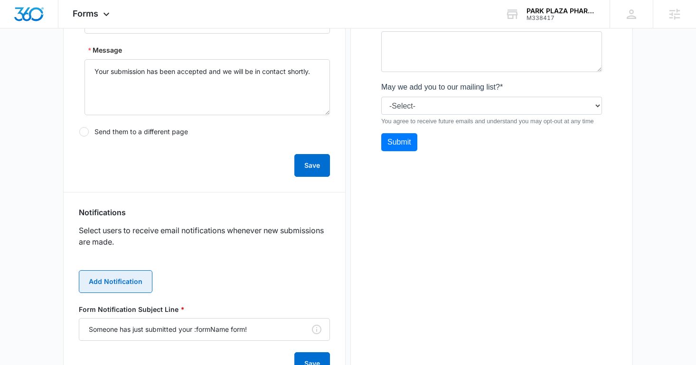
click at [138, 273] on button "Add Notification" at bounding box center [116, 282] width 74 height 23
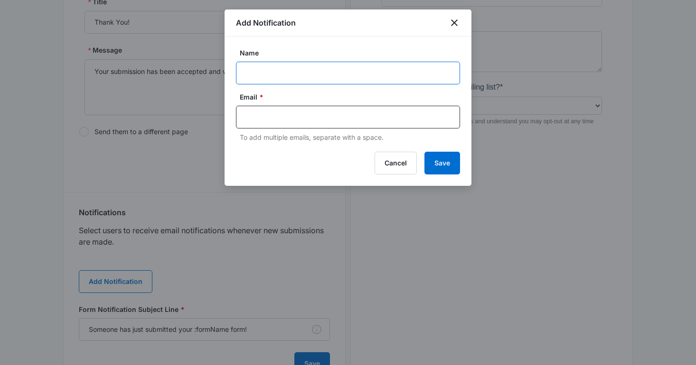
click at [242, 77] on input "Name" at bounding box center [348, 73] width 224 height 23
type input "Client Notification"
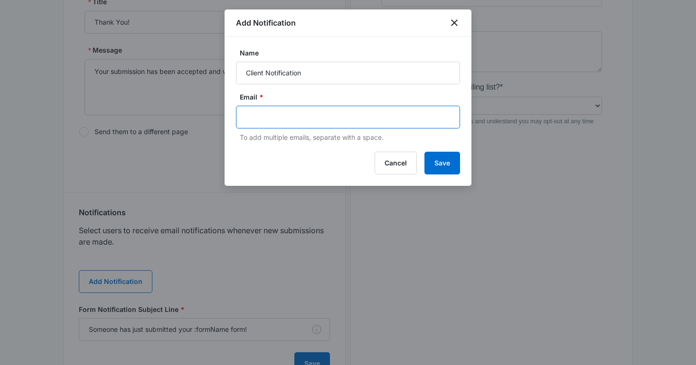
click at [300, 117] on input "text" at bounding box center [349, 117] width 206 height 14
paste input "amishpatel81@gmail.com"
type input "amishpatel81@gmail.com"
click at [430, 161] on button "Save" at bounding box center [442, 163] width 36 height 23
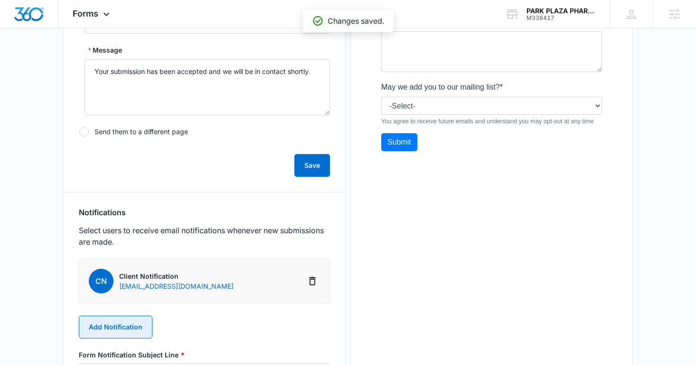
click at [120, 324] on button "Add Notification" at bounding box center [116, 327] width 74 height 23
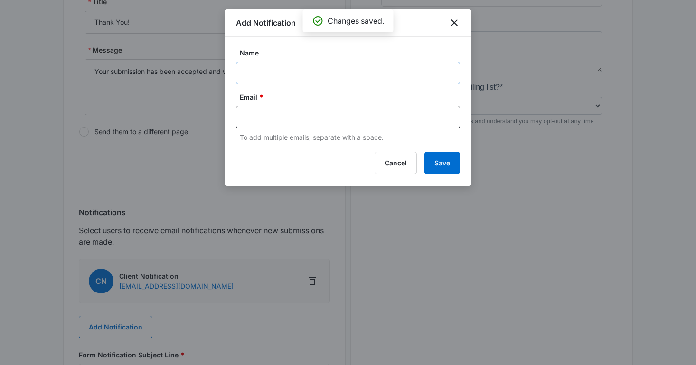
click at [241, 70] on input "Name" at bounding box center [348, 73] width 224 height 23
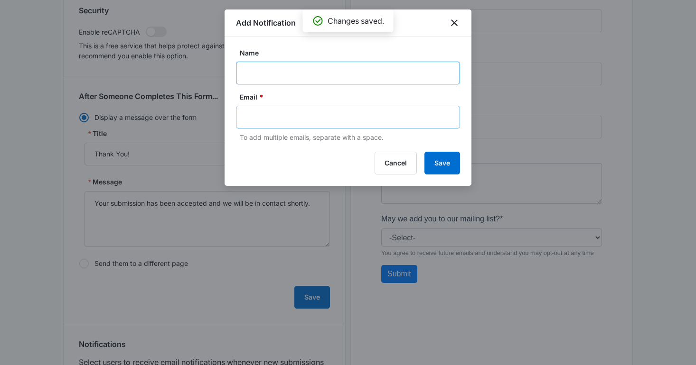
scroll to position [0, 0]
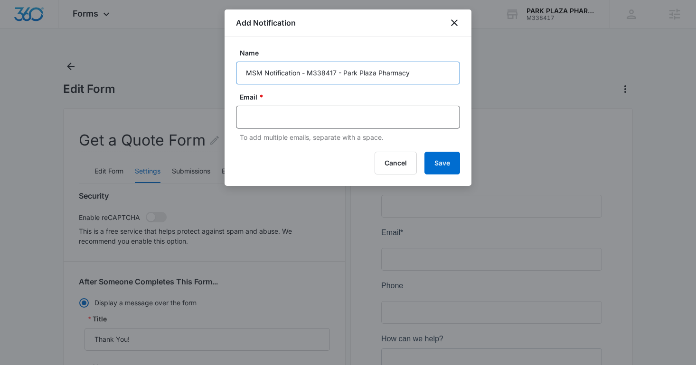
type input "MSM Notification - M338417 - Park Plaza Pharmacy"
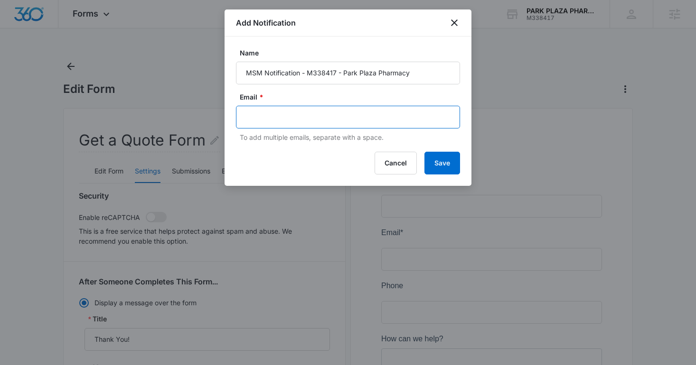
click at [290, 117] on input "text" at bounding box center [349, 117] width 206 height 14
type input "annie.mcguffin@madwire.com"
click at [441, 149] on div "Add Notification Name MSM Notification - M338417 - Park Plaza Pharmacy Email * …" at bounding box center [348, 97] width 247 height 177
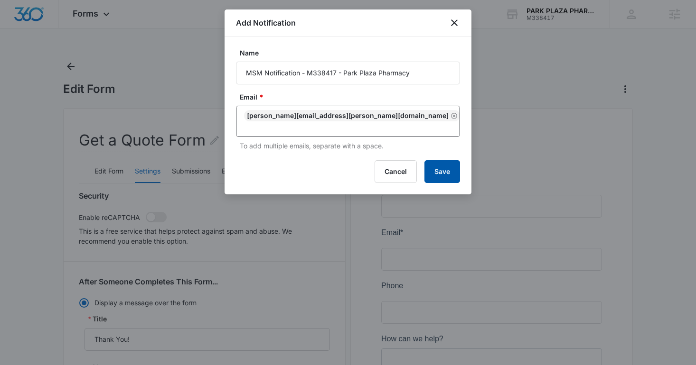
click at [442, 167] on button "Save" at bounding box center [442, 171] width 36 height 23
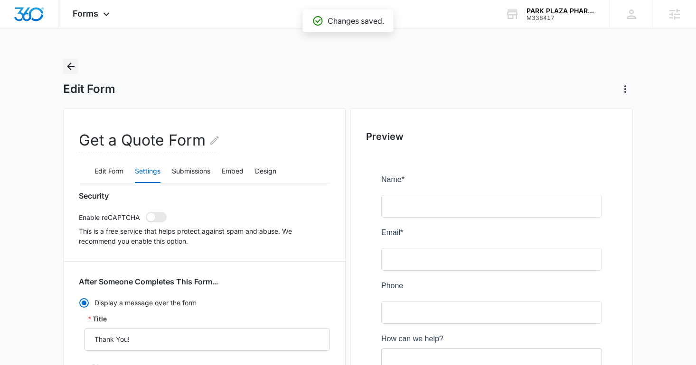
click at [70, 65] on icon "Back" at bounding box center [70, 66] width 11 height 11
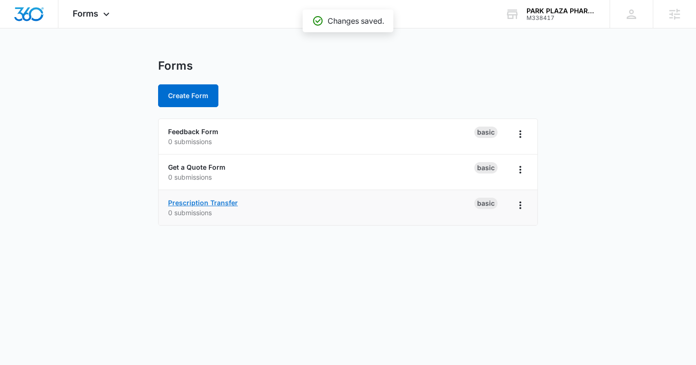
click at [219, 201] on link "Prescription Transfer" at bounding box center [203, 203] width 70 height 8
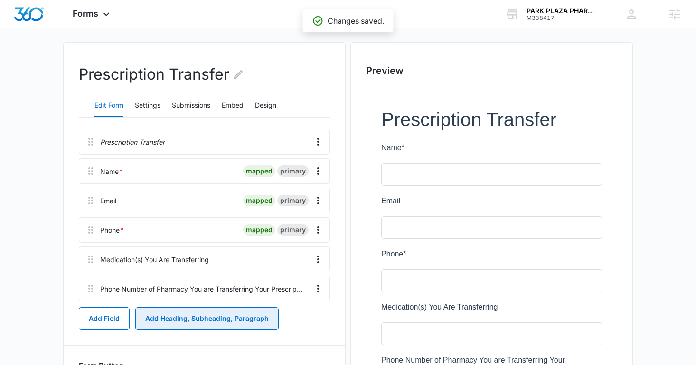
scroll to position [59, 0]
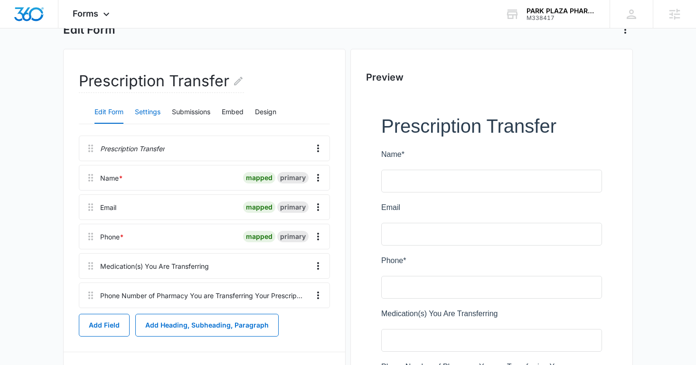
click at [144, 120] on button "Settings" at bounding box center [148, 112] width 26 height 23
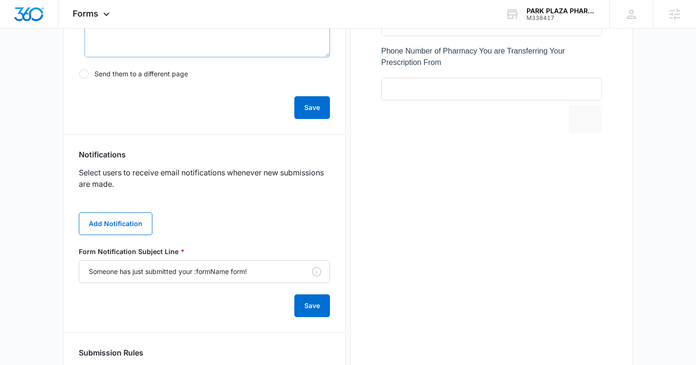
scroll to position [438, 0]
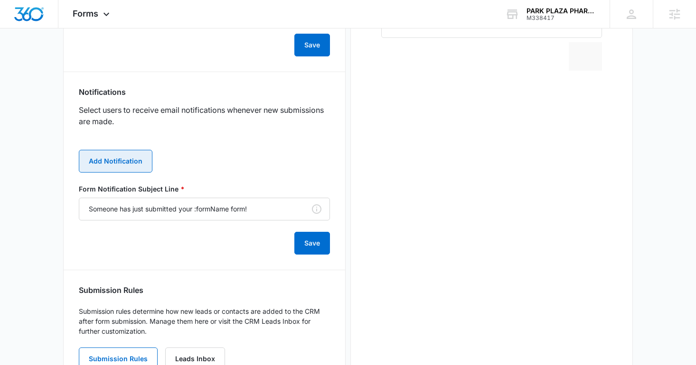
click at [128, 171] on button "Add Notification" at bounding box center [116, 161] width 74 height 23
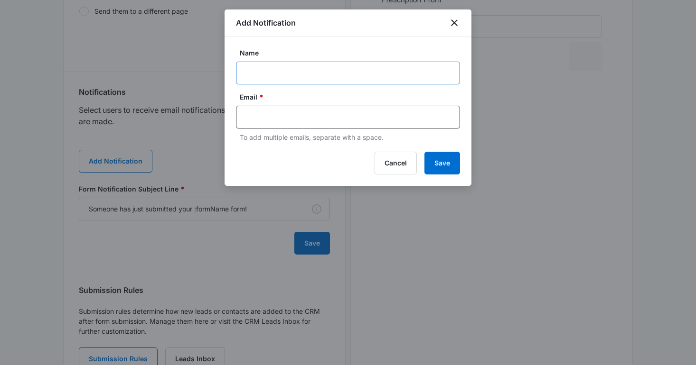
click at [262, 69] on input "Name" at bounding box center [348, 73] width 224 height 23
type input "Client Notification"
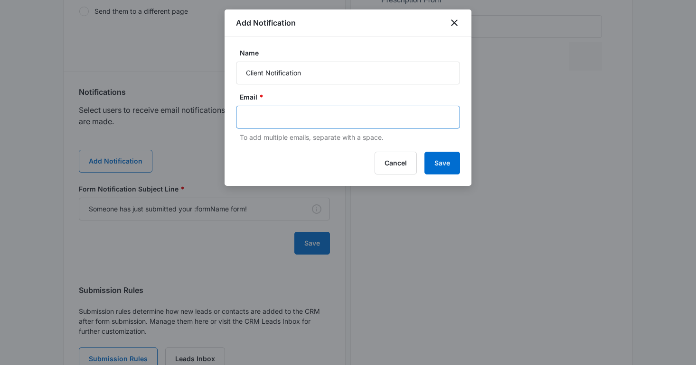
click at [302, 122] on input "text" at bounding box center [349, 117] width 206 height 14
paste input "amishpatel81@gmail.com"
type input "amishpatel81@gmail.com"
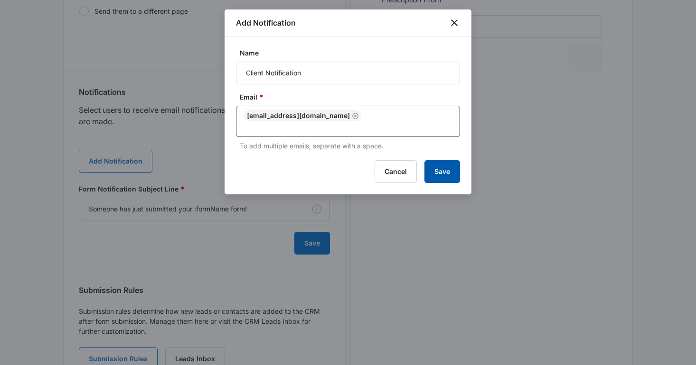
click at [431, 160] on button "Save" at bounding box center [442, 171] width 36 height 23
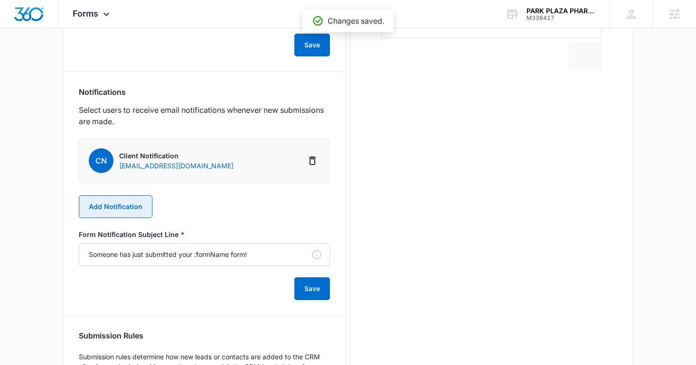
click at [130, 212] on button "Add Notification" at bounding box center [116, 207] width 74 height 23
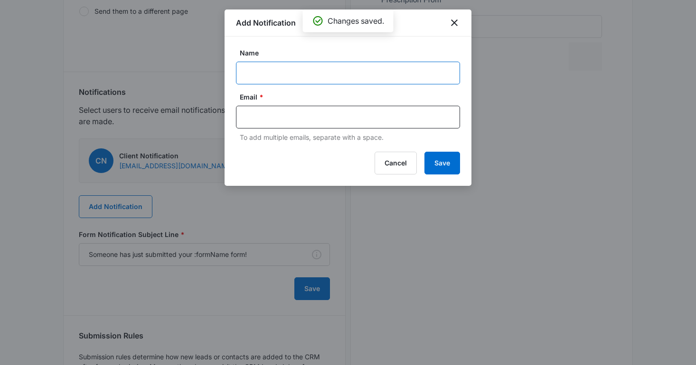
click at [272, 71] on input "Name" at bounding box center [348, 73] width 224 height 23
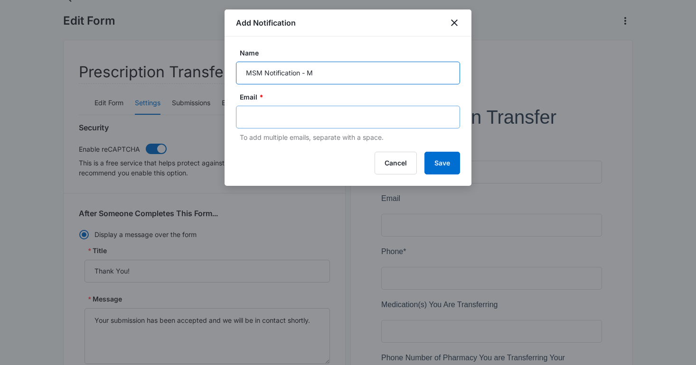
scroll to position [0, 0]
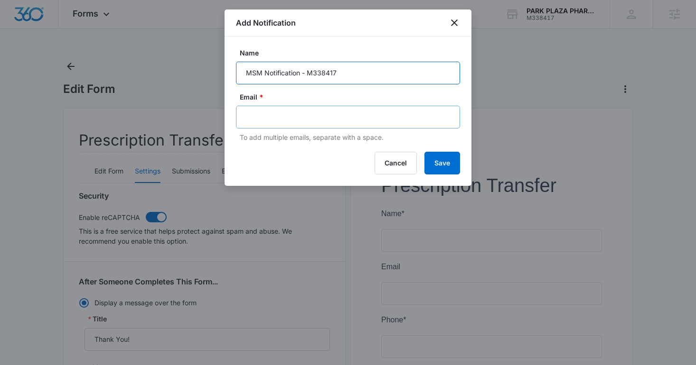
type input "MSM Notification - M338417 - Park Plaza Pharmacy"
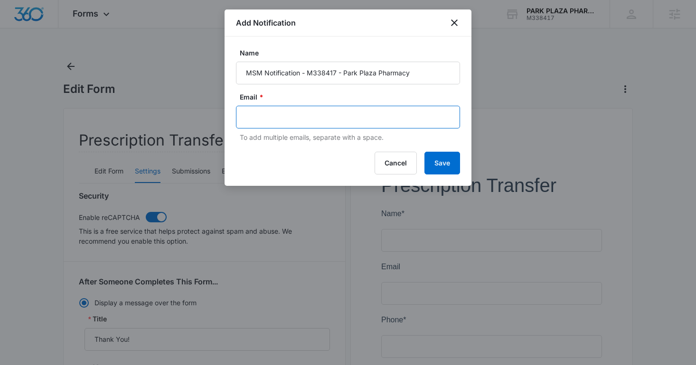
click at [340, 114] on input "text" at bounding box center [349, 117] width 206 height 14
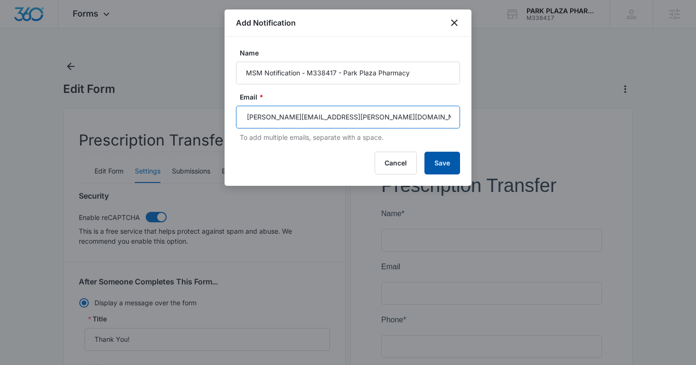
type input "annie.mcguffin@madwire.com"
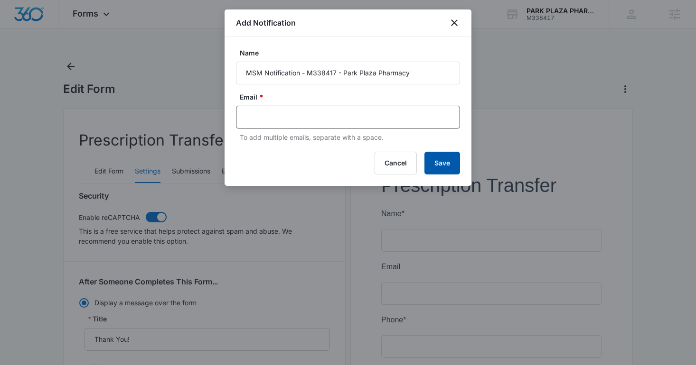
click at [450, 160] on button "Save" at bounding box center [442, 163] width 36 height 23
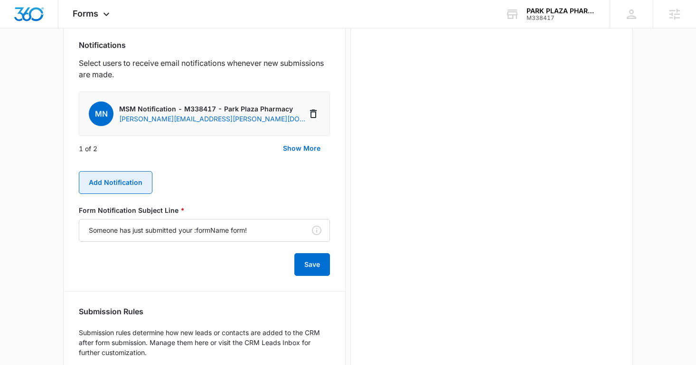
scroll to position [479, 0]
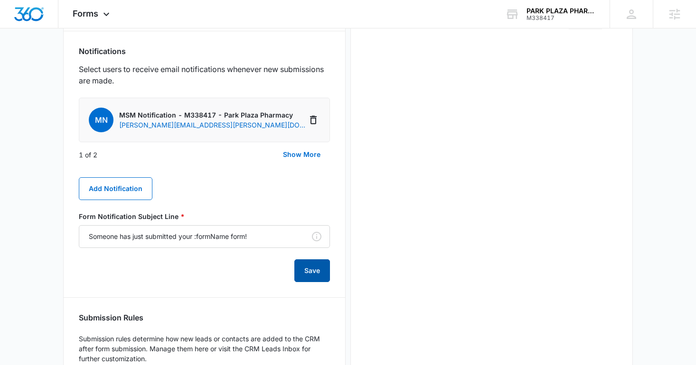
click at [307, 268] on button "Save" at bounding box center [312, 271] width 36 height 23
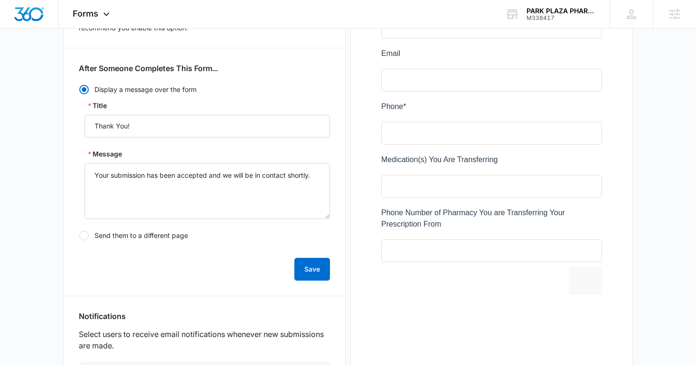
scroll to position [237, 0]
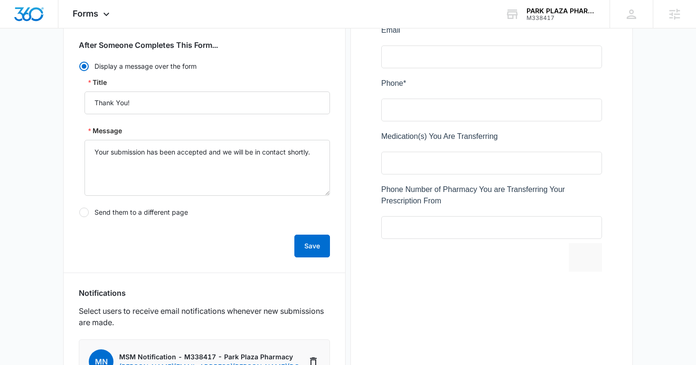
drag, startPoint x: 382, startPoint y: 188, endPoint x: 439, endPoint y: 200, distance: 57.6
click at [438, 200] on div at bounding box center [491, 106] width 251 height 380
drag, startPoint x: 442, startPoint y: 201, endPoint x: 367, endPoint y: 188, distance: 76.1
click at [367, 188] on div at bounding box center [491, 106] width 251 height 380
click at [88, 18] on span "Forms" at bounding box center [86, 14] width 26 height 10
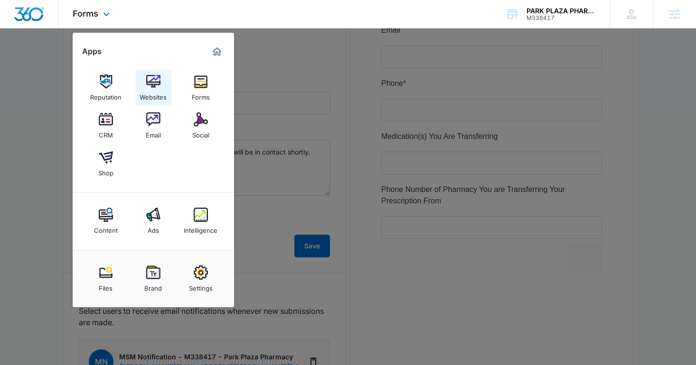
click at [161, 90] on div "Websites" at bounding box center [153, 95] width 27 height 12
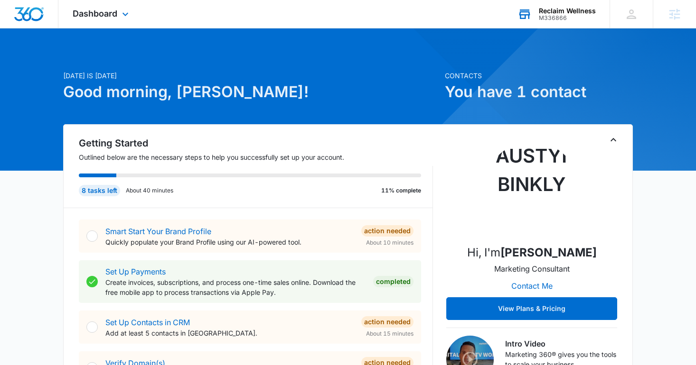
click at [533, 9] on div "Reclaim Wellness M336866 Your Accounts View All" at bounding box center [556, 14] width 106 height 28
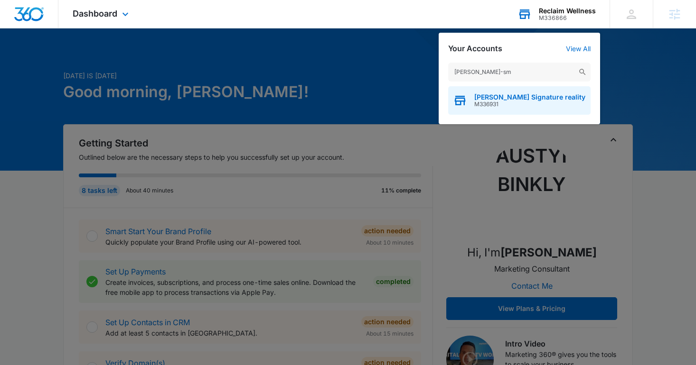
type input "[PERSON_NAME]-sm"
click at [503, 104] on span "M336931" at bounding box center [529, 104] width 111 height 7
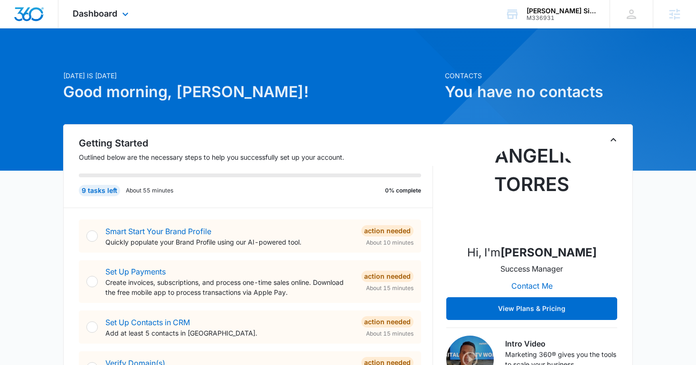
click at [89, 20] on div "Dashboard Apps Reputation Websites Forms CRM Email Social Shop Content Ads Inte…" at bounding box center [101, 14] width 87 height 28
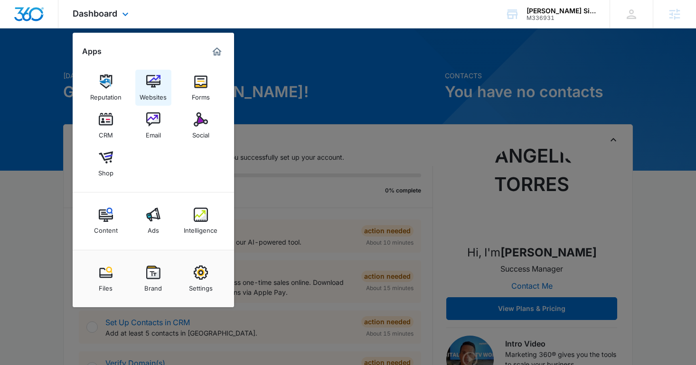
click at [159, 95] on div "Websites" at bounding box center [153, 95] width 27 height 12
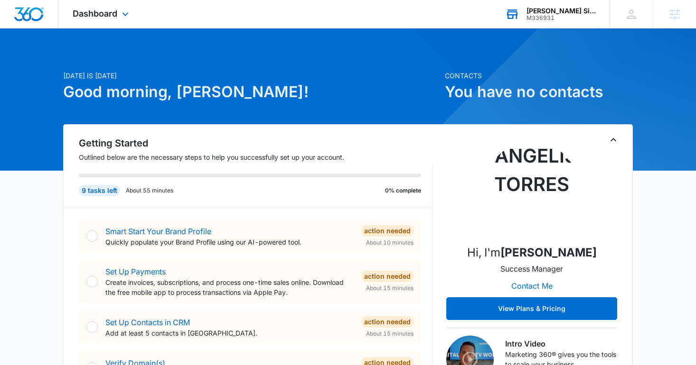
click at [546, 15] on div "M336931" at bounding box center [560, 18] width 69 height 7
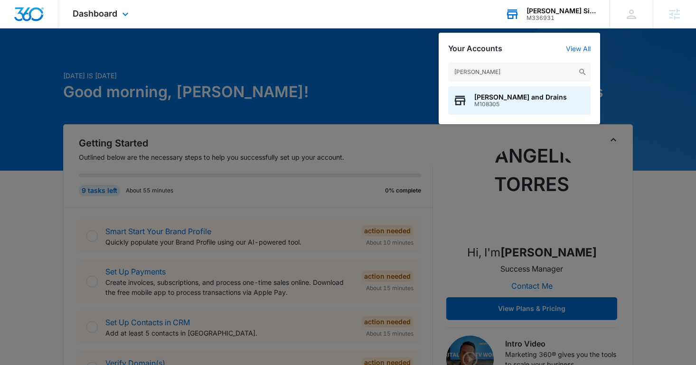
type input "[PERSON_NAME]"
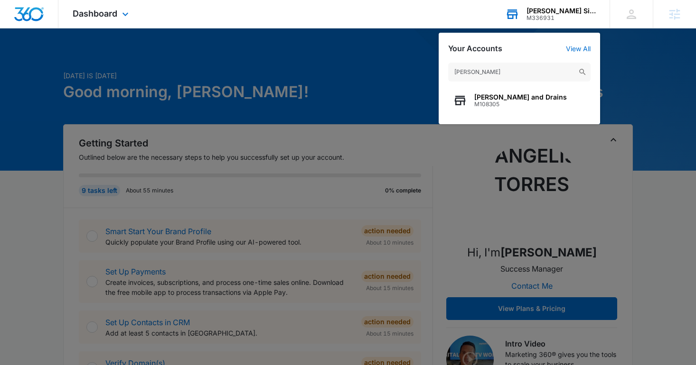
click at [506, 120] on div "[PERSON_NAME] [PERSON_NAME] and Drains M108305" at bounding box center [519, 88] width 161 height 71
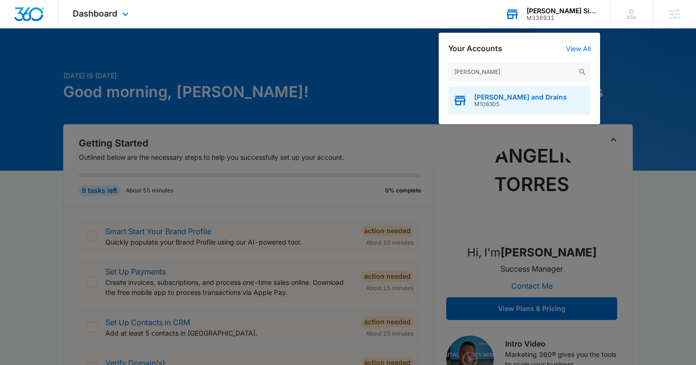
click at [489, 105] on span "M108305" at bounding box center [520, 104] width 93 height 7
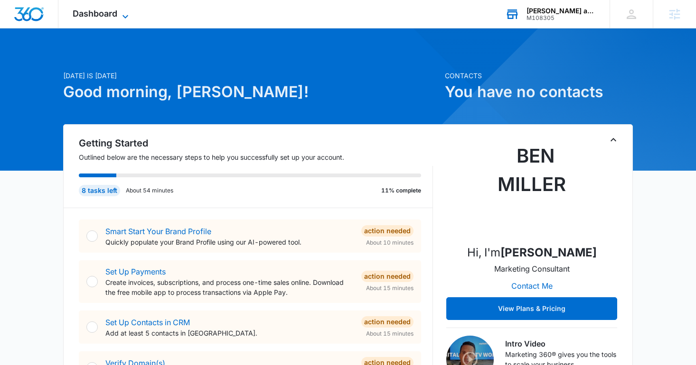
click at [94, 9] on span "Dashboard" at bounding box center [95, 14] width 45 height 10
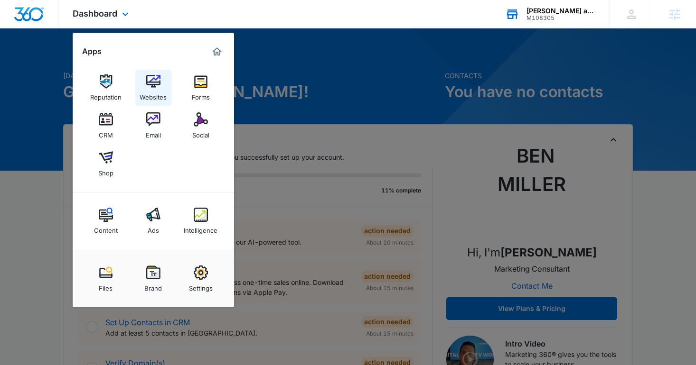
click at [162, 95] on div "Websites" at bounding box center [153, 95] width 27 height 12
